Goal: Task Accomplishment & Management: Complete application form

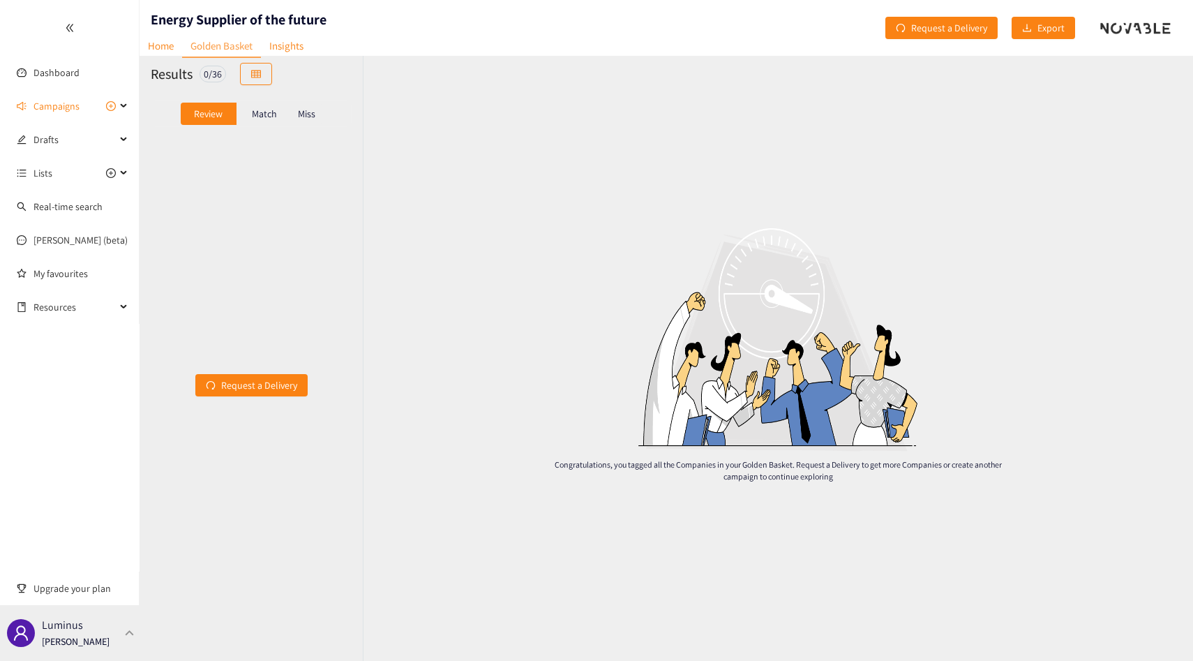
click at [70, 631] on p "Luminus" at bounding box center [62, 624] width 41 height 17
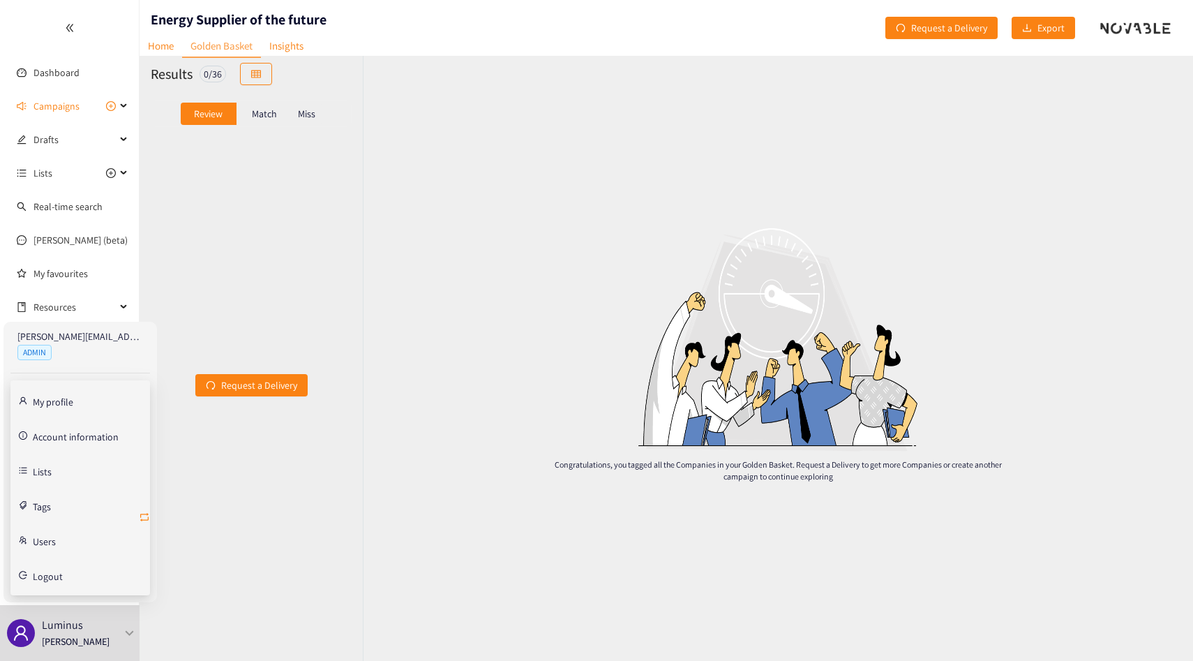
click at [140, 512] on icon "retweet" at bounding box center [144, 516] width 11 height 11
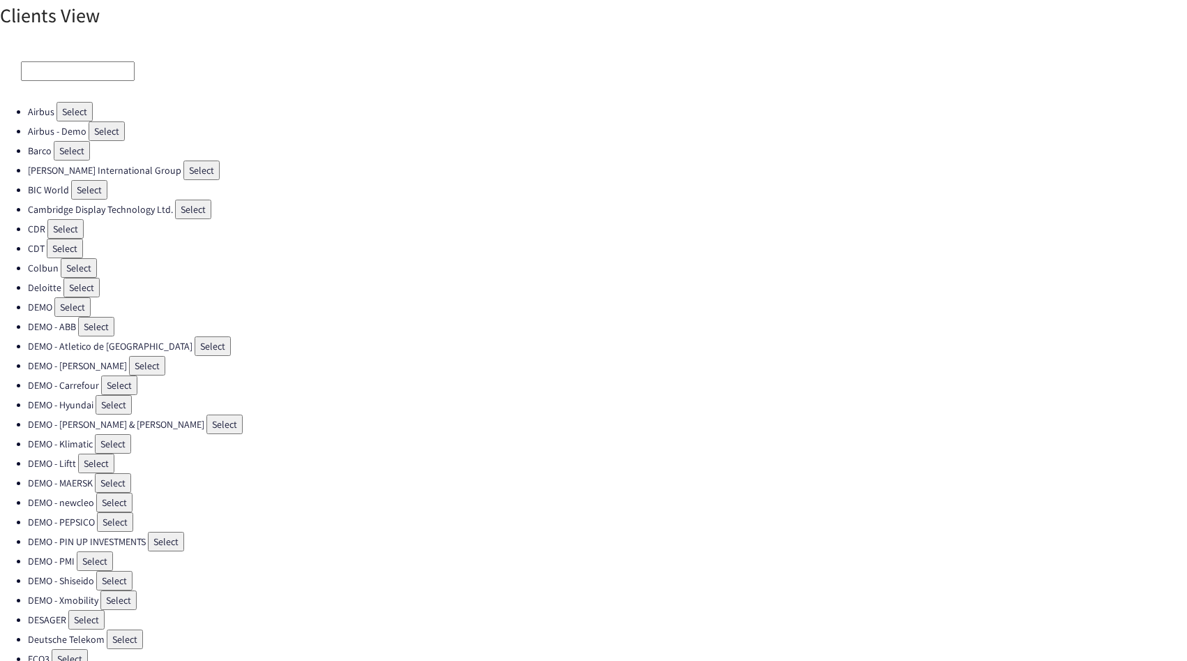
click at [84, 68] on input at bounding box center [78, 71] width 114 height 20
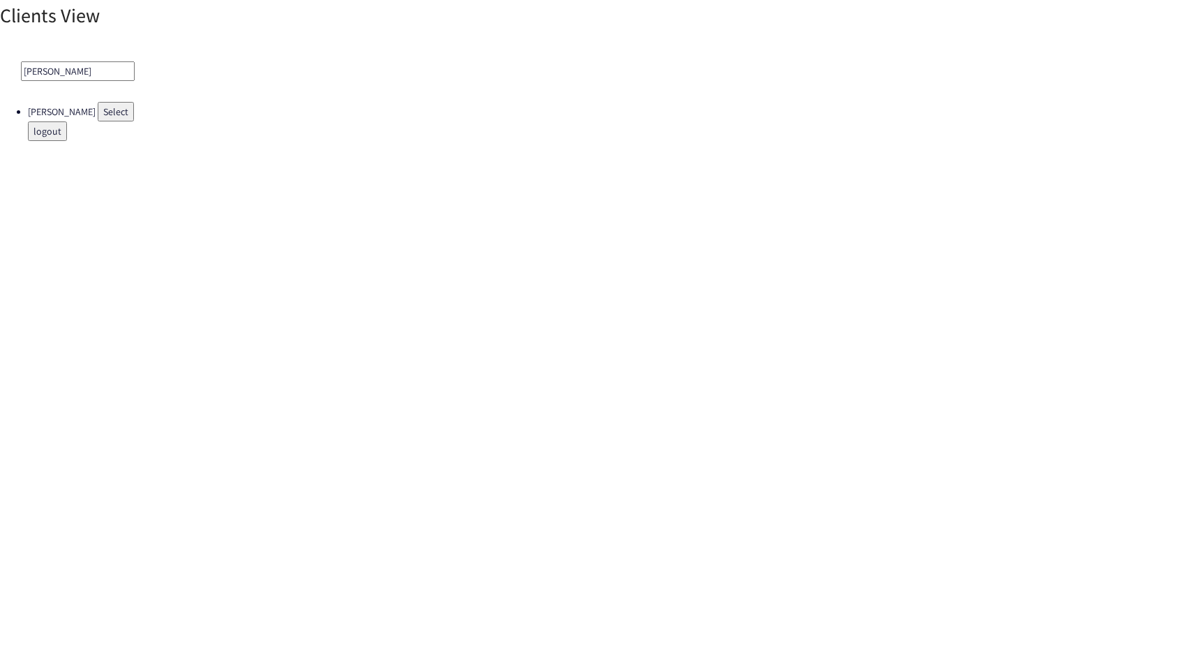
type input "[PERSON_NAME]"
click at [107, 108] on button "Select" at bounding box center [116, 112] width 36 height 20
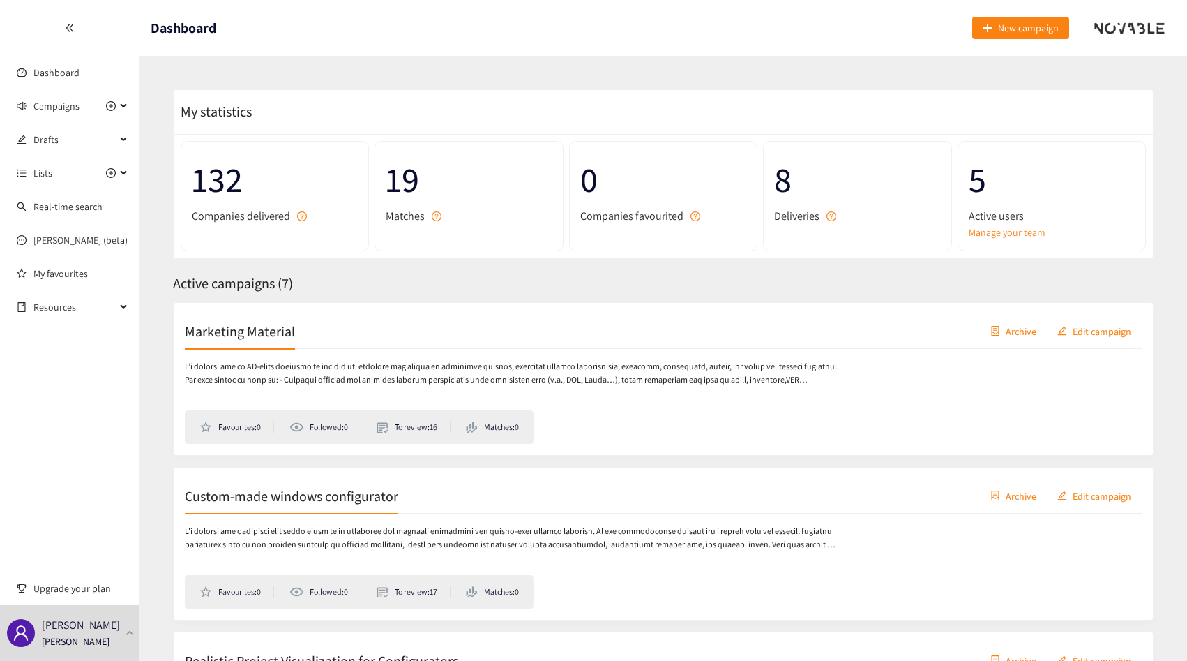
click at [412, 373] on p at bounding box center [512, 373] width 655 height 27
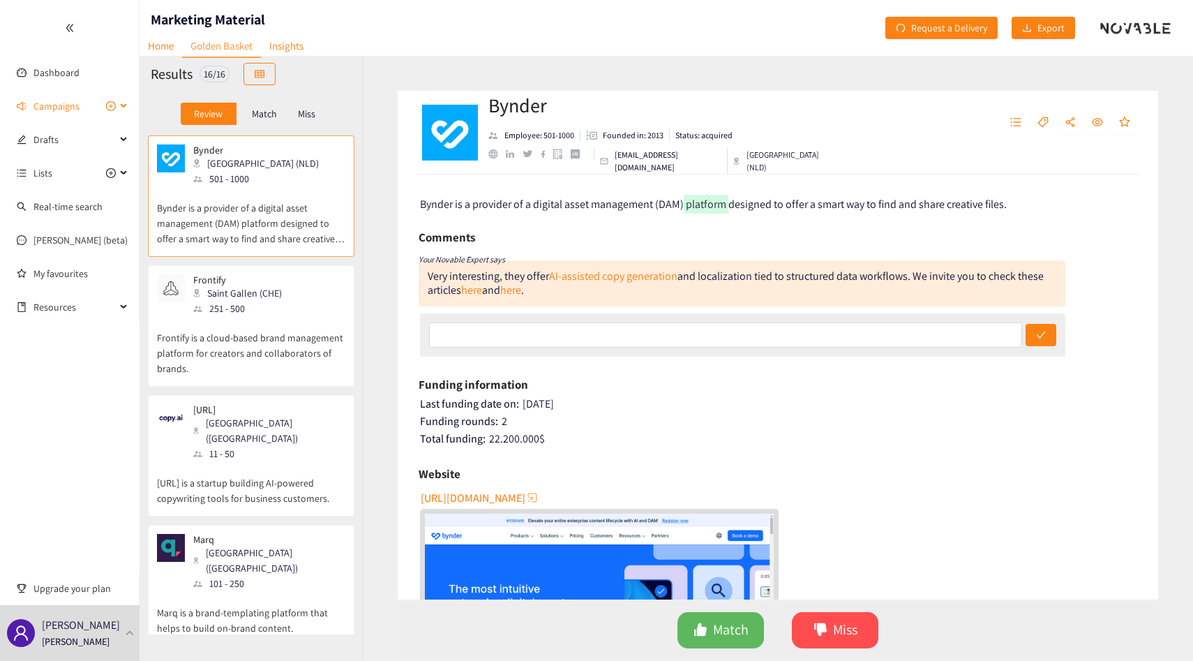
click at [68, 113] on span "Campaigns" at bounding box center [56, 106] width 46 height 28
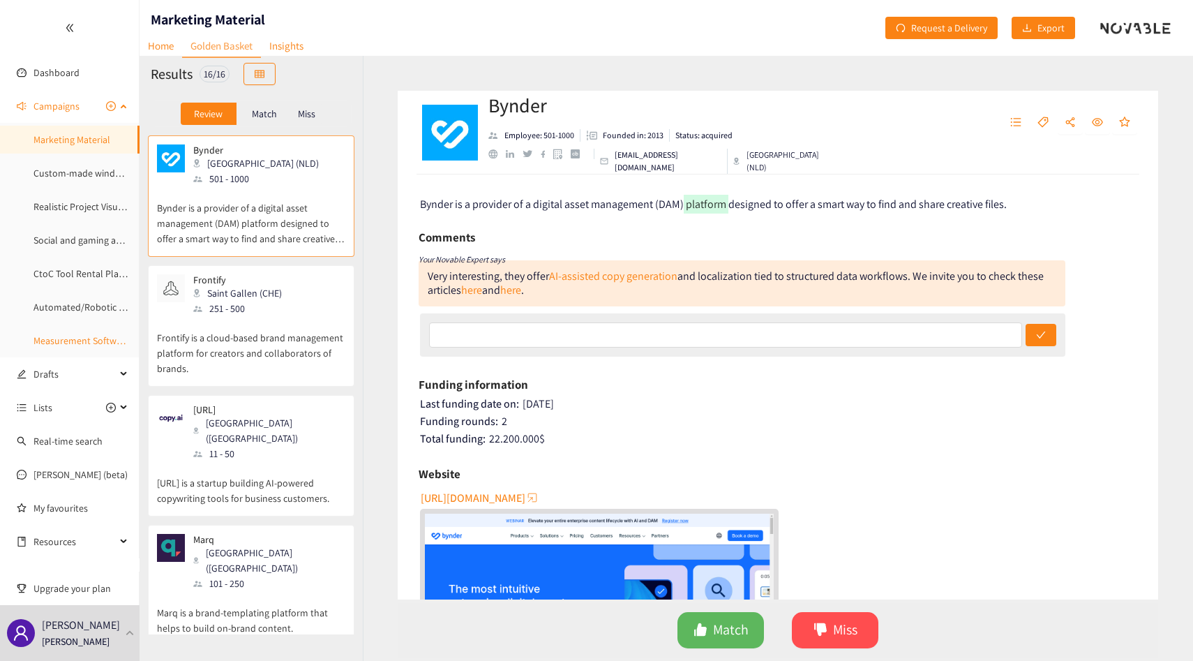
click at [77, 343] on link "Measurement Software" at bounding box center [81, 340] width 96 height 13
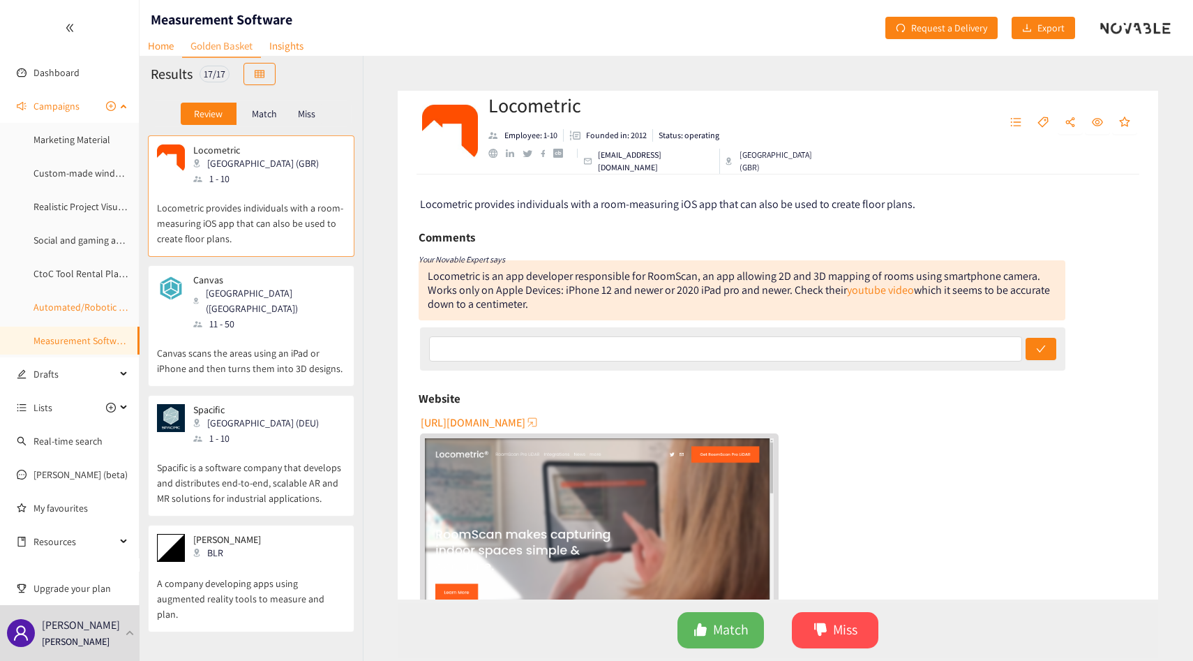
click at [75, 305] on link "Automated/Robotic Inventory Solutions" at bounding box center [116, 307] width 167 height 13
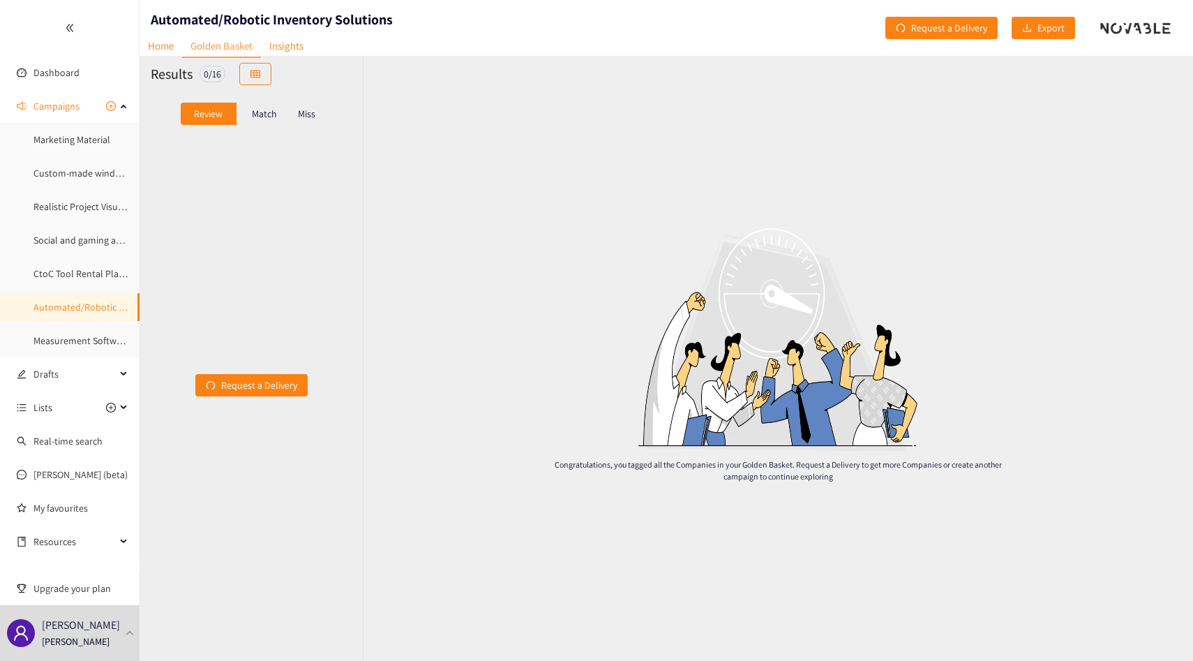
click at [267, 119] on p "Match" at bounding box center [264, 113] width 25 height 11
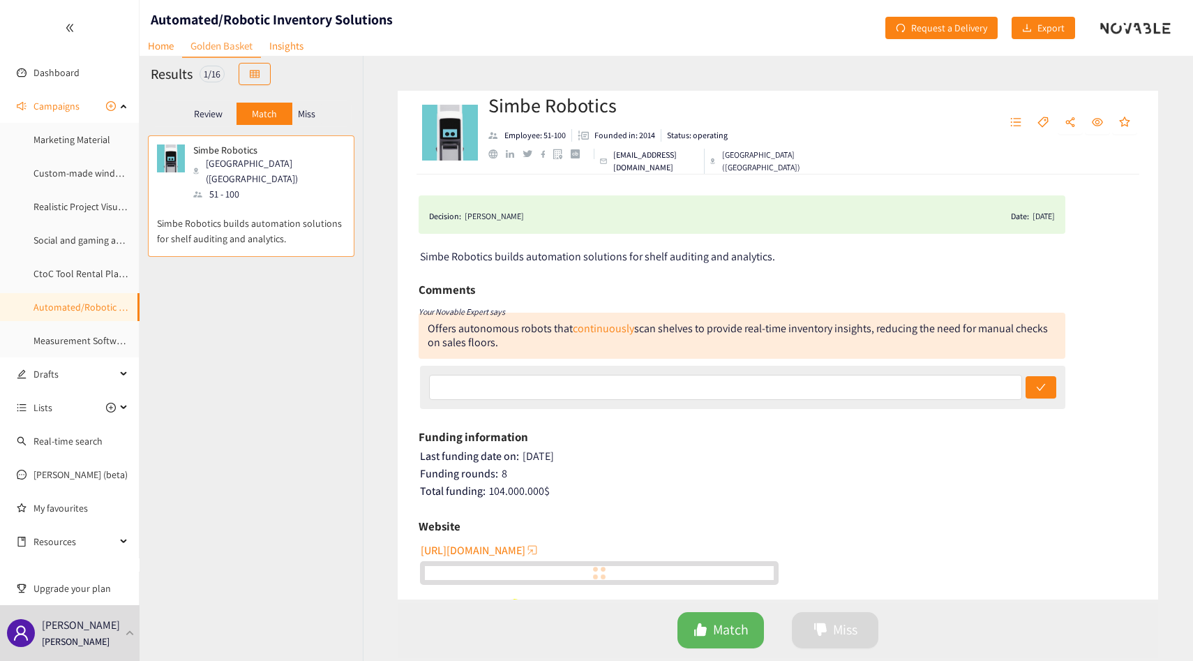
click at [307, 114] on p "Miss" at bounding box center [306, 113] width 17 height 11
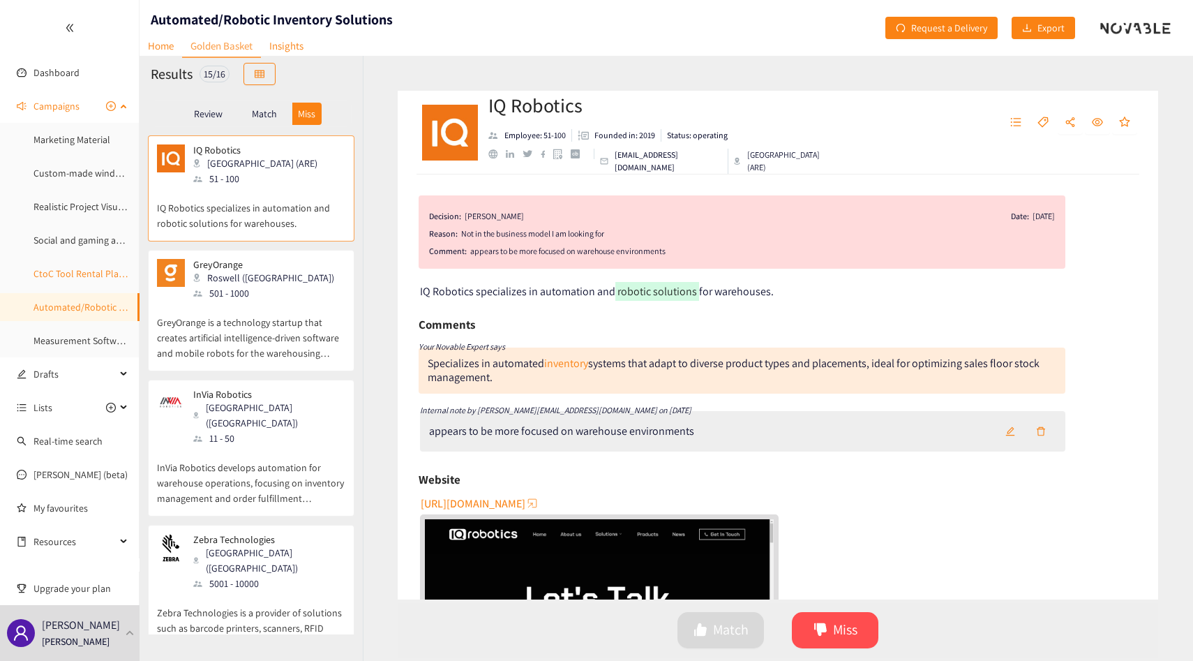
click at [91, 269] on link "CtoC Tool Rental Platform" at bounding box center [87, 273] width 109 height 13
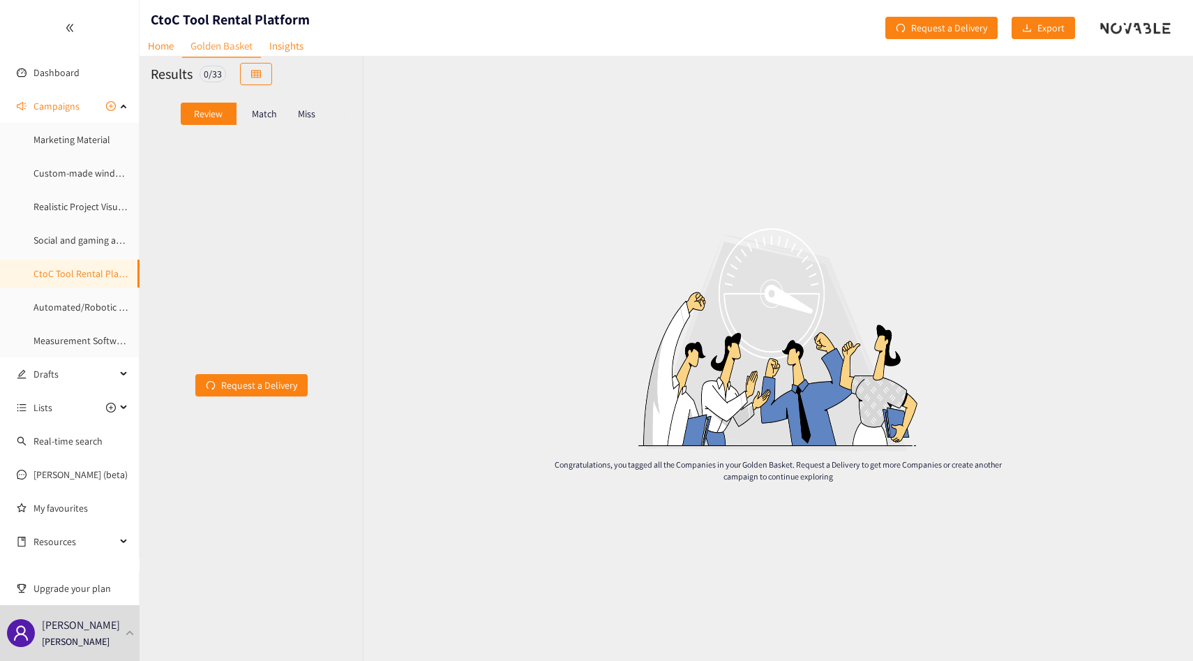
click at [278, 112] on div "Match" at bounding box center [265, 114] width 56 height 22
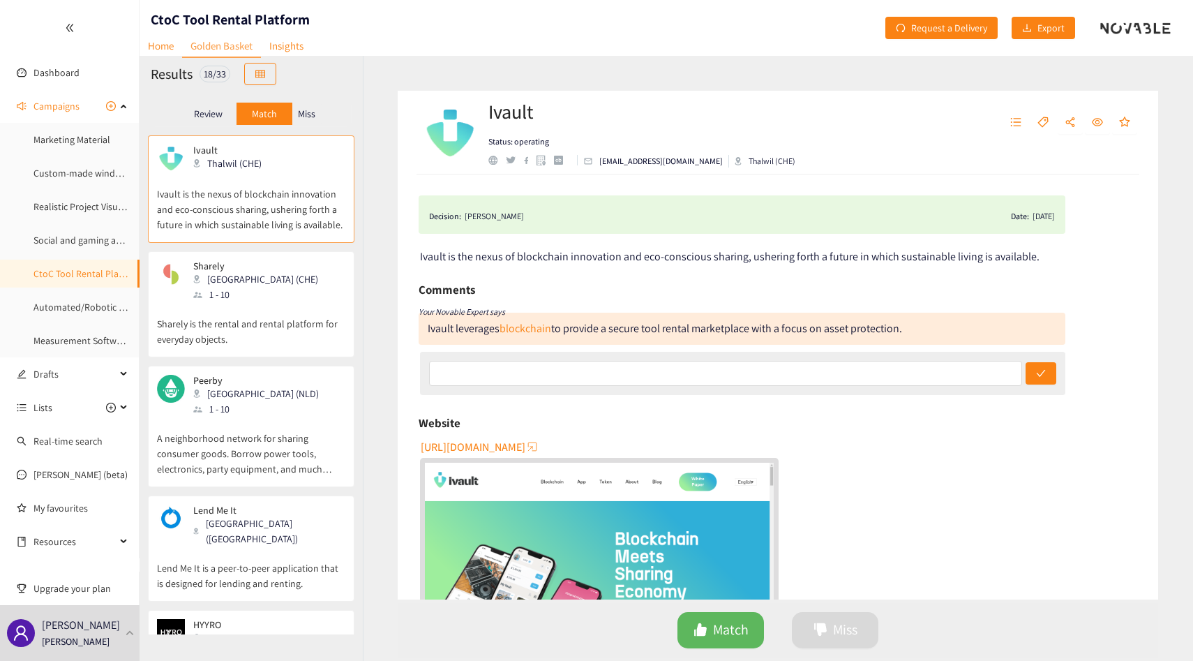
click at [255, 354] on div "Sharely Zürich (CHE) 1 - 10 Sharely is the rental and rental platform for every…" at bounding box center [251, 308] width 188 height 96
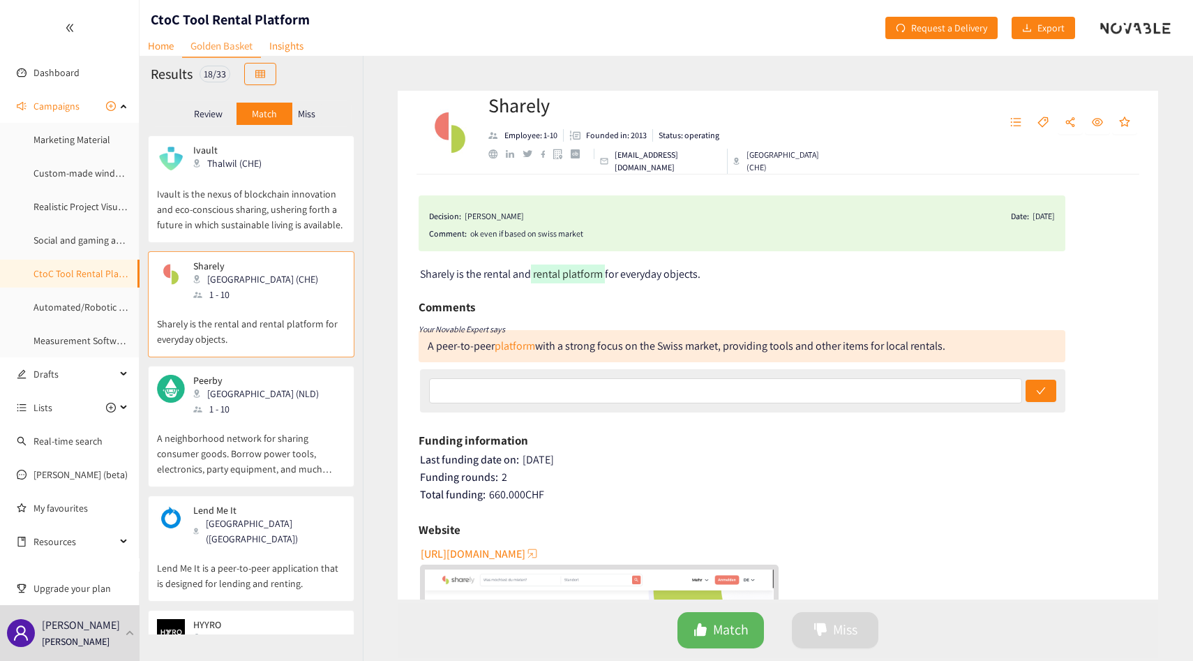
click at [235, 412] on div "1 - 10" at bounding box center [260, 408] width 134 height 15
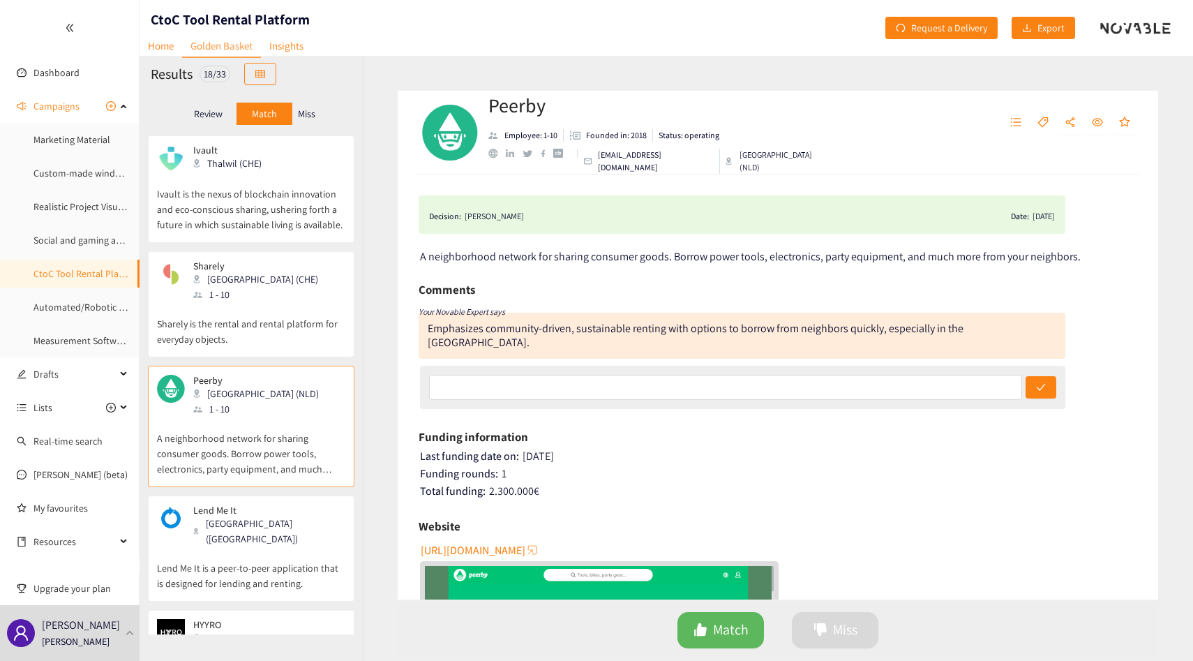
click at [307, 108] on p "Miss" at bounding box center [306, 113] width 17 height 11
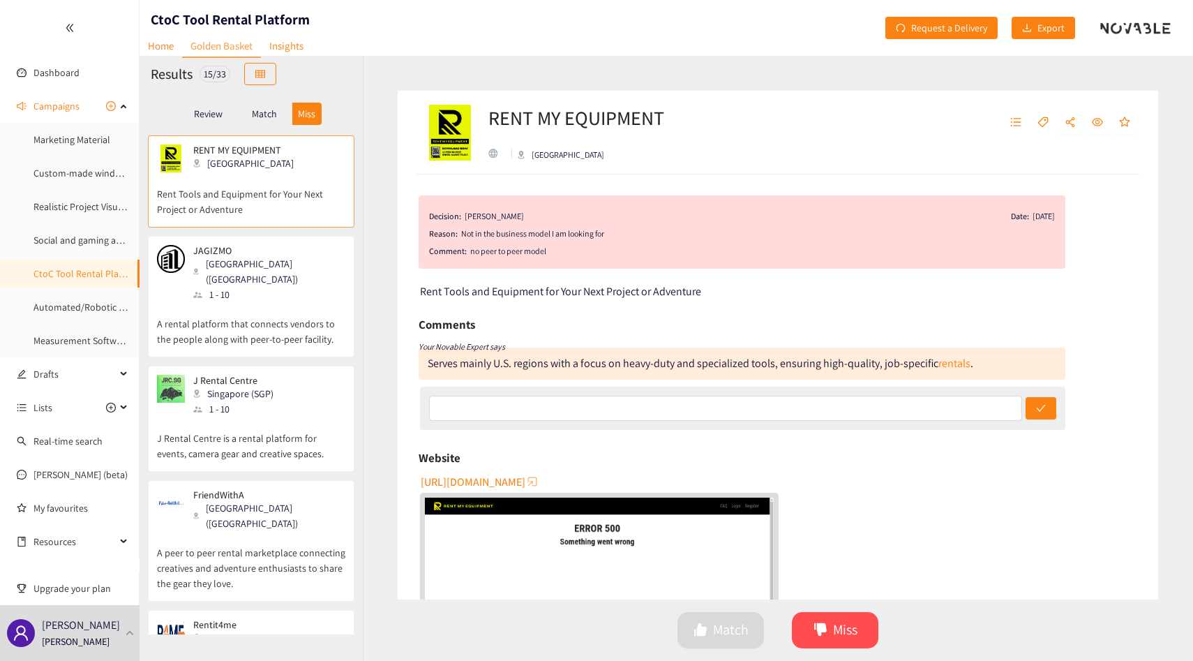
click at [287, 252] on div "JAGIZMO [GEOGRAPHIC_DATA] ([GEOGRAPHIC_DATA]) 1 - 10" at bounding box center [251, 273] width 188 height 57
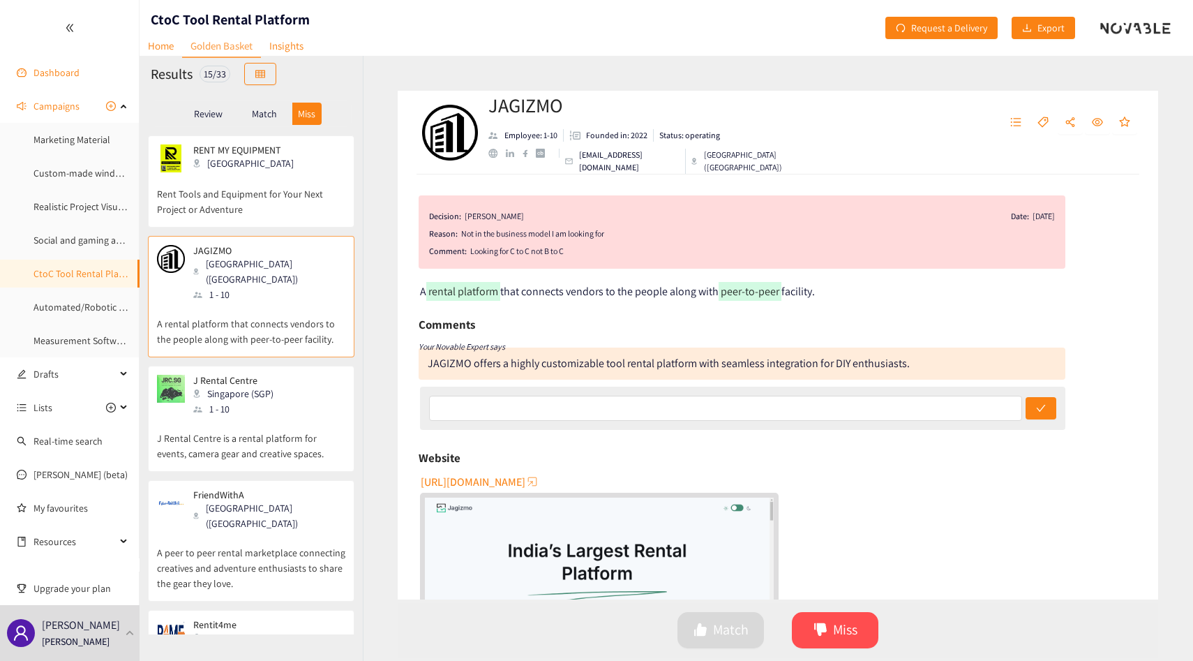
click at [39, 73] on link "Dashboard" at bounding box center [56, 72] width 46 height 13
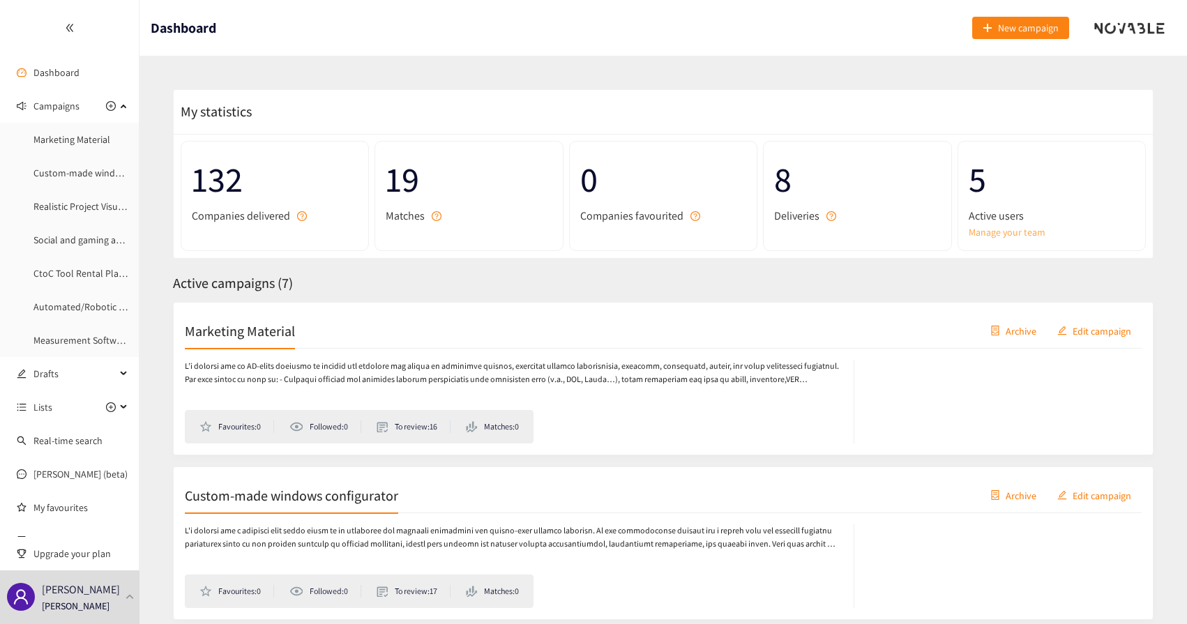
click at [998, 232] on link "Manage your team" at bounding box center [1052, 232] width 166 height 15
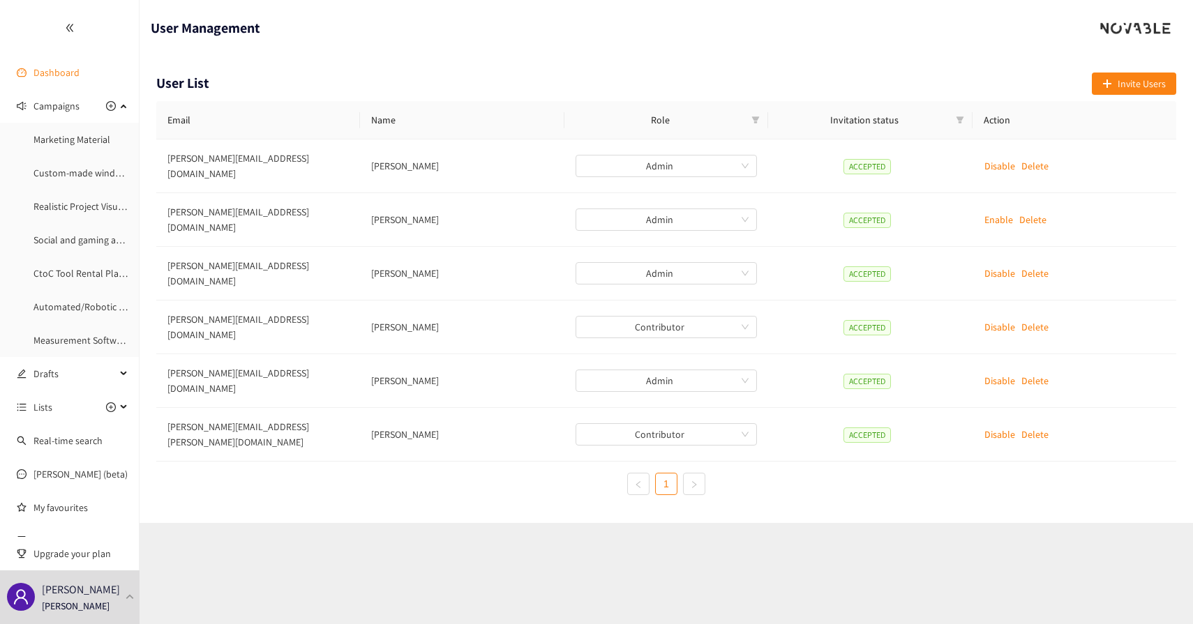
click at [56, 77] on link "Dashboard" at bounding box center [56, 72] width 46 height 13
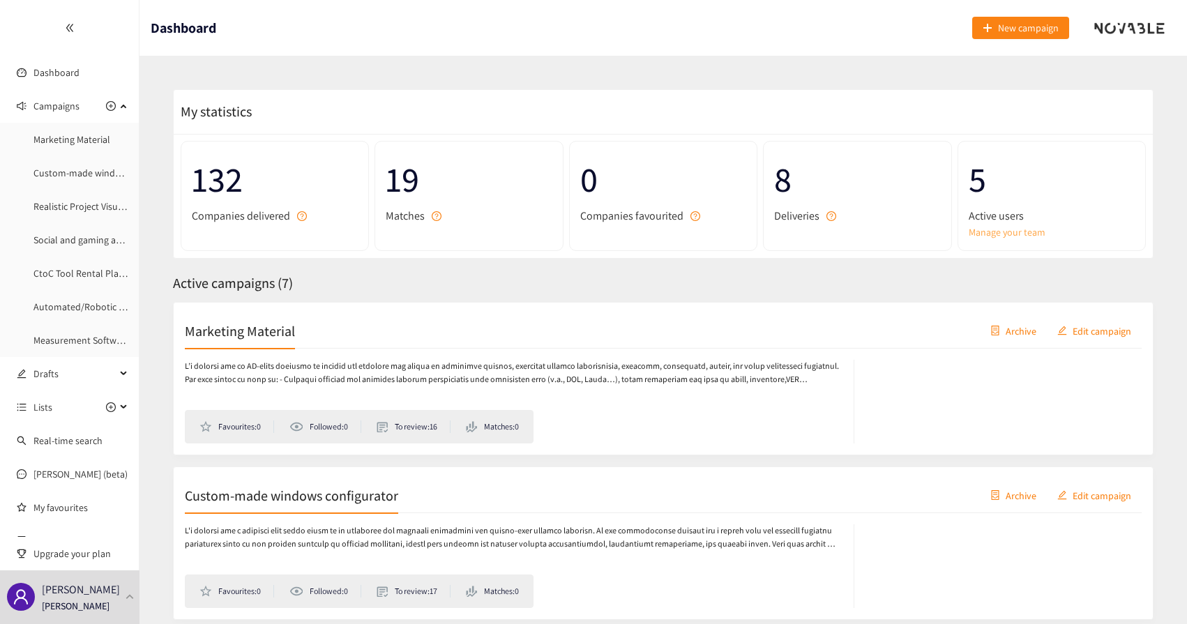
click at [996, 233] on link "Manage your team" at bounding box center [1052, 232] width 166 height 15
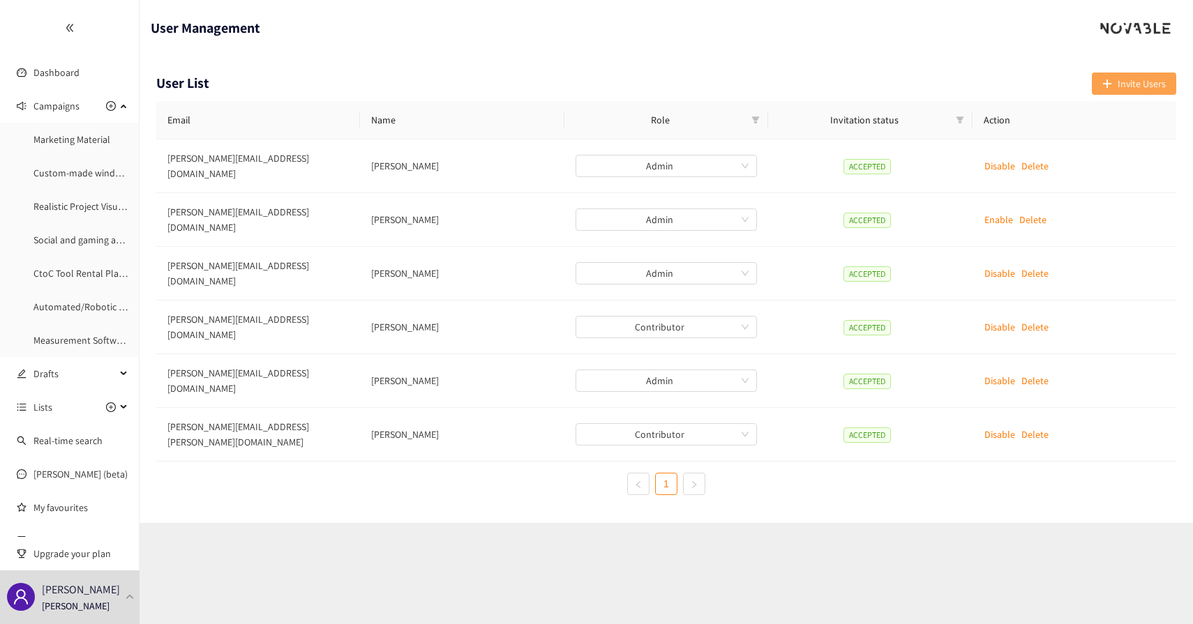
click at [1115, 77] on button "Invite Users" at bounding box center [1134, 84] width 84 height 22
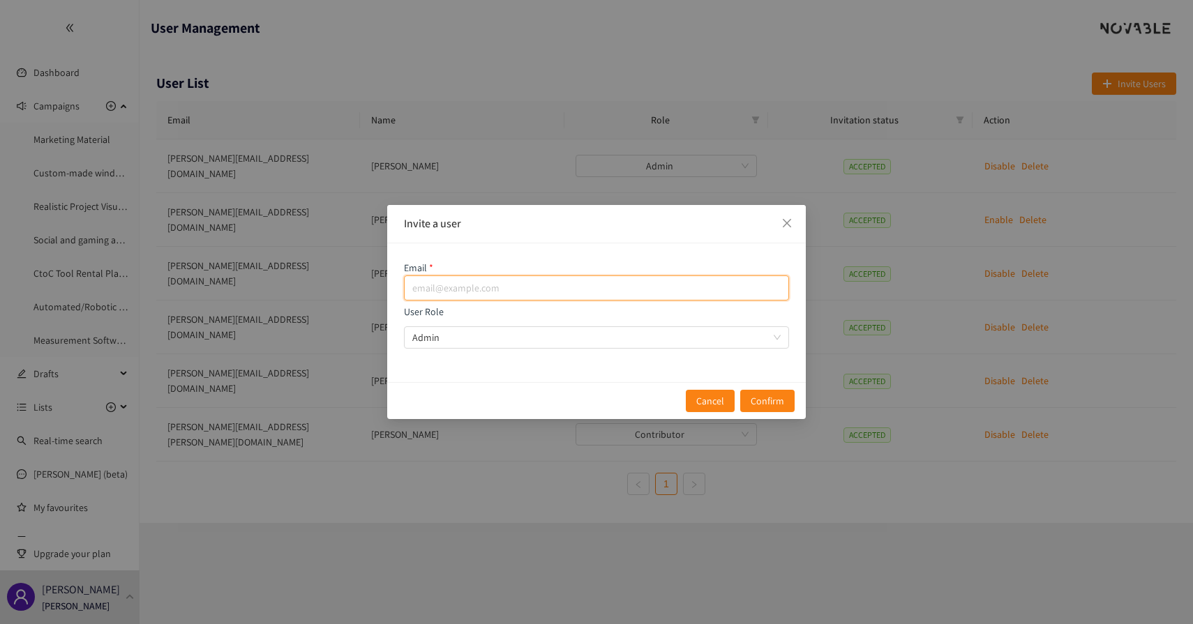
click at [497, 280] on input "email" at bounding box center [596, 288] width 385 height 25
type input "[PERSON_NAME][EMAIL_ADDRESS][PERSON_NAME][DOMAIN_NAME]"
click at [779, 218] on span "Close" at bounding box center [787, 224] width 38 height 38
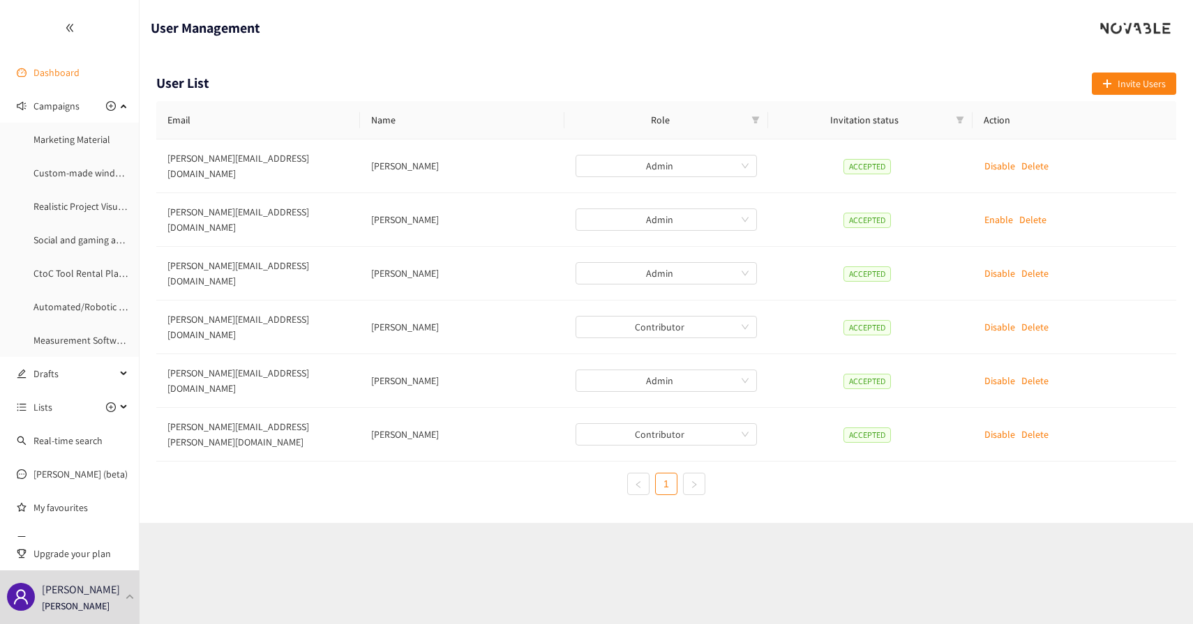
click at [56, 77] on link "Dashboard" at bounding box center [56, 72] width 46 height 13
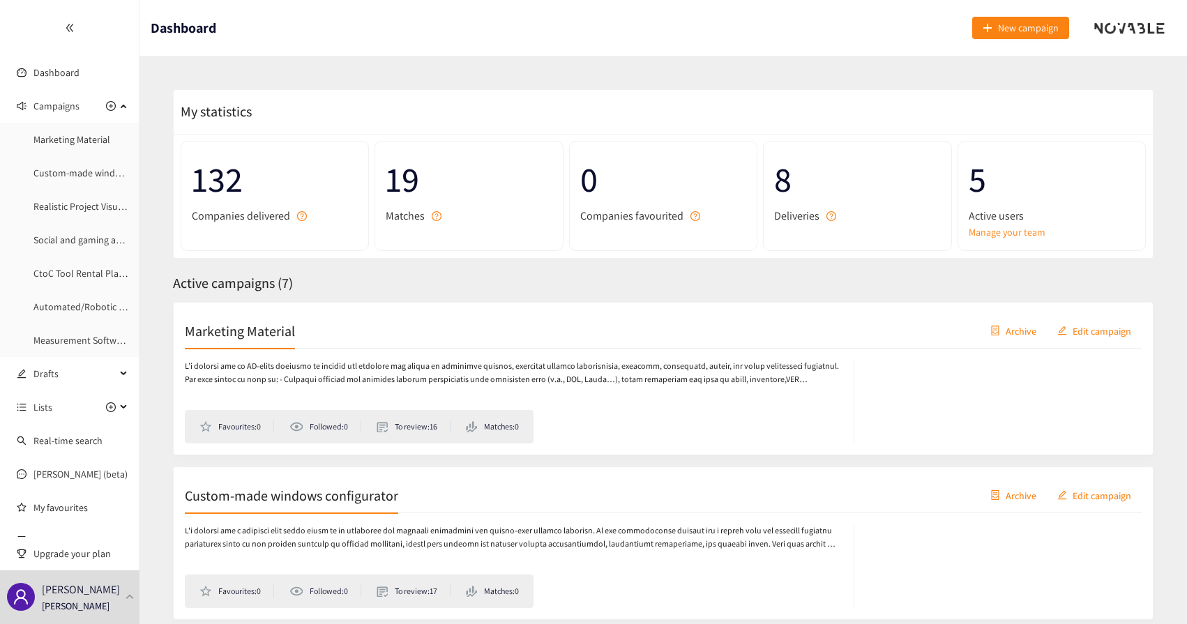
click at [67, 14] on div at bounding box center [69, 28] width 139 height 56
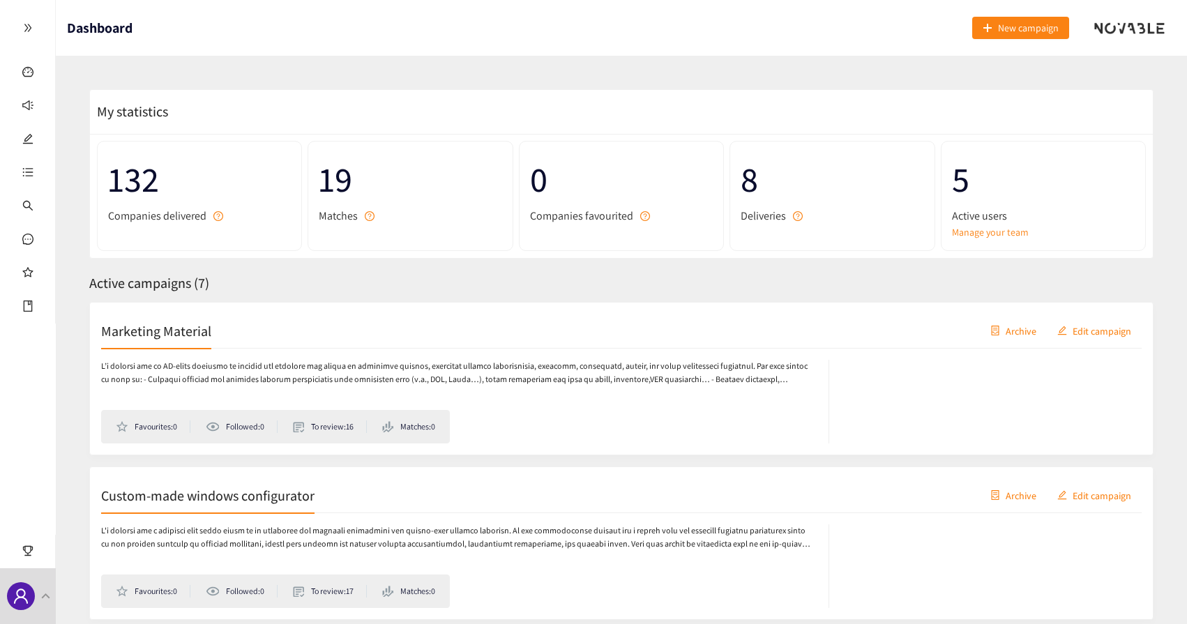
click at [23, 32] on div at bounding box center [27, 28] width 55 height 56
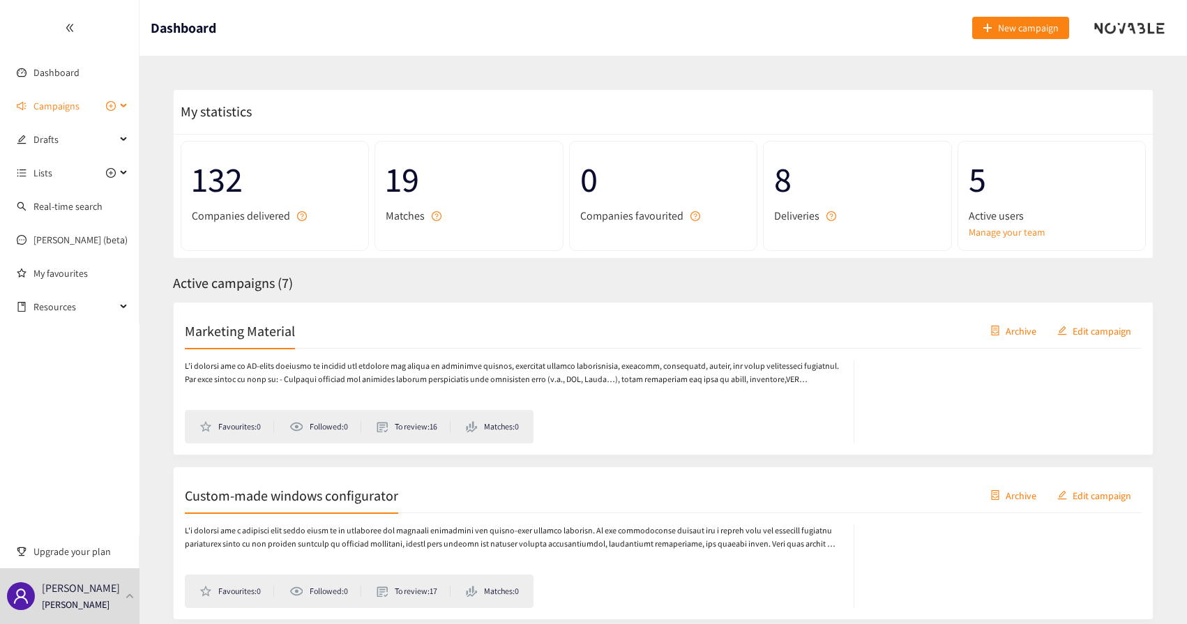
click at [48, 102] on span "Campaigns" at bounding box center [56, 106] width 46 height 28
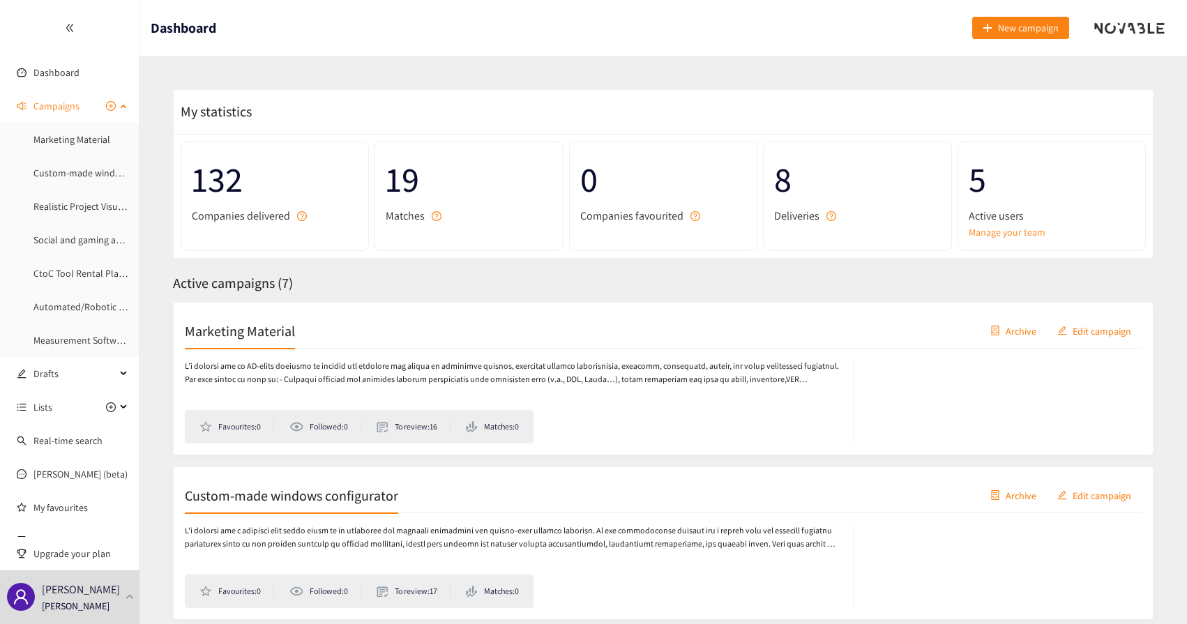
click at [46, 112] on span "Campaigns" at bounding box center [56, 106] width 46 height 28
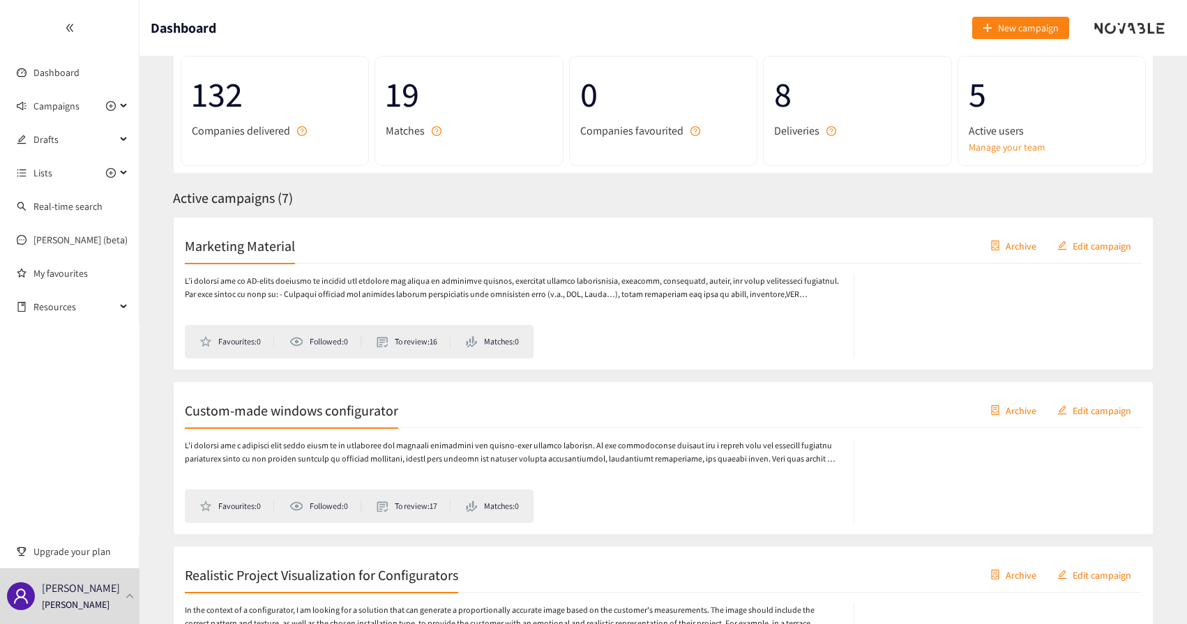
scroll to position [73, 0]
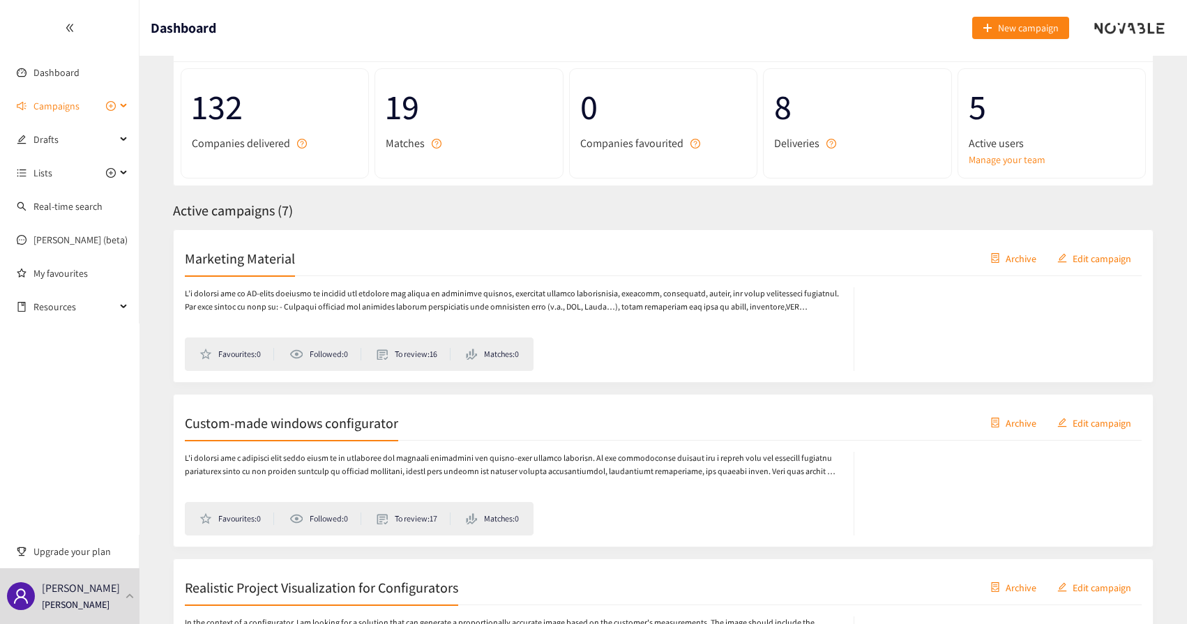
click at [60, 106] on span "Campaigns" at bounding box center [56, 106] width 46 height 28
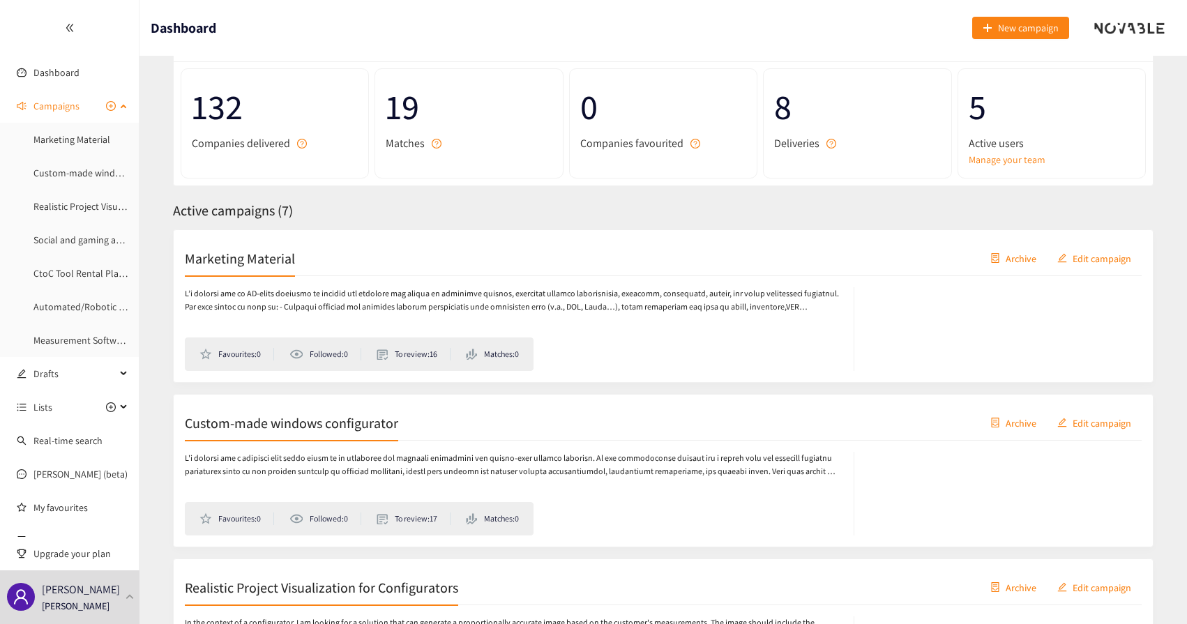
click at [52, 113] on span "Campaigns" at bounding box center [56, 106] width 46 height 28
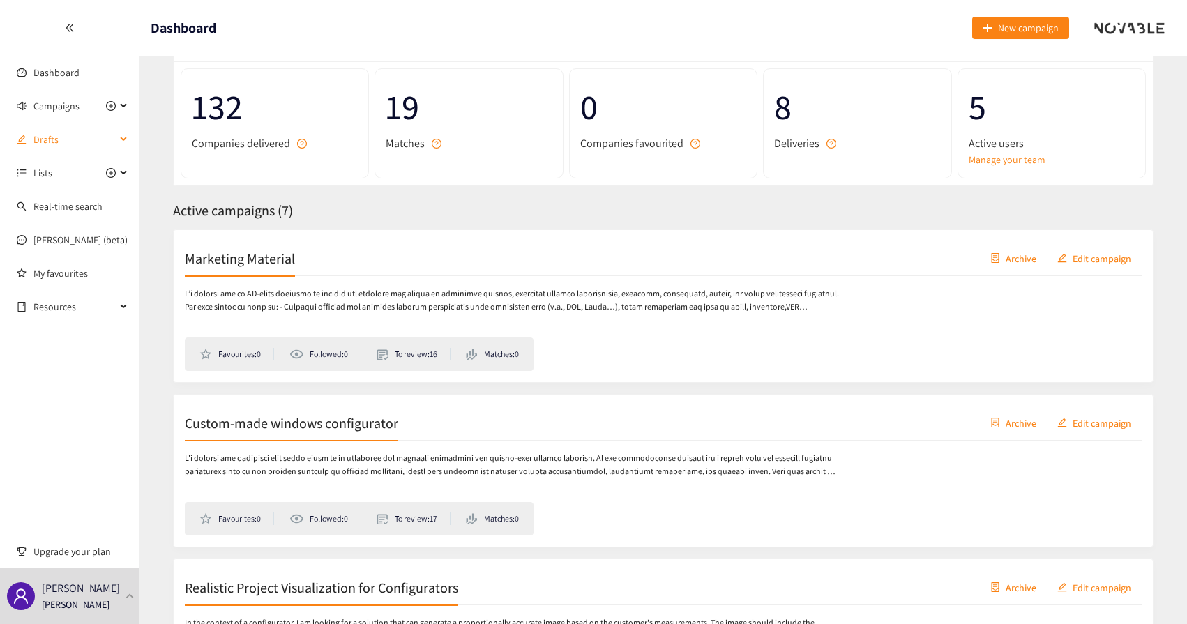
click at [65, 135] on span "Drafts" at bounding box center [74, 140] width 82 height 28
click at [52, 174] on link "Campaign Title" at bounding box center [64, 173] width 62 height 13
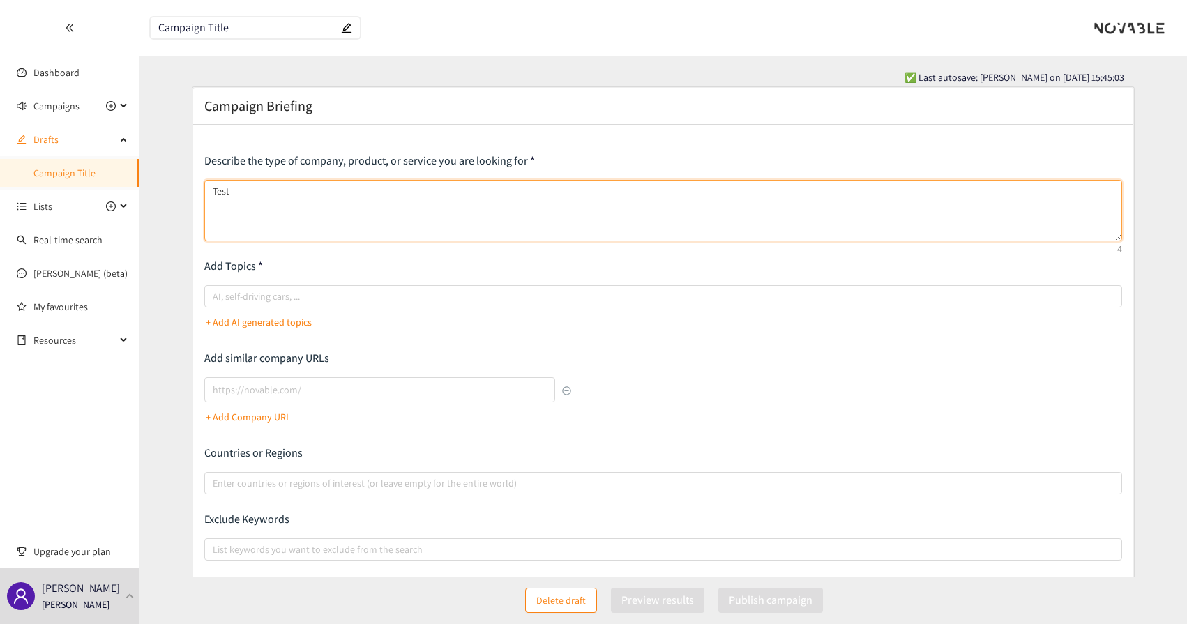
click at [243, 203] on textarea "Test" at bounding box center [663, 210] width 918 height 61
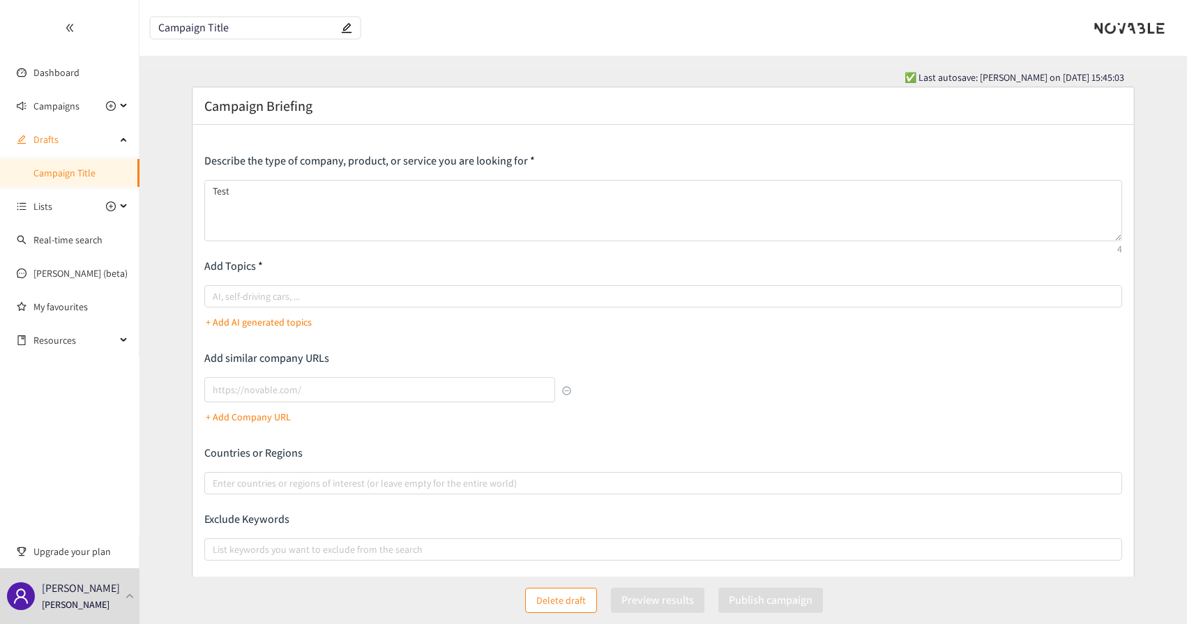
click at [929, 70] on span "✅ Last autosave: [PERSON_NAME] on [DATE] 15:45:03" at bounding box center [1015, 77] width 220 height 15
click at [785, 77] on div "✅ Last autosave: [PERSON_NAME] on [DATE] 15:45:03" at bounding box center [663, 77] width 922 height 15
click at [38, 139] on span "Drafts" at bounding box center [74, 140] width 82 height 28
click at [52, 172] on span "Lists" at bounding box center [74, 173] width 82 height 28
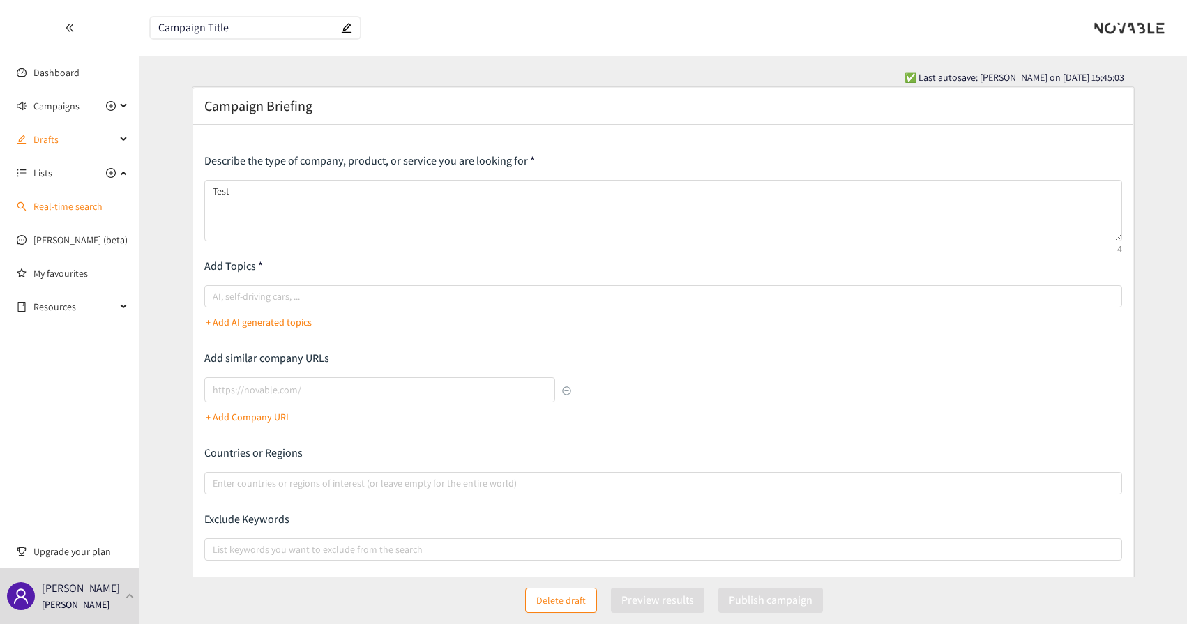
click at [45, 213] on link "Real-time search" at bounding box center [67, 206] width 69 height 13
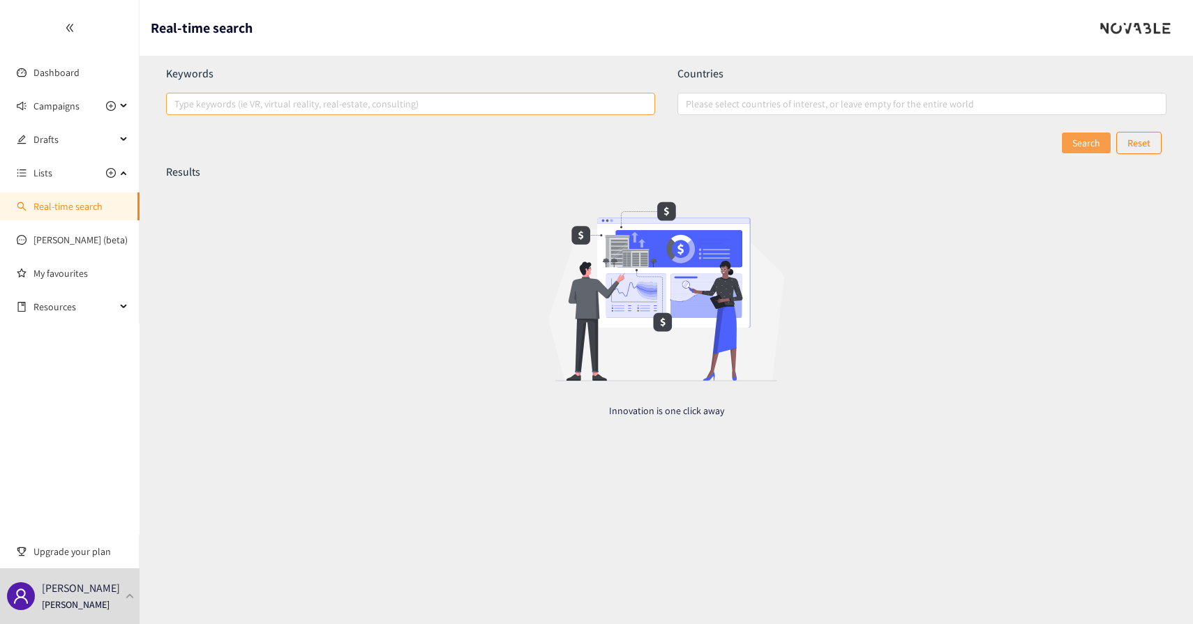
click at [239, 100] on div at bounding box center [404, 104] width 468 height 17
click at [177, 100] on input "Type keywords (ie VR, virtual reality, real-estate, consulting)" at bounding box center [175, 104] width 3 height 17
click at [743, 106] on div at bounding box center [915, 104] width 468 height 17
click at [689, 106] on input "Please select countries of interest, or leave empty for the entire world" at bounding box center [687, 104] width 3 height 17
click at [772, 70] on p "Countries" at bounding box center [921, 73] width 489 height 15
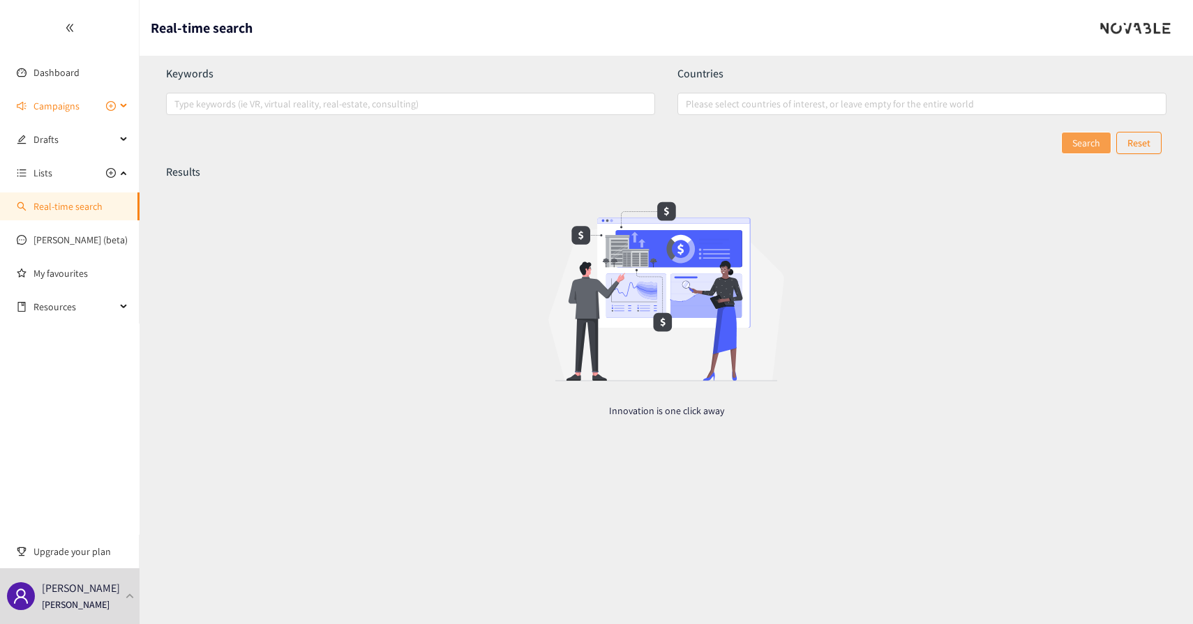
click at [59, 115] on span "Campaigns" at bounding box center [56, 106] width 46 height 28
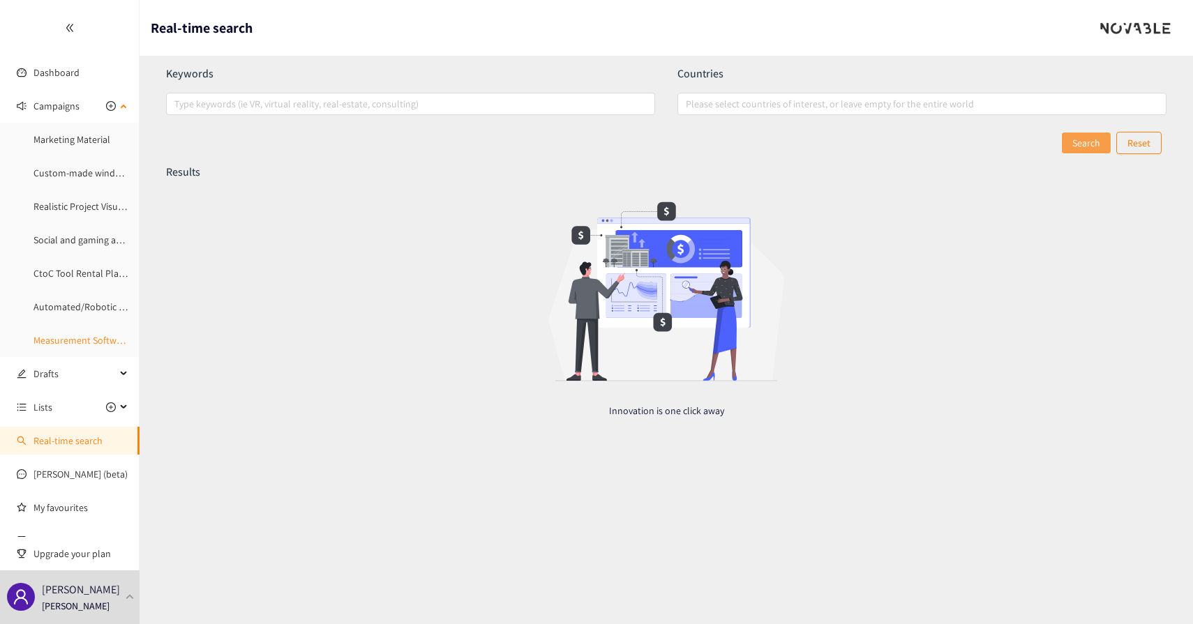
click at [82, 345] on link "Measurement Software" at bounding box center [81, 340] width 96 height 13
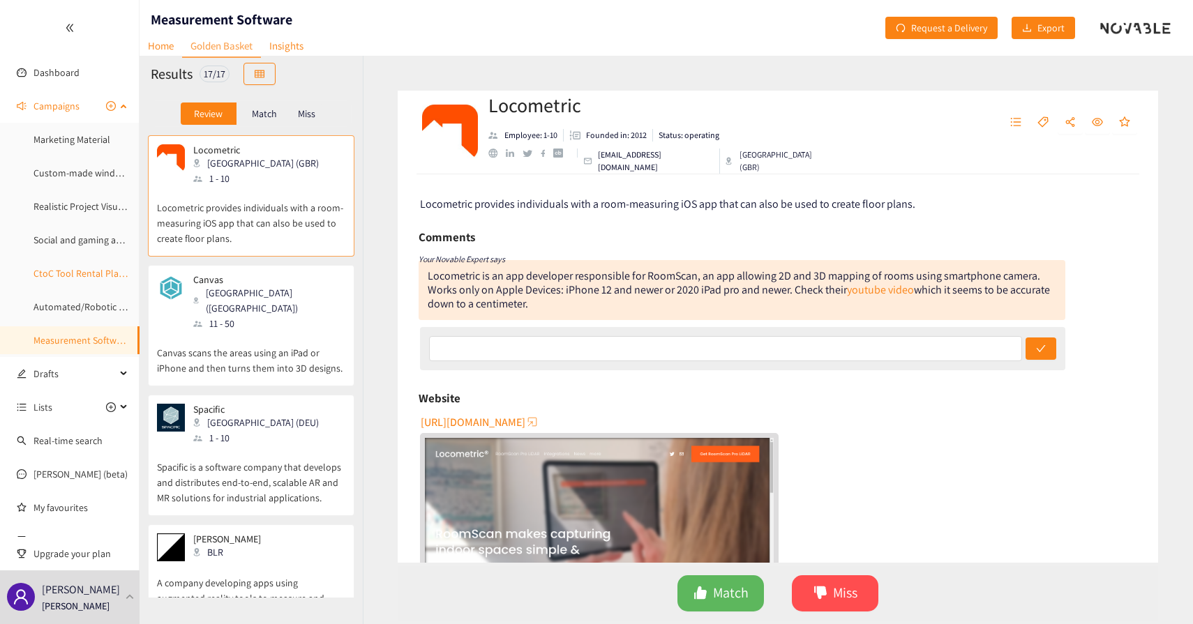
click at [45, 267] on link "CtoC Tool Rental Platform" at bounding box center [87, 273] width 109 height 13
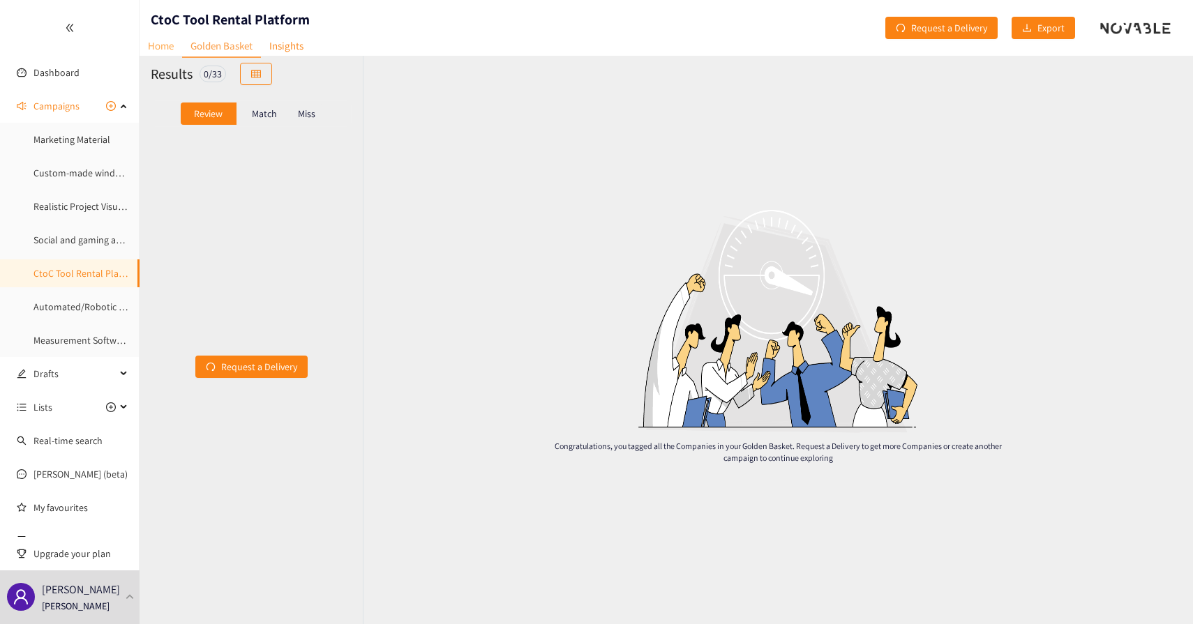
click at [158, 44] on link "Home" at bounding box center [161, 46] width 43 height 22
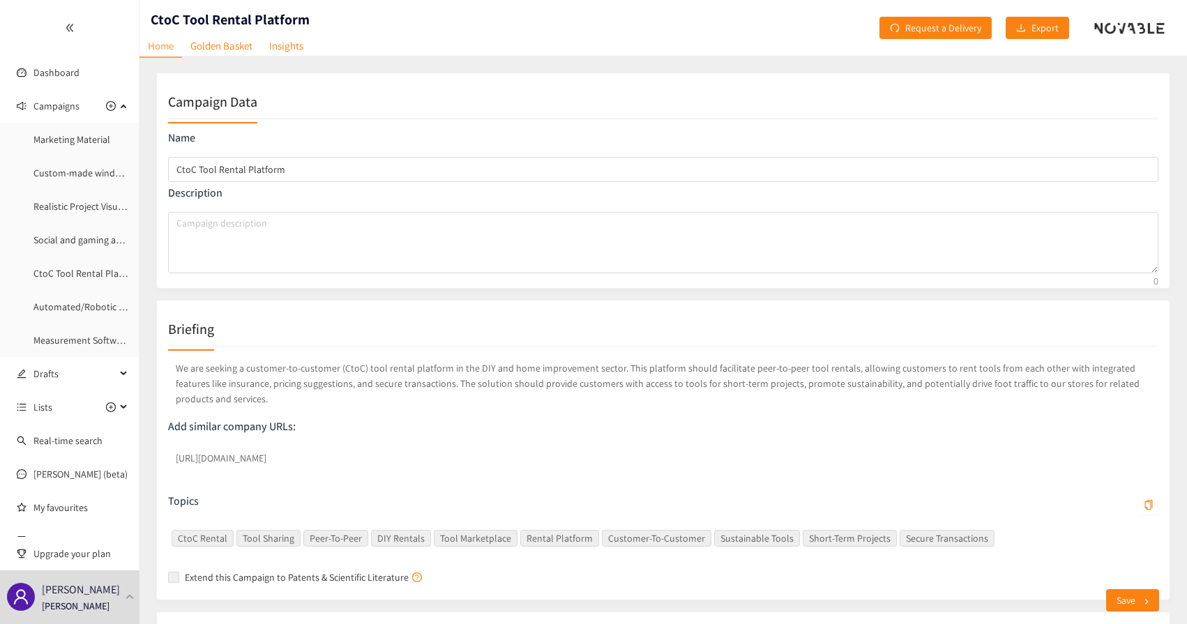
click at [266, 385] on p "We are seeking a customer-to-customer (CtoC) tool rental platform in the DIY an…" at bounding box center [663, 384] width 991 height 52
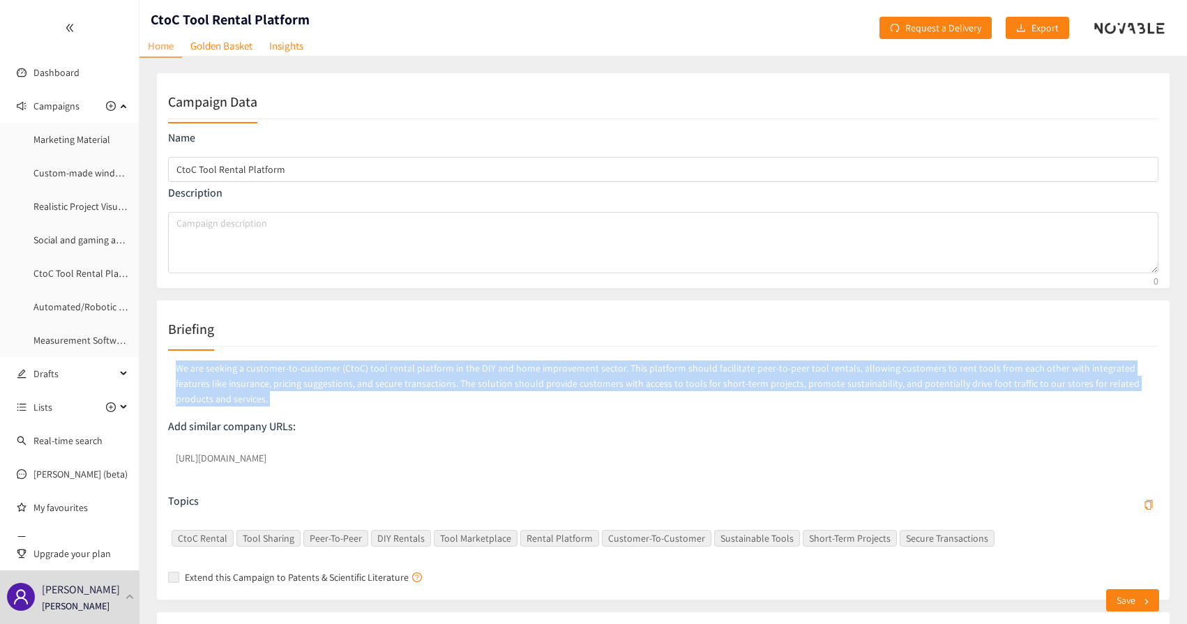
click at [266, 385] on p "We are seeking a customer-to-customer (CtoC) tool rental platform in the DIY an…" at bounding box center [663, 384] width 991 height 52
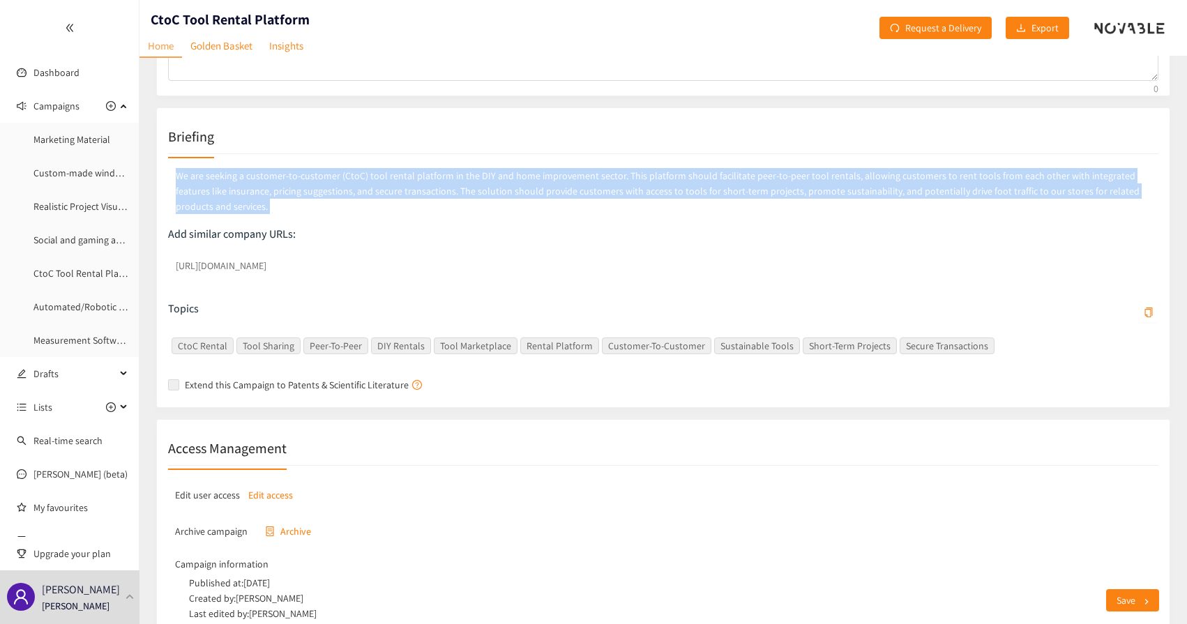
scroll to position [191, 0]
click at [202, 190] on p "We are seeking a customer-to-customer (CtoC) tool rental platform in the DIY an…" at bounding box center [663, 193] width 991 height 52
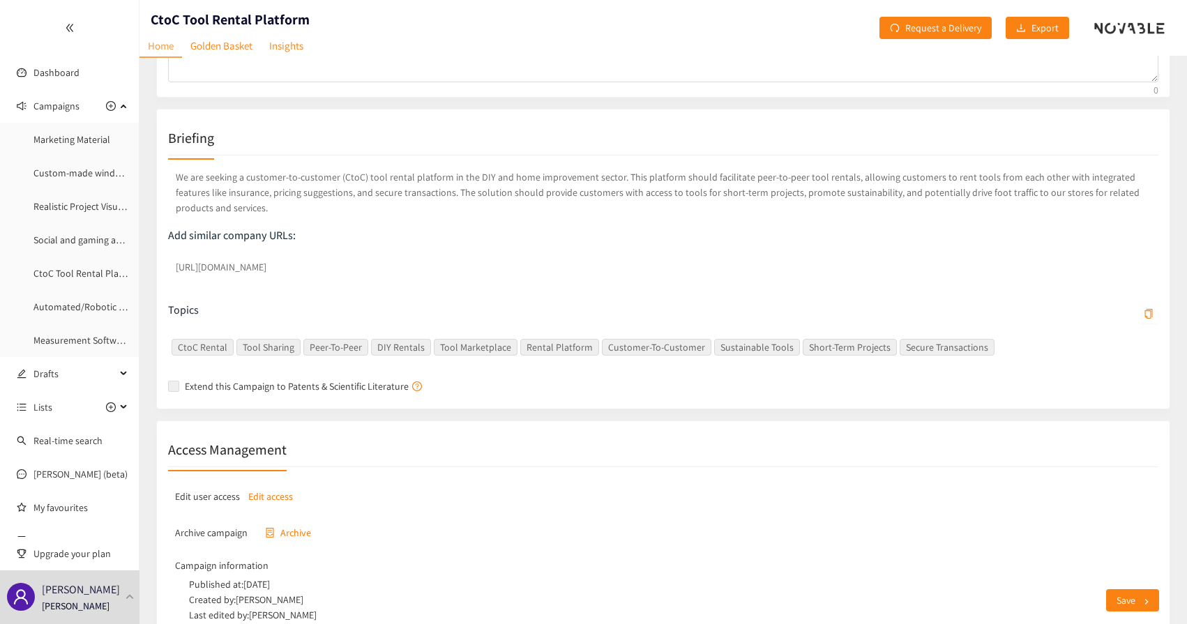
scroll to position [252, 0]
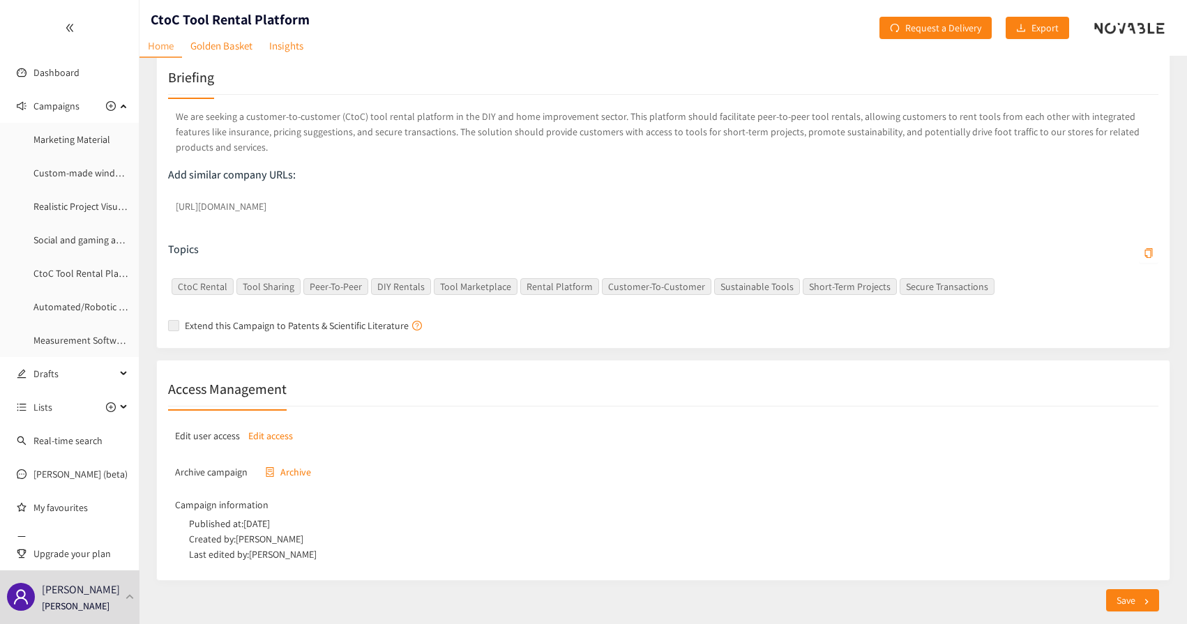
click at [183, 242] on p "Topics" at bounding box center [183, 249] width 31 height 15
click at [194, 242] on p "Topics" at bounding box center [183, 249] width 31 height 15
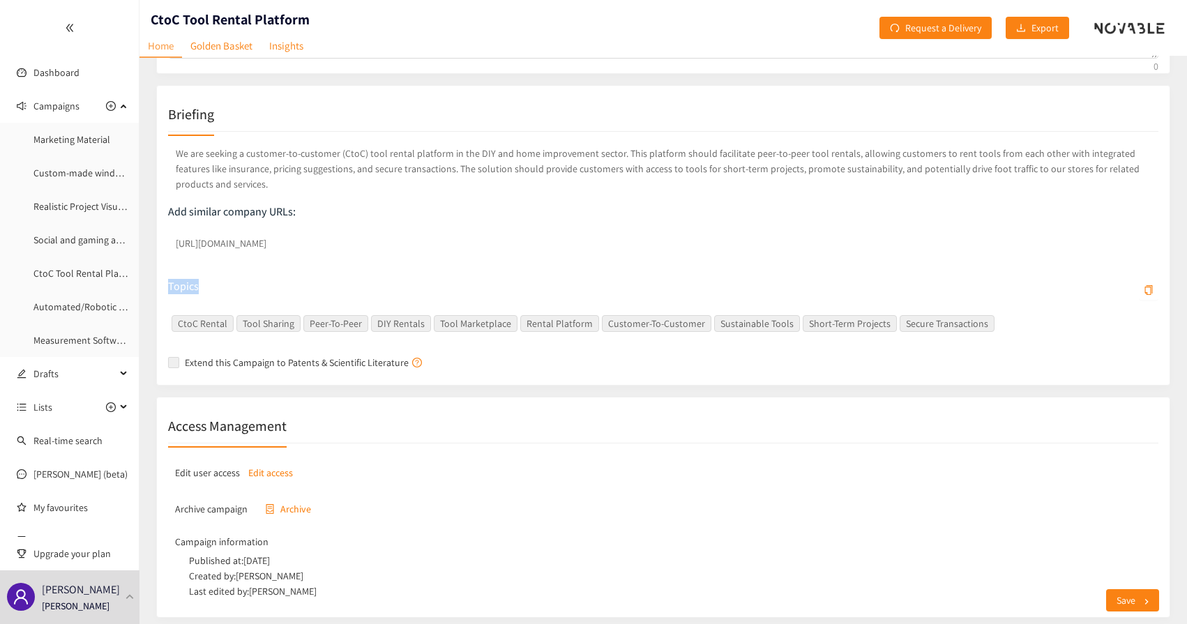
scroll to position [213, 0]
click at [184, 259] on div "We are seeking a customer-to-customer (CtoC) tool rental platform in the DIY an…" at bounding box center [663, 254] width 991 height 242
click at [57, 380] on span "Drafts" at bounding box center [74, 374] width 82 height 28
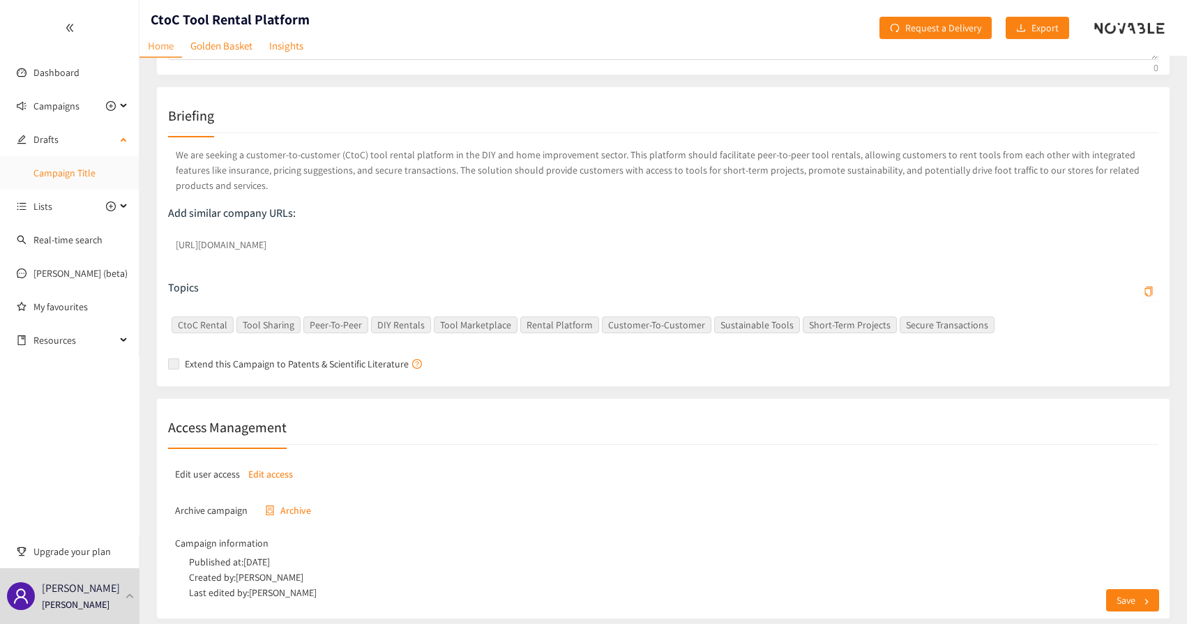
click at [52, 167] on link "Campaign Title" at bounding box center [64, 173] width 62 height 13
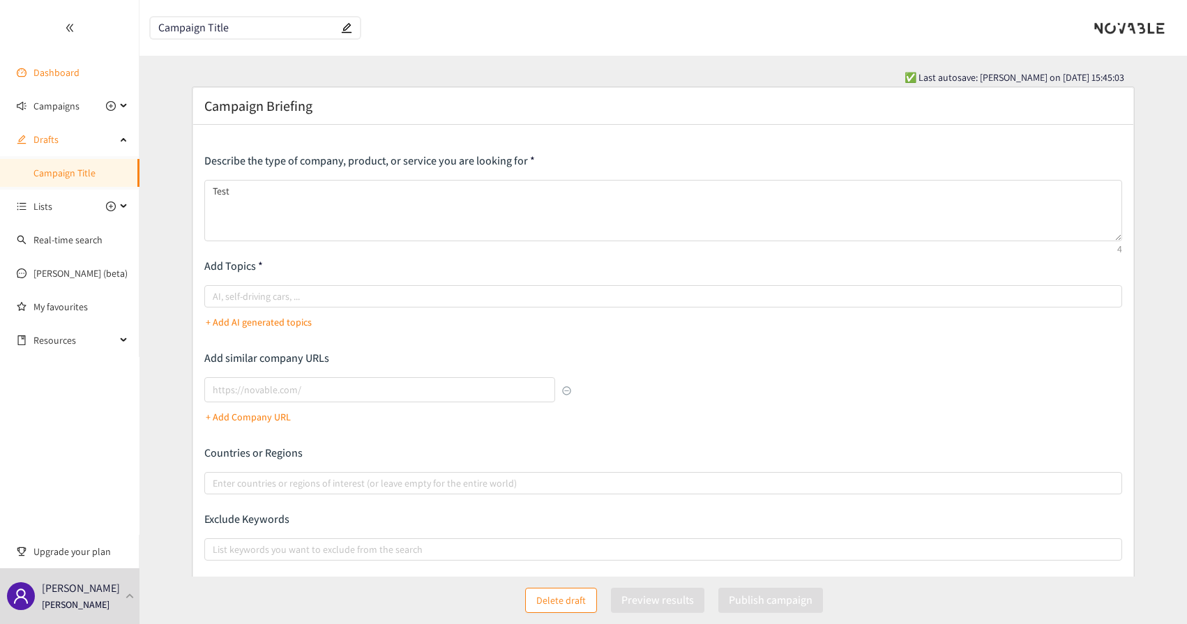
click at [38, 77] on link "Dashboard" at bounding box center [56, 72] width 46 height 13
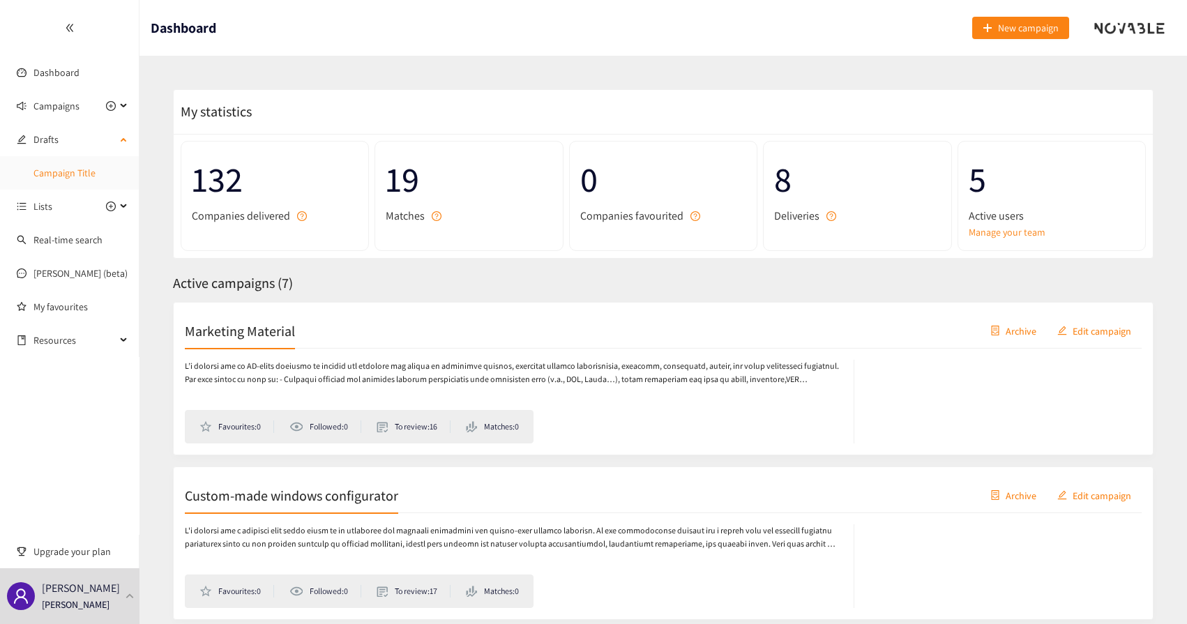
click at [57, 170] on link "Campaign Title" at bounding box center [64, 173] width 62 height 13
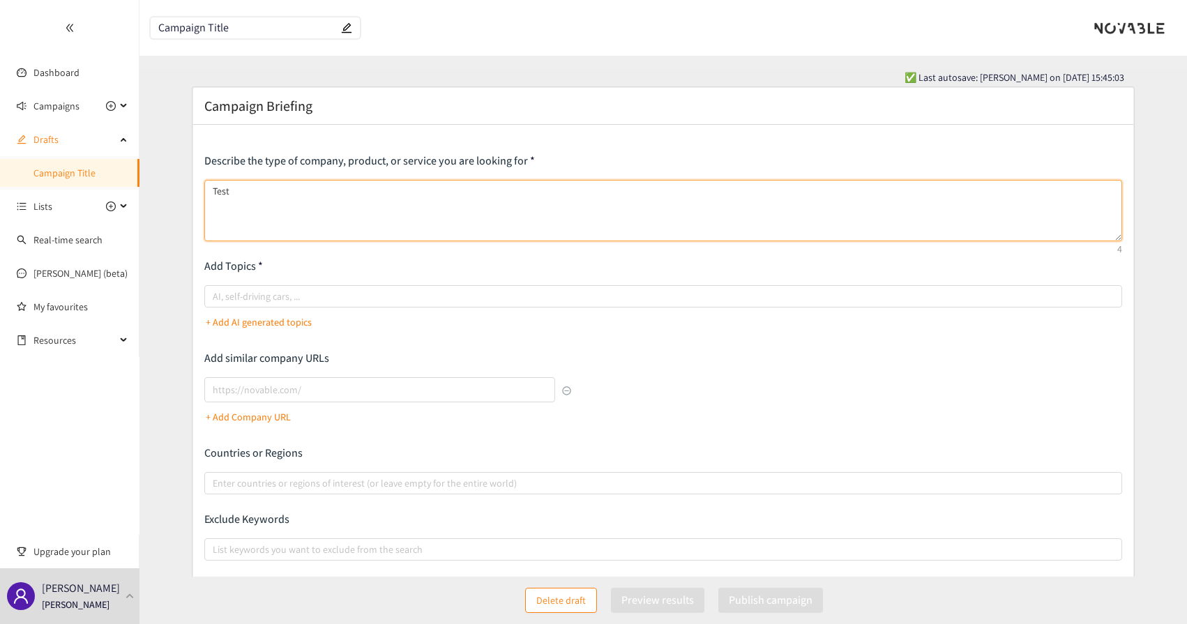
click at [347, 216] on textarea "Test" at bounding box center [663, 210] width 918 height 61
click at [279, 302] on div at bounding box center [656, 296] width 897 height 17
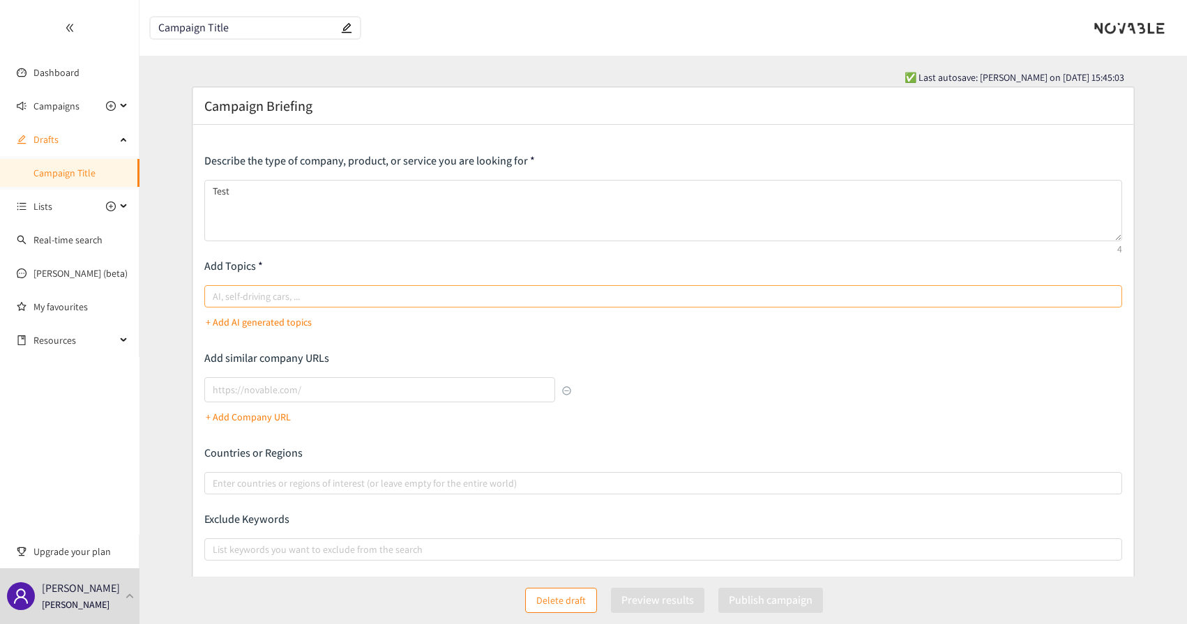
click at [216, 302] on input "AI, self-driving cars, ..." at bounding box center [214, 296] width 3 height 17
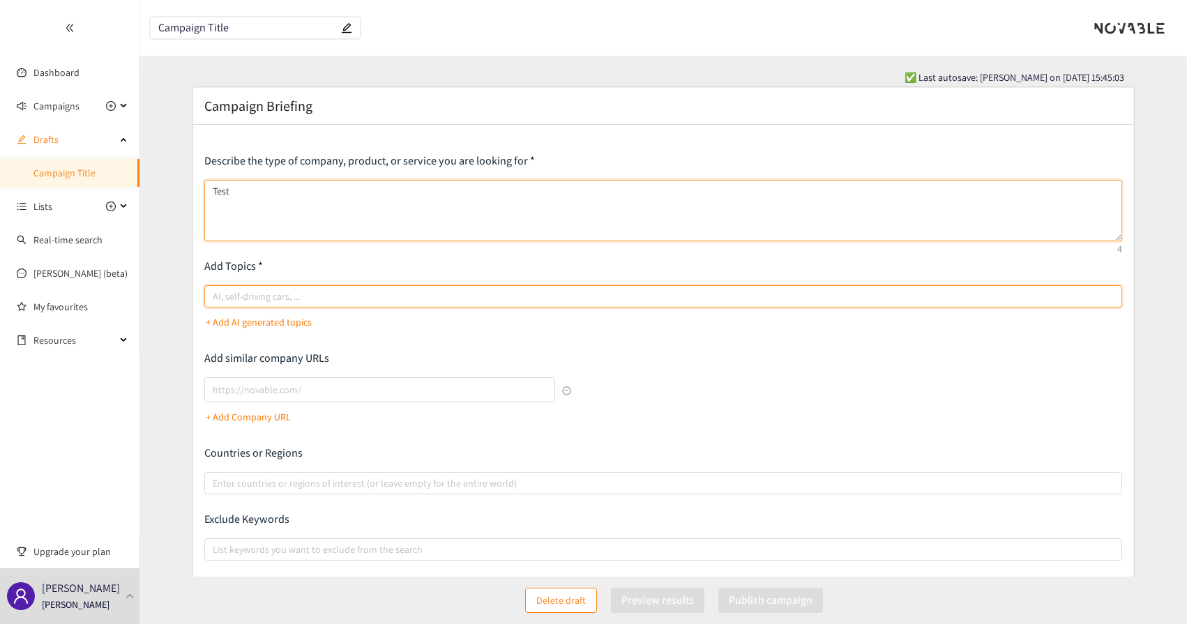
click at [463, 198] on textarea "Test" at bounding box center [663, 210] width 918 height 61
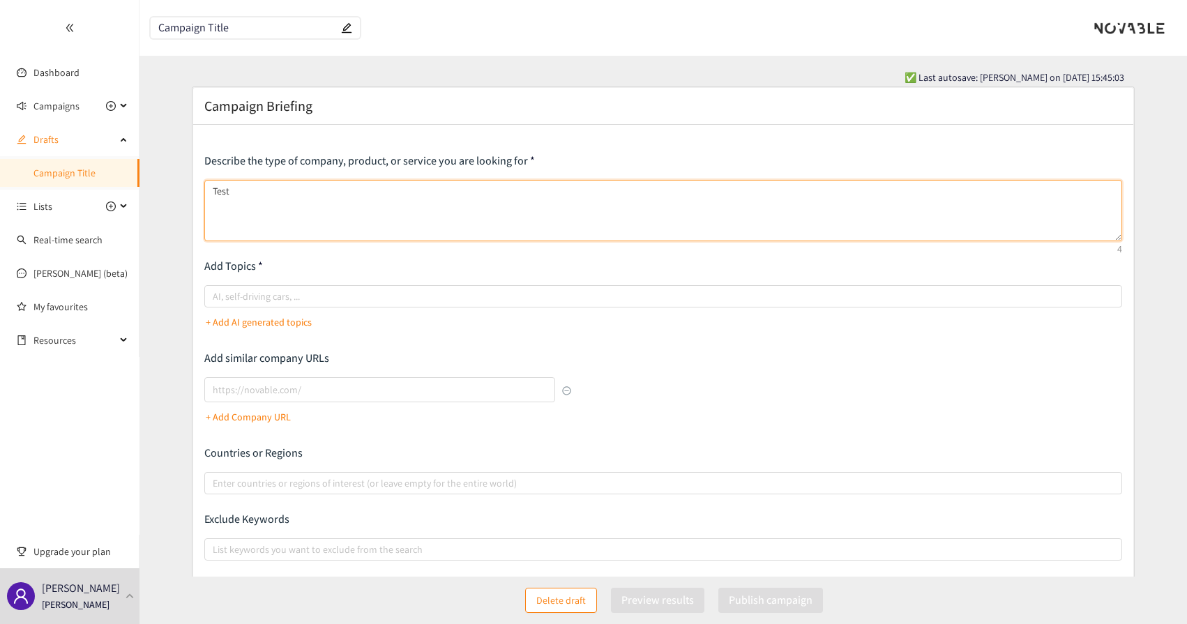
click at [463, 198] on textarea "Test" at bounding box center [663, 210] width 918 height 61
paste textarea "As part of our carbon neutrality commitment, we are looking for advanced CO₂ se…"
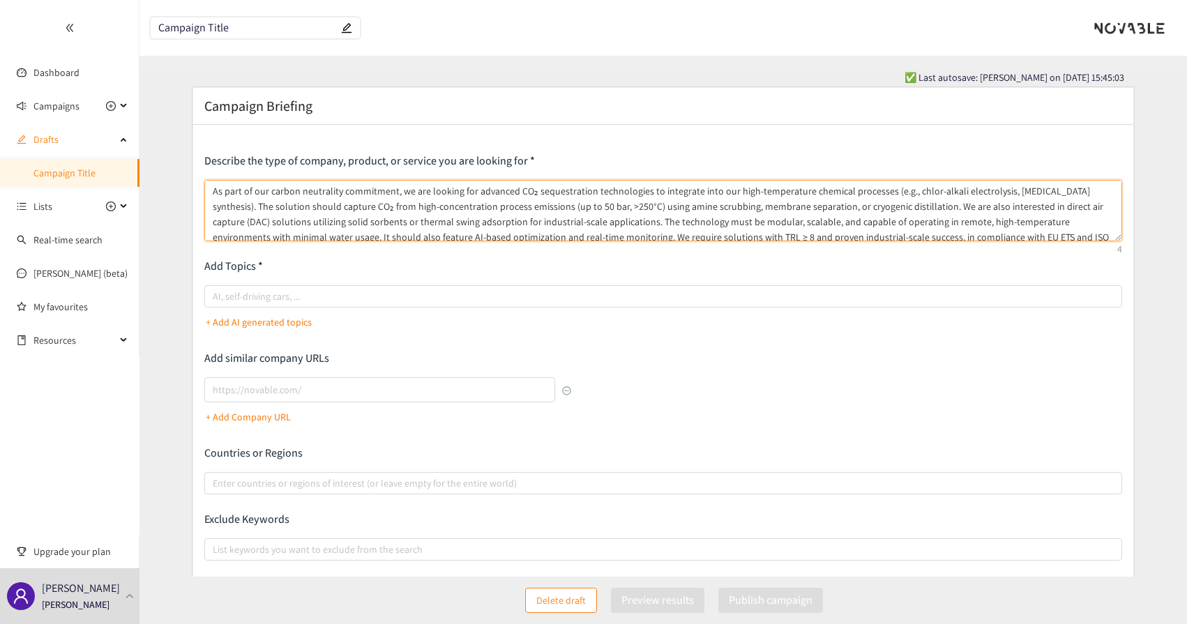
scroll to position [33, 0]
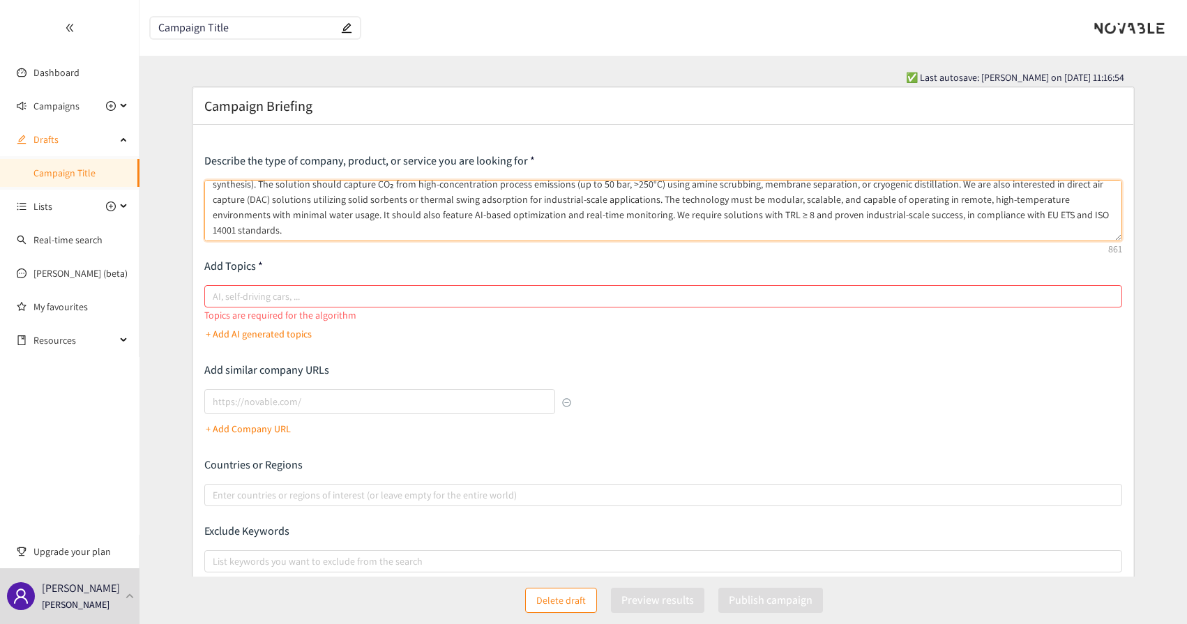
click at [1081, 230] on textarea "As part of our carbon neutrality commitment, we are looking for advanced CO₂ se…" at bounding box center [663, 210] width 918 height 61
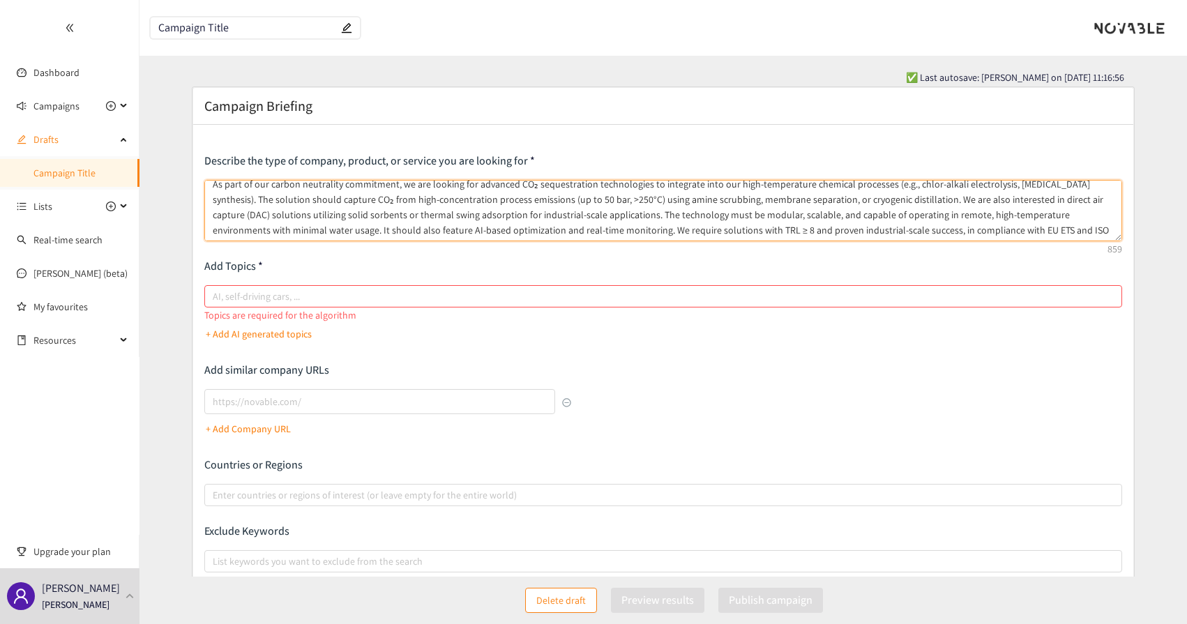
scroll to position [0, 0]
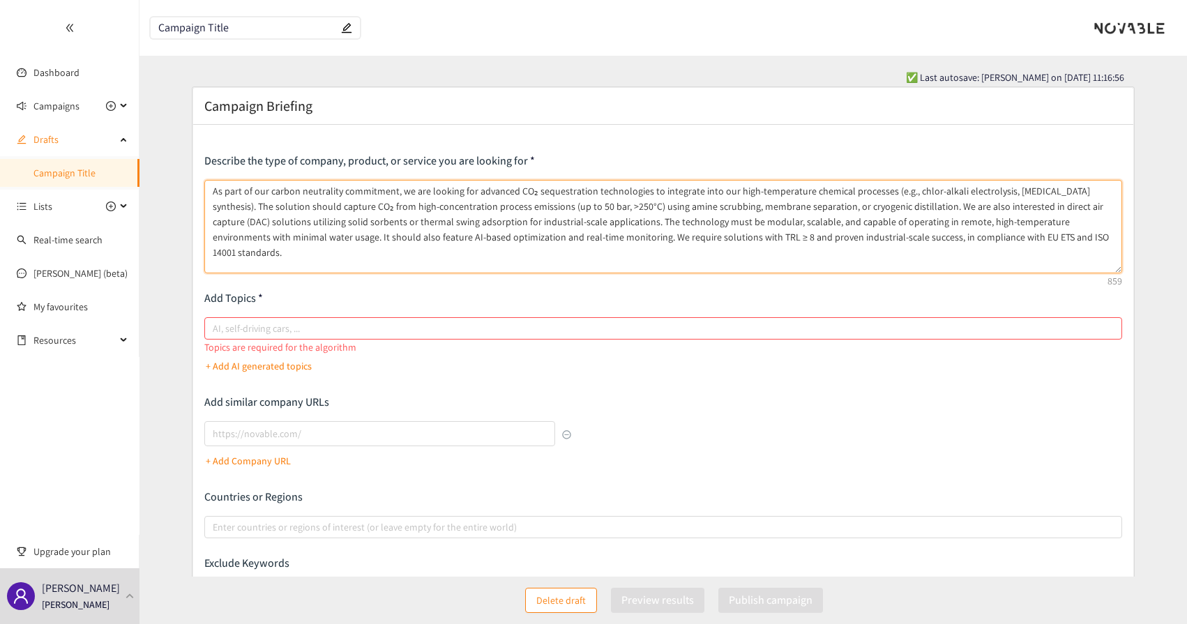
drag, startPoint x: 1118, startPoint y: 238, endPoint x: 1114, endPoint y: 271, distance: 33.1
click at [1114, 271] on textarea "As part of our carbon neutrality commitment, we are looking for advanced CO₂ se…" at bounding box center [663, 226] width 918 height 93
type textarea "As part of our carbon neutrality commitment, we are looking for advanced CO₂ se…"
click at [398, 320] on div at bounding box center [656, 328] width 897 height 17
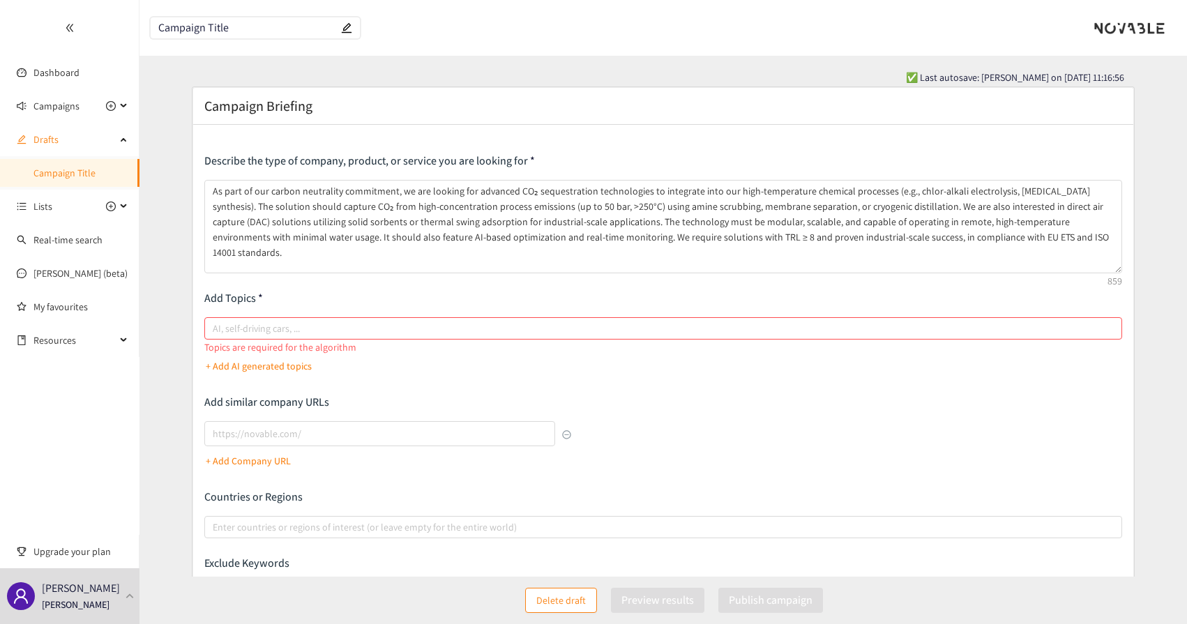
click at [216, 320] on input "AI, self-driving cars, ..." at bounding box center [214, 328] width 3 height 17
paste input "search"
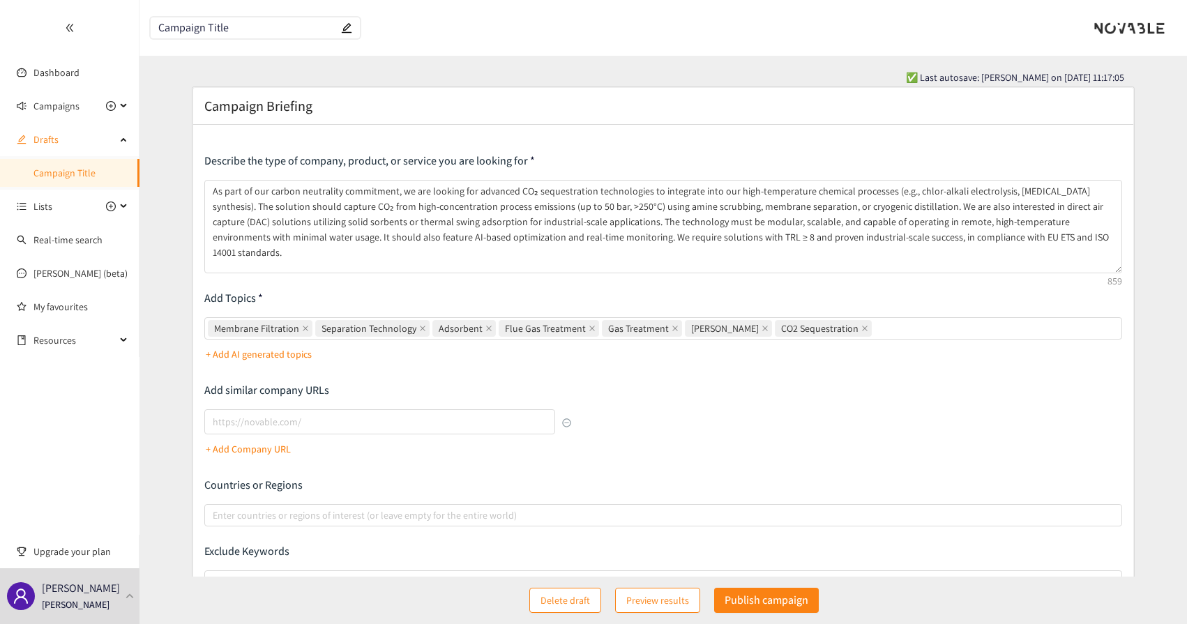
click at [262, 352] on p "+ Add AI generated topics" at bounding box center [259, 354] width 106 height 15
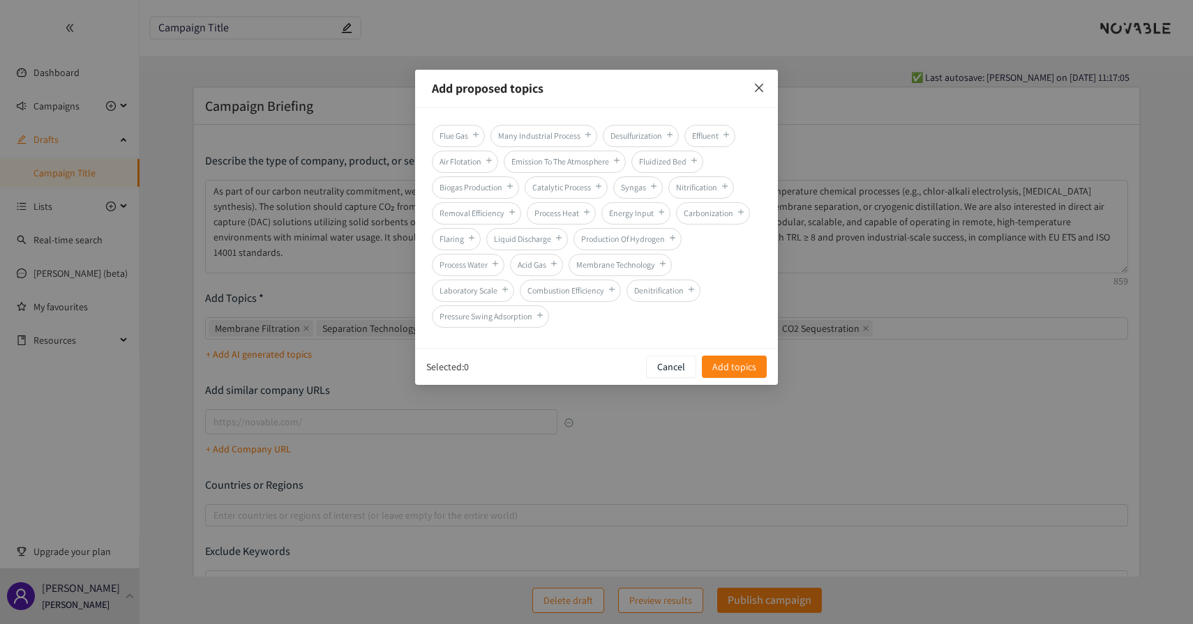
click at [753, 89] on span "Close" at bounding box center [759, 89] width 38 height 38
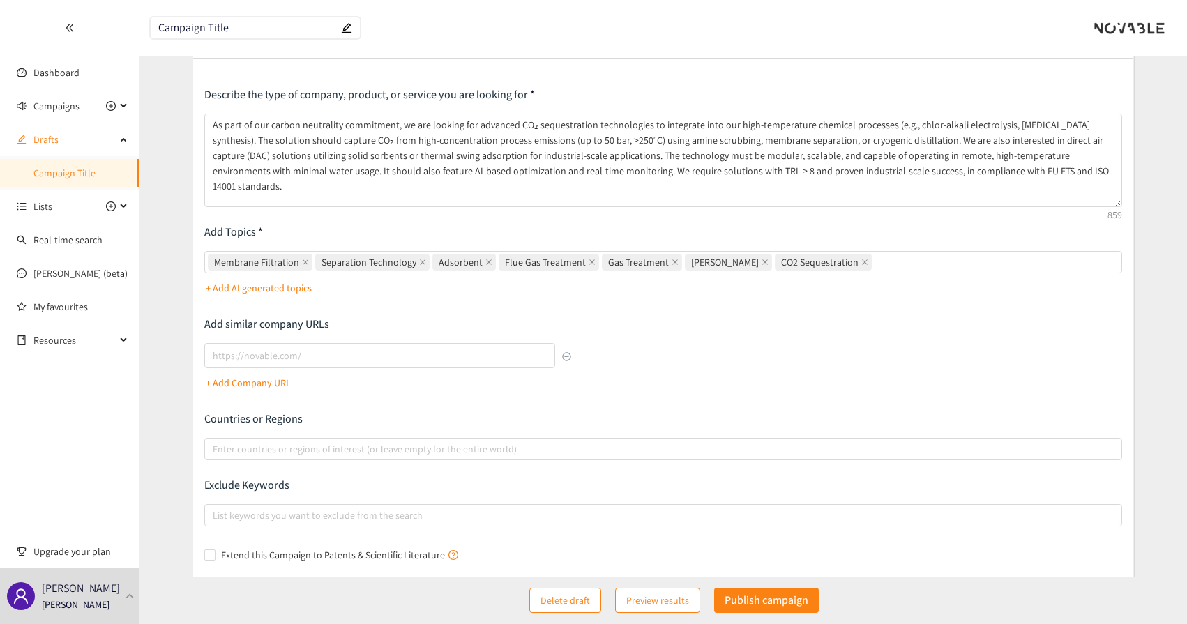
scroll to position [160, 0]
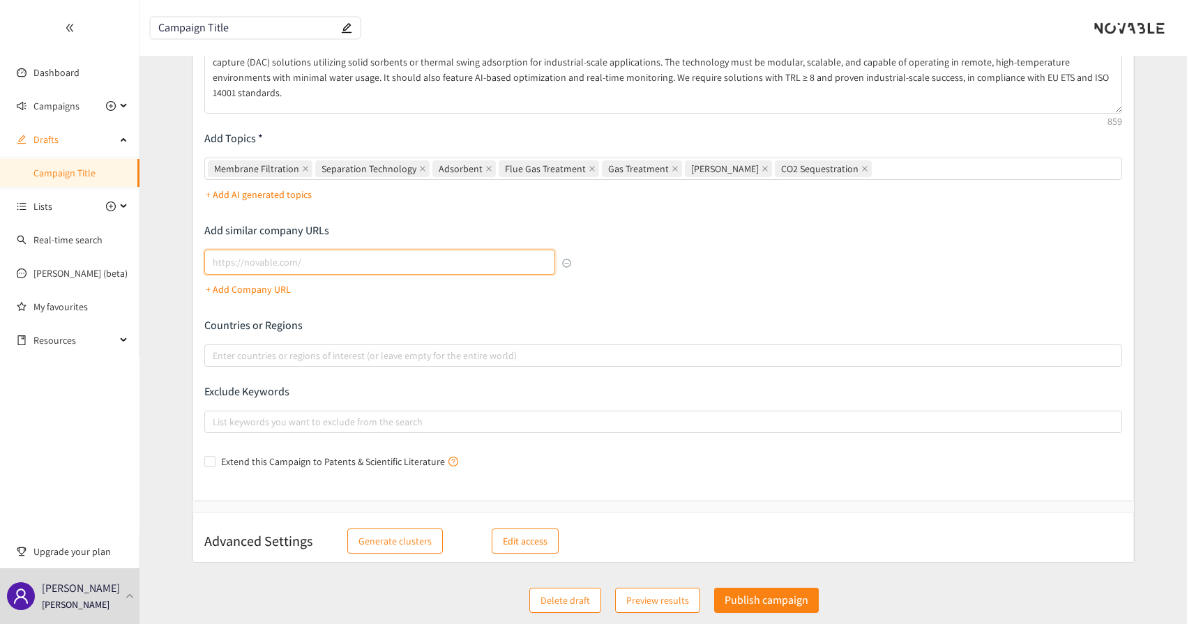
click at [267, 267] on input "lookalikes url" at bounding box center [379, 262] width 351 height 25
type input "[URL][DOMAIN_NAME]"
click at [465, 303] on div "Describe the type of company, product, or service you are looking for As part o…" at bounding box center [663, 233] width 918 height 479
click at [230, 286] on p "+ Add Company URL" at bounding box center [248, 289] width 85 height 15
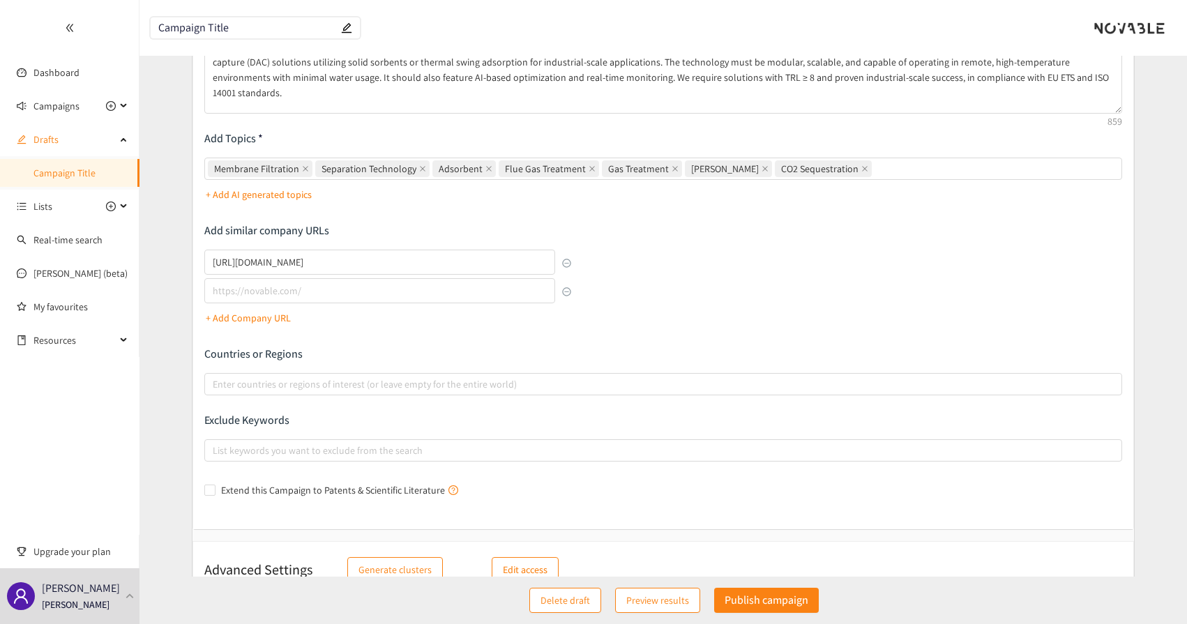
click at [227, 318] on p "+ Add Company URL" at bounding box center [248, 317] width 85 height 15
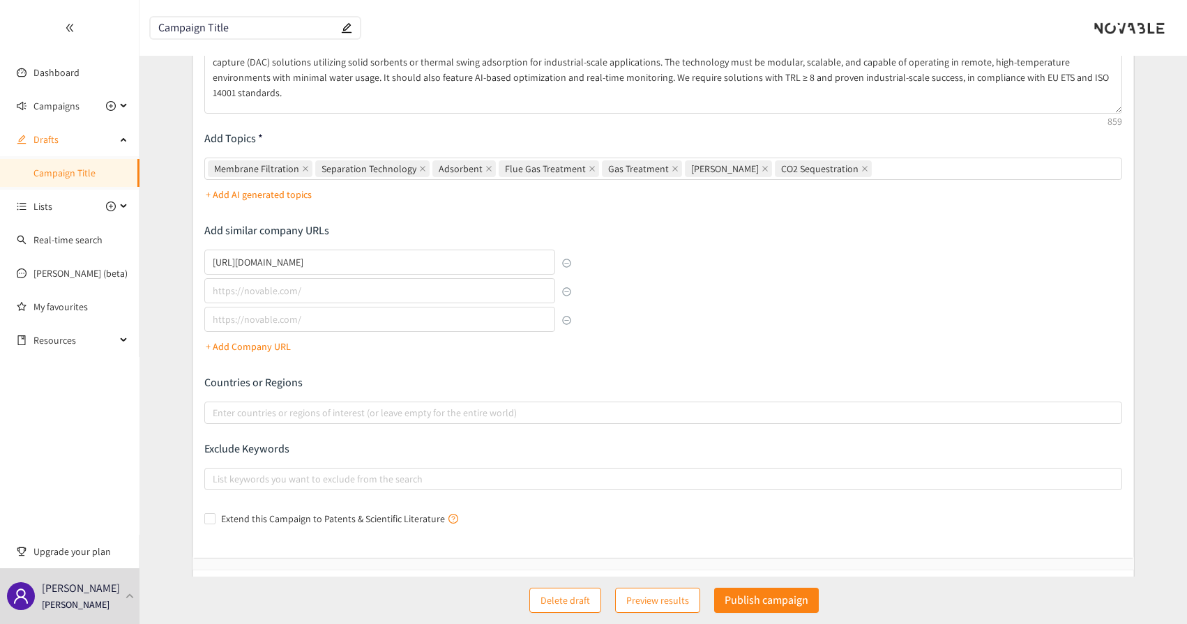
click at [350, 366] on div "Describe the type of company, product, or service you are looking for As part o…" at bounding box center [663, 262] width 918 height 537
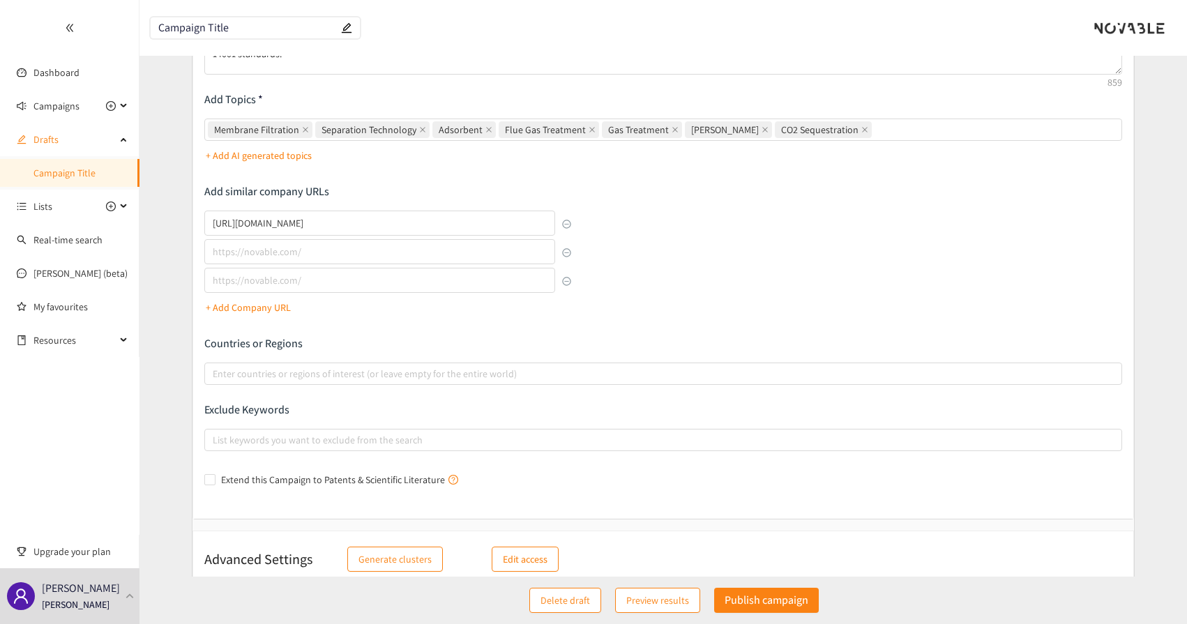
scroll to position [217, 0]
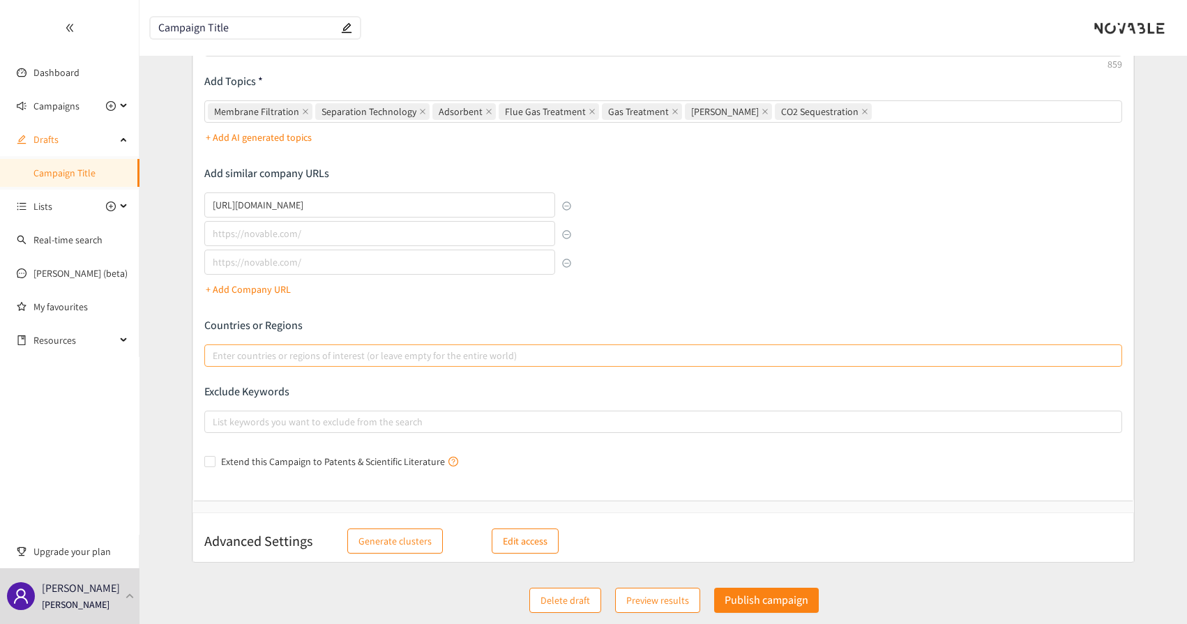
click at [331, 364] on div "Enter countries or regions of interest (or leave empty for the entire world)" at bounding box center [663, 356] width 918 height 22
click at [216, 364] on input "Enter countries or regions of interest (or leave empty for the entire world)" at bounding box center [214, 355] width 3 height 17
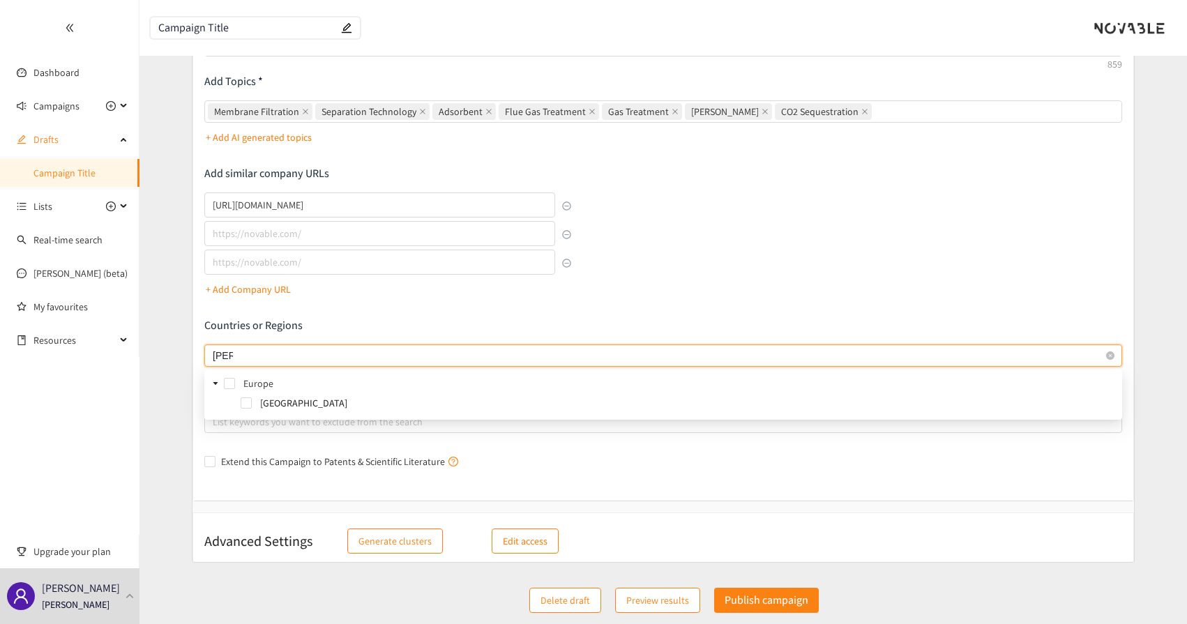
type input "franc"
click at [284, 405] on span "[GEOGRAPHIC_DATA]" at bounding box center [303, 403] width 87 height 13
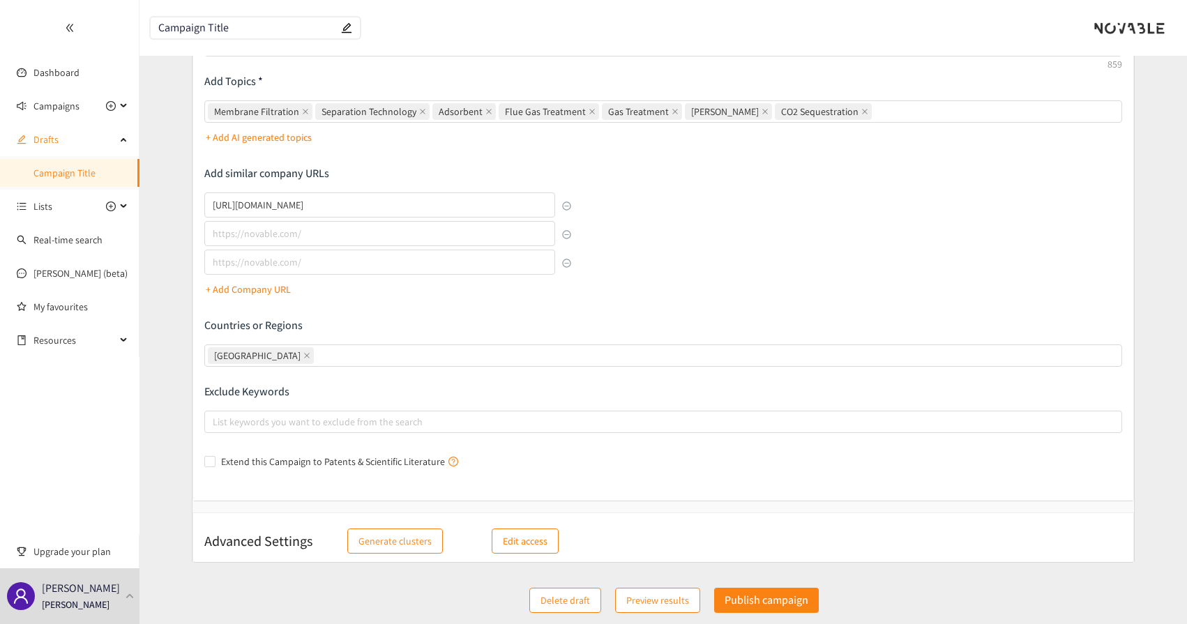
click at [182, 395] on form "Campaign Briefing Describe the type of company, product, or service you are loo…" at bounding box center [664, 217] width 1048 height 694
click at [304, 357] on icon "close" at bounding box center [307, 356] width 6 height 6
click at [317, 357] on input "[GEOGRAPHIC_DATA]" at bounding box center [318, 355] width 3 height 17
click at [248, 338] on div "Countries or Regions Enter countries or regions of interest (or leave empty for…" at bounding box center [663, 342] width 918 height 49
click at [251, 331] on p "Countries or Regions" at bounding box center [663, 325] width 918 height 15
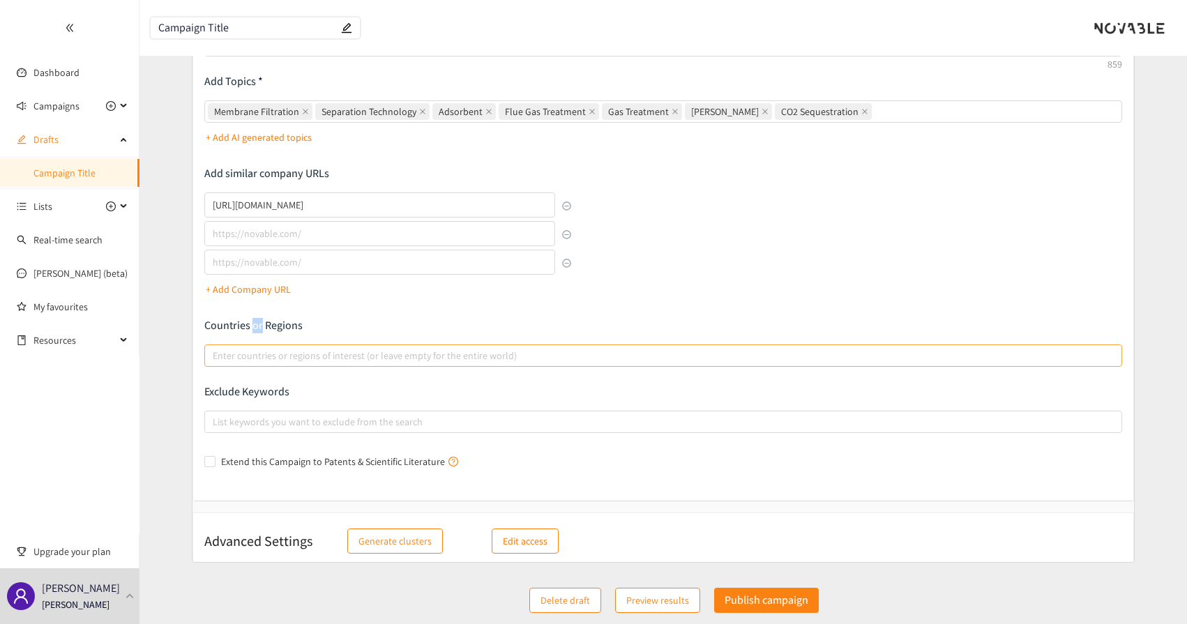
click at [251, 331] on p "Countries or Regions" at bounding box center [663, 325] width 918 height 15
click at [190, 317] on form "Campaign Briefing Describe the type of company, product, or service you are loo…" at bounding box center [664, 217] width 1048 height 694
click at [253, 424] on div at bounding box center [656, 422] width 897 height 17
click at [216, 424] on input "List keywords you want to exclude from the search" at bounding box center [214, 422] width 3 height 17
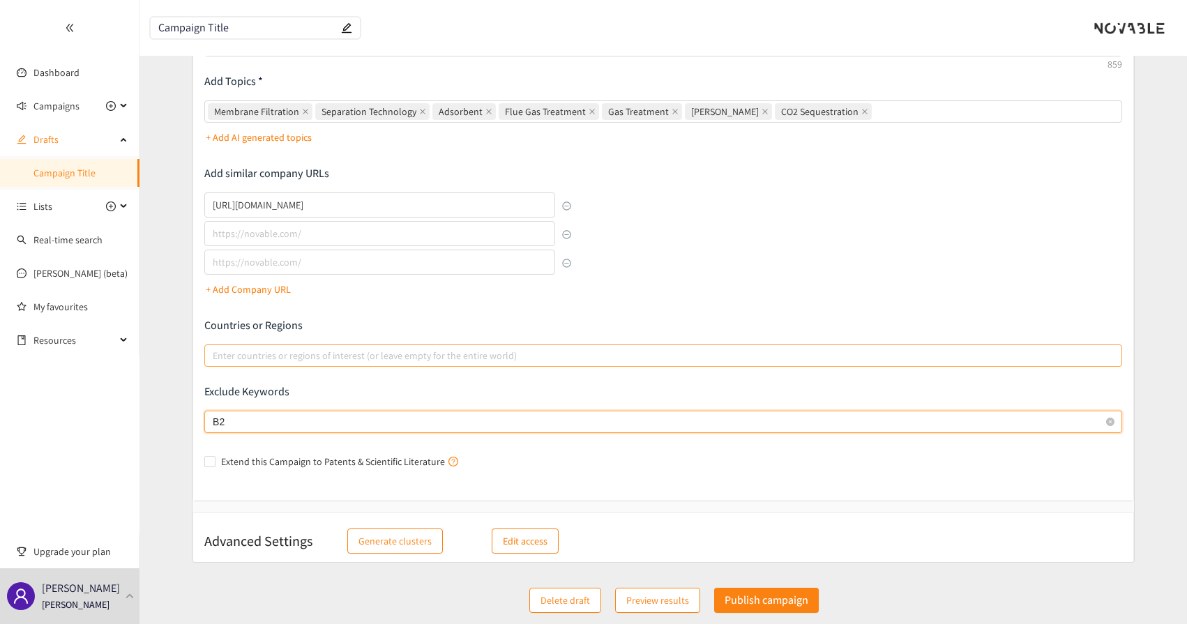
type input "B2B"
type input "Consulting"
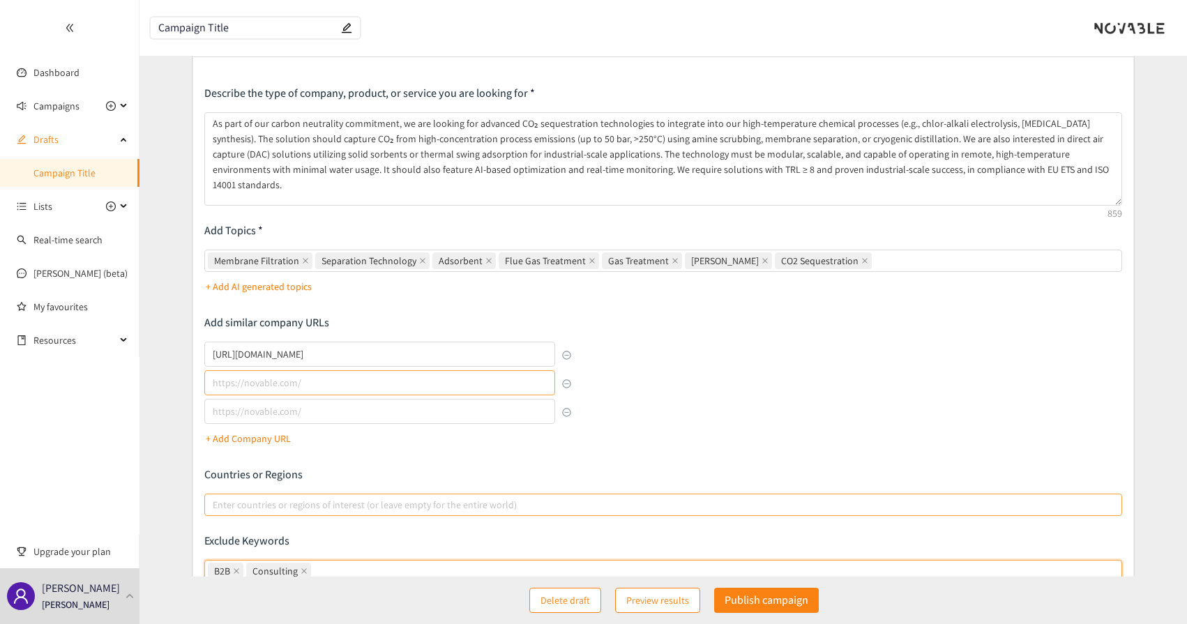
scroll to position [0, 0]
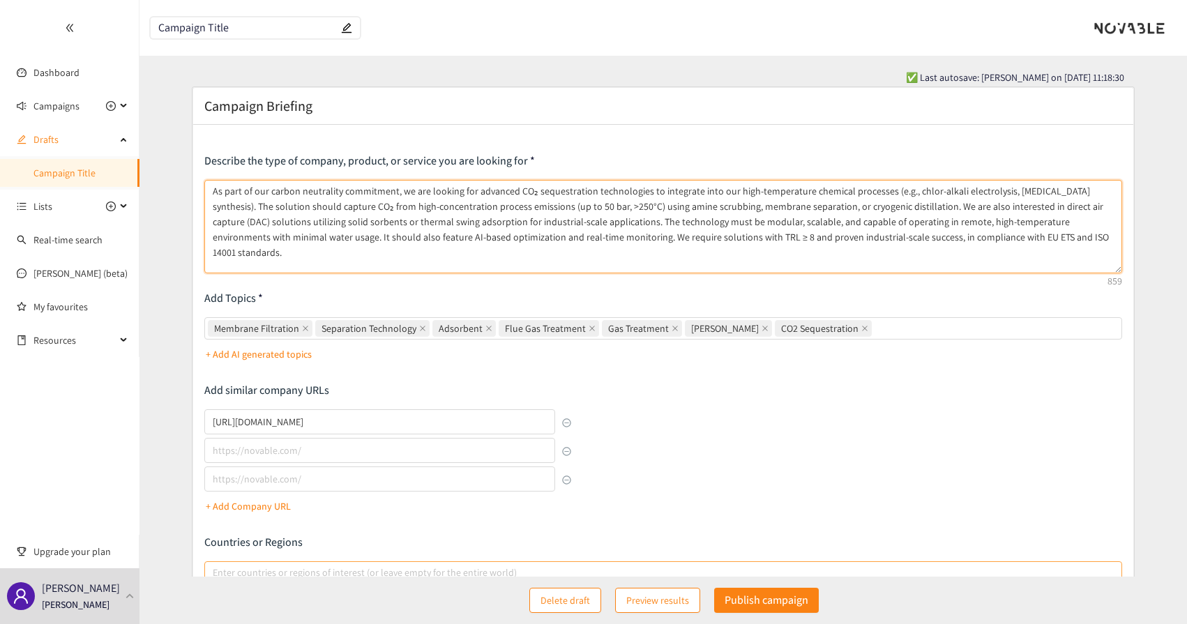
click at [220, 190] on textarea "As part of our carbon neutrality commitment, we are looking for advanced CO₂ se…" at bounding box center [663, 226] width 918 height 93
click at [432, 198] on textarea "As part of our carbon neutrality commitment, we are looking for advanced CO₂ se…" at bounding box center [663, 226] width 918 height 93
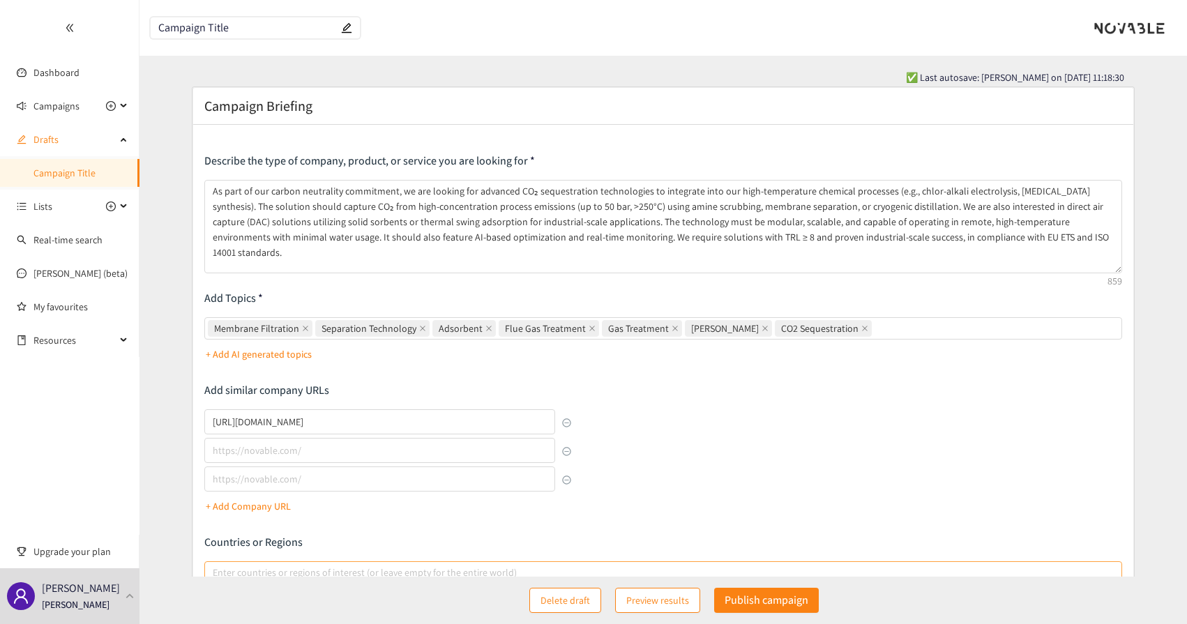
click at [607, 391] on div "Describe the type of company, product, or service you are looking for As part o…" at bounding box center [663, 421] width 918 height 537
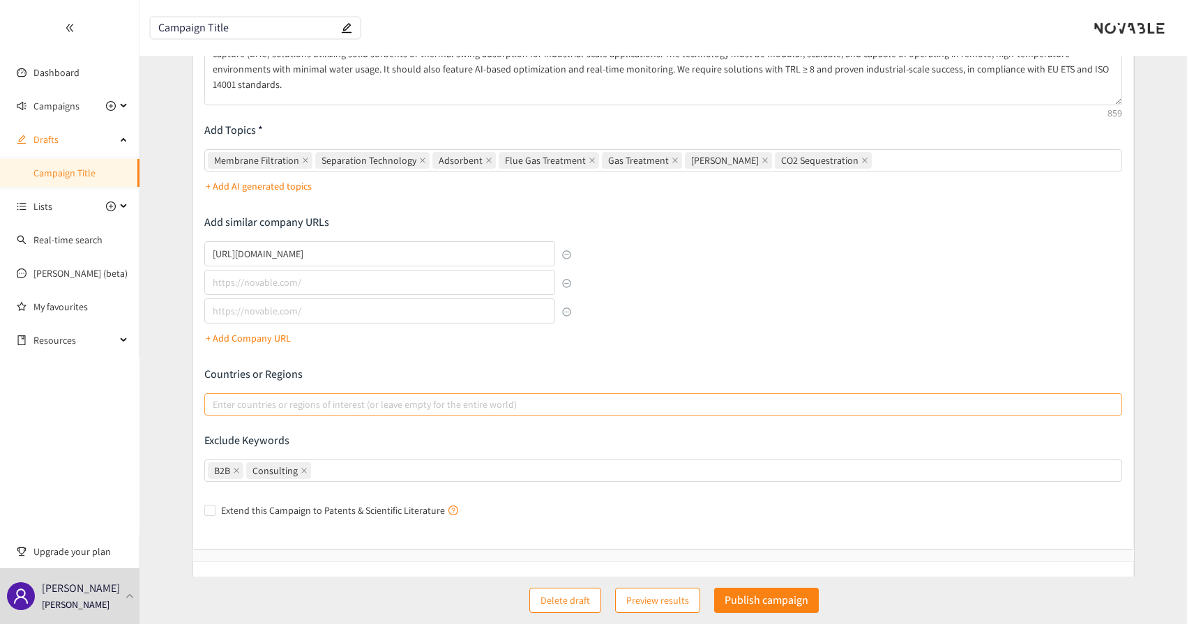
scroll to position [217, 0]
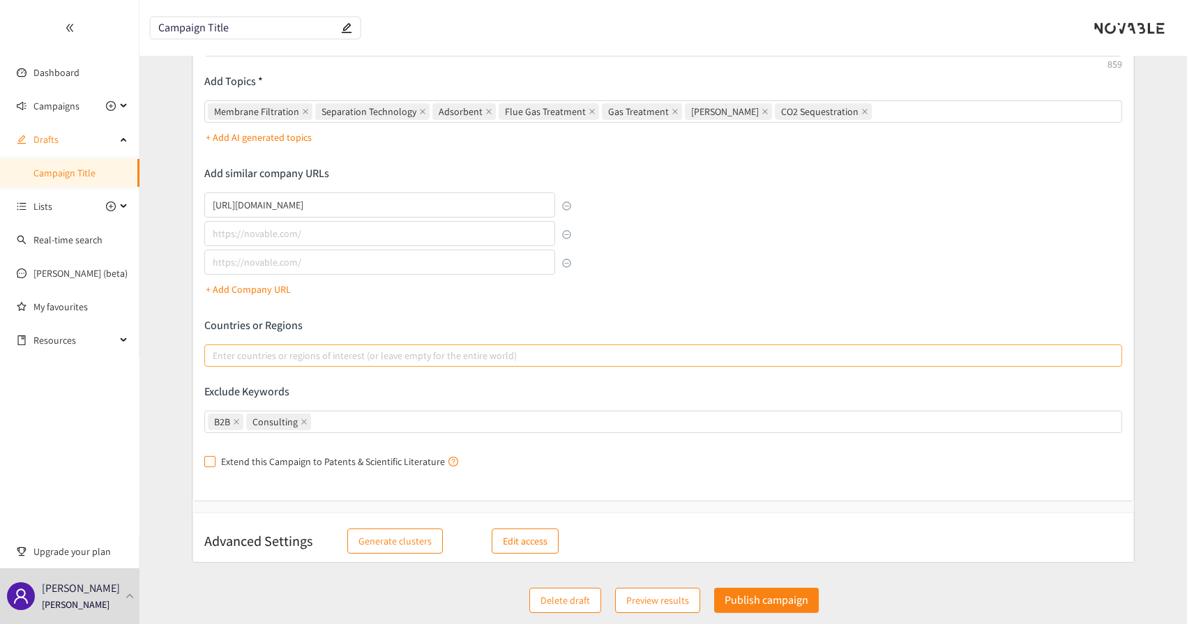
click at [207, 462] on input "Extend this Campaign to Patents & Scientific Literature" at bounding box center [209, 461] width 10 height 10
click at [207, 460] on input "Extend this Campaign to Patents & Scientific Literature" at bounding box center [209, 461] width 10 height 10
checkbox input "true"
click at [757, 594] on p "Publish campaign" at bounding box center [767, 600] width 84 height 17
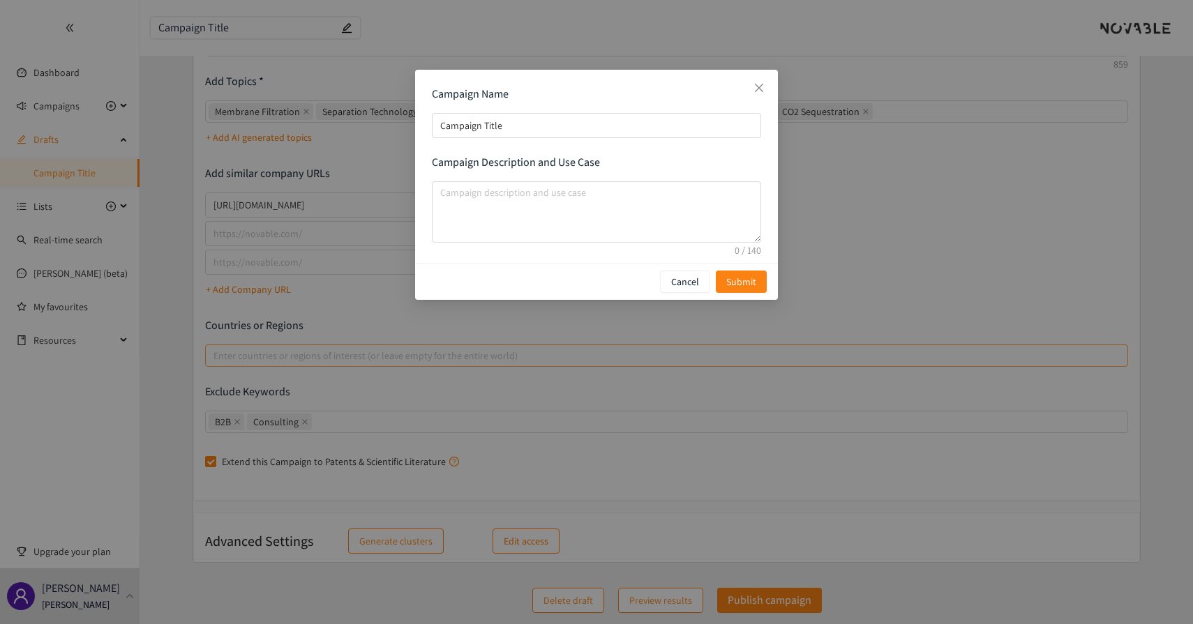
click at [500, 150] on div "Campaign Name Campaign Title Campaign Description and Use Case" at bounding box center [596, 167] width 329 height 160
click at [500, 146] on div "Campaign Name Campaign Title Campaign Description and Use Case" at bounding box center [596, 167] width 329 height 160
click at [502, 144] on div "Campaign Name Campaign Title Campaign Description and Use Case" at bounding box center [596, 167] width 329 height 160
click at [511, 127] on input "Campaign Title" at bounding box center [596, 125] width 329 height 25
click at [511, 186] on textarea "campaign description and use case" at bounding box center [596, 211] width 329 height 61
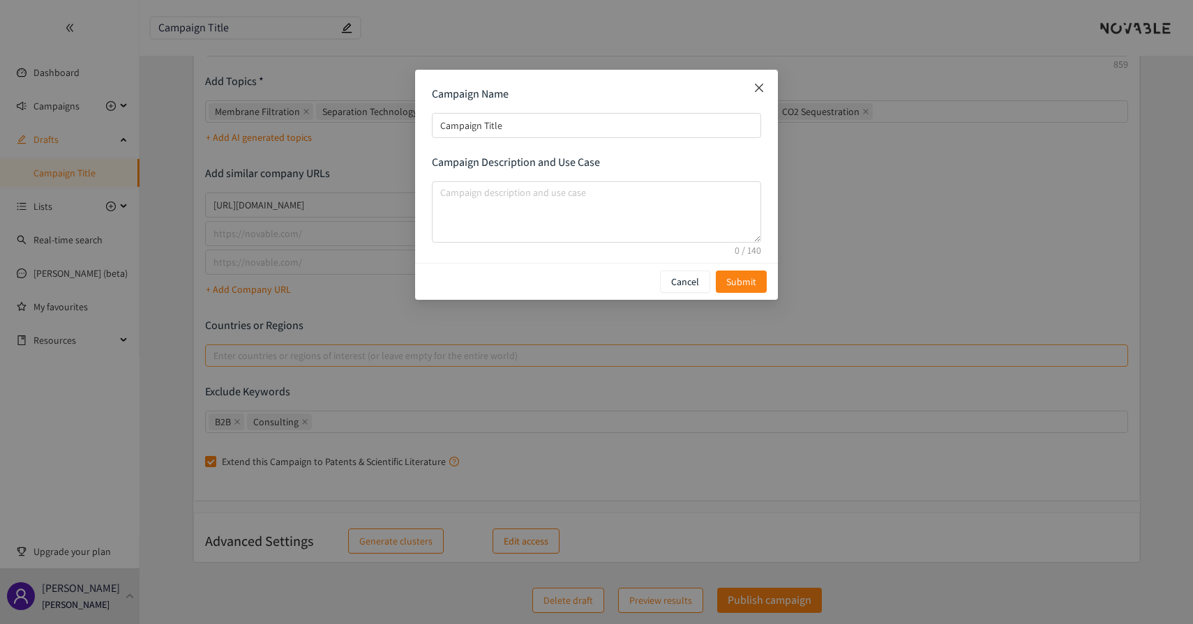
click at [765, 88] on span "Close" at bounding box center [759, 89] width 38 height 38
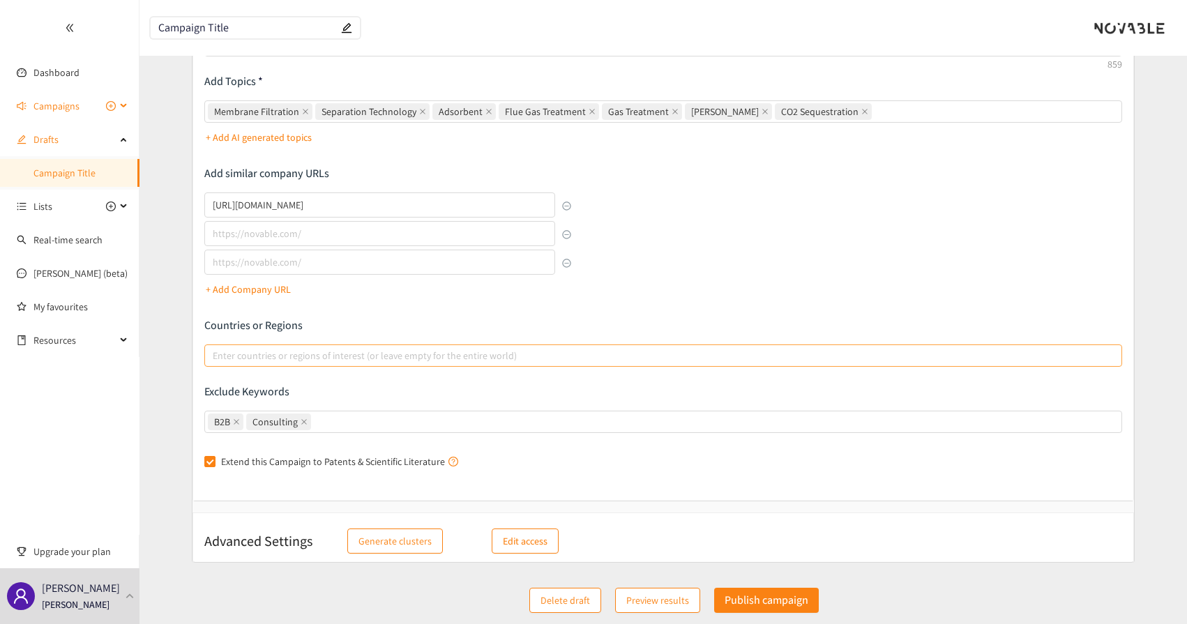
click at [33, 115] on div "Campaigns" at bounding box center [70, 106] width 140 height 28
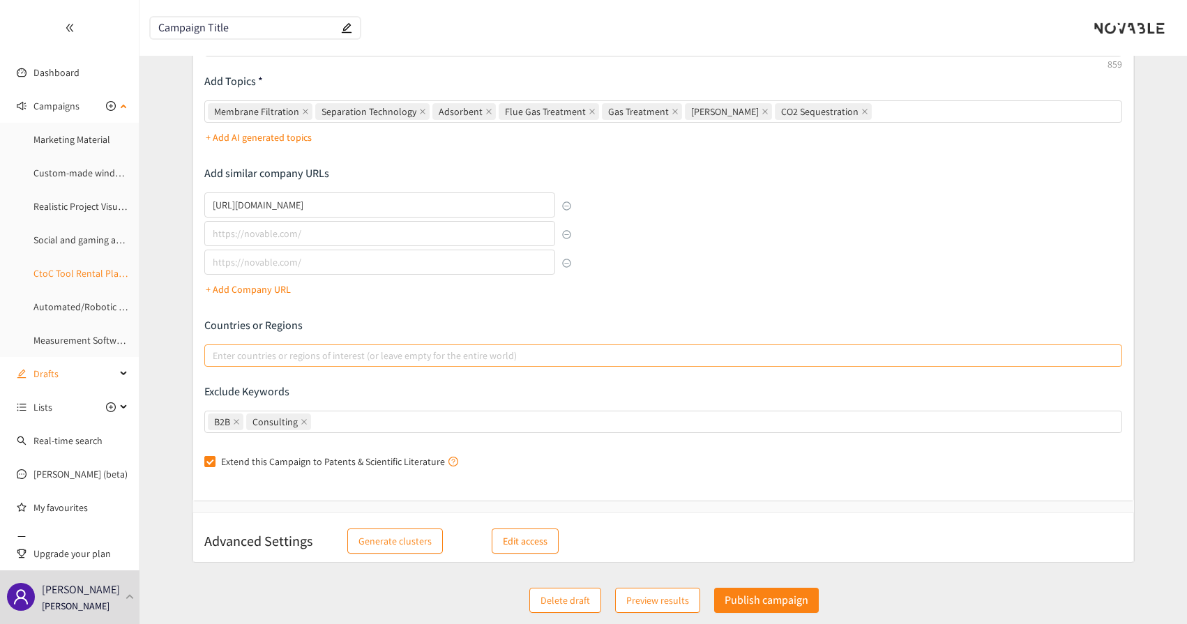
click at [80, 278] on link "CtoC Tool Rental Platform" at bounding box center [87, 273] width 109 height 13
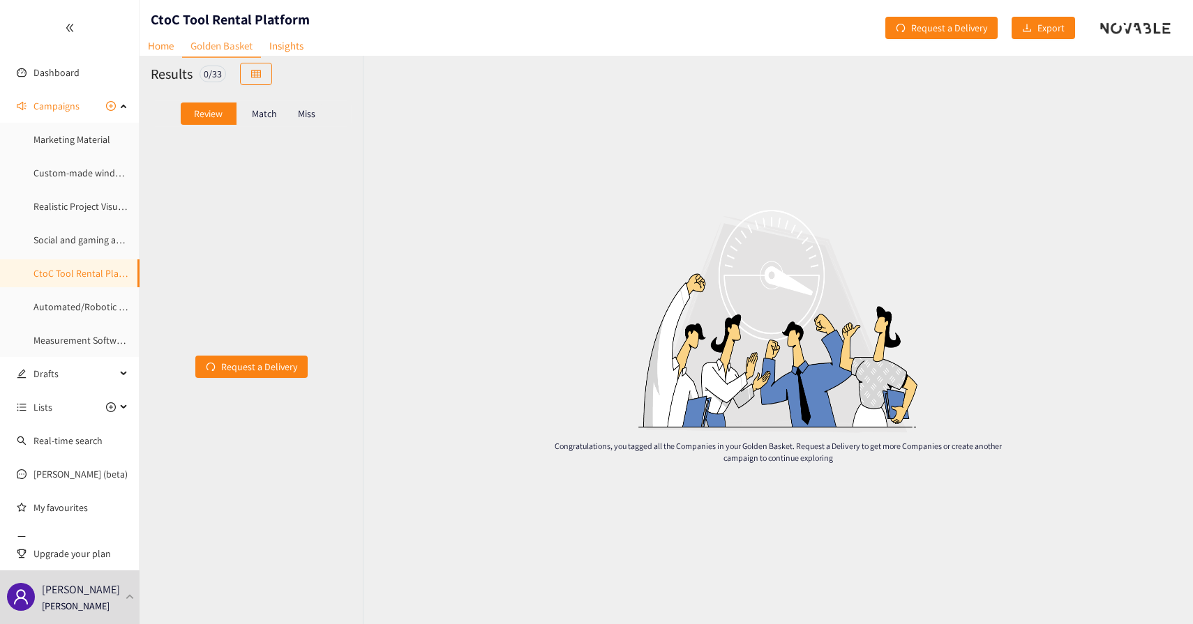
click at [267, 122] on div "Match" at bounding box center [265, 114] width 56 height 22
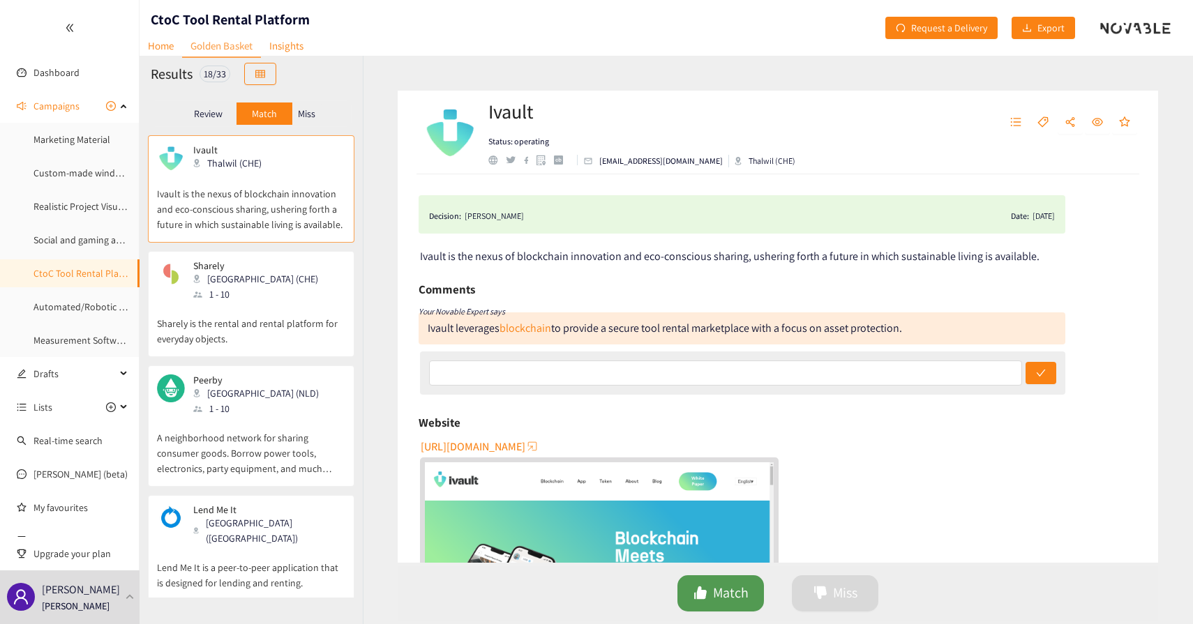
click at [706, 587] on icon "like" at bounding box center [701, 593] width 14 height 14
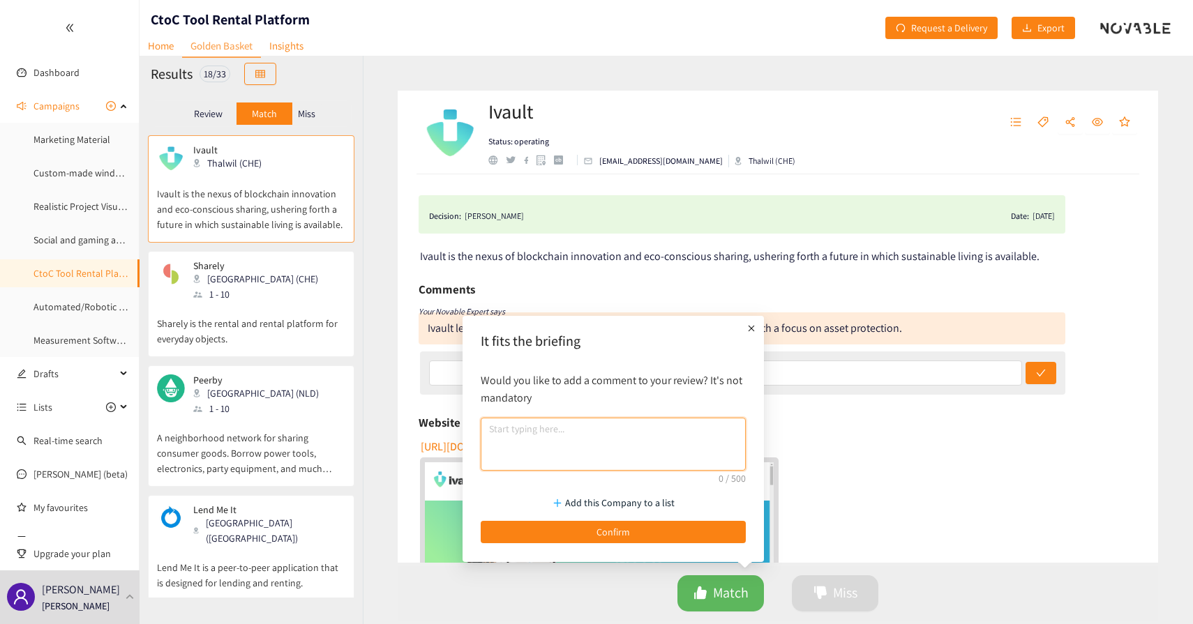
click at [557, 447] on textarea at bounding box center [613, 444] width 265 height 53
click at [850, 527] on div "[URL][DOMAIN_NAME]" at bounding box center [779, 549] width 718 height 228
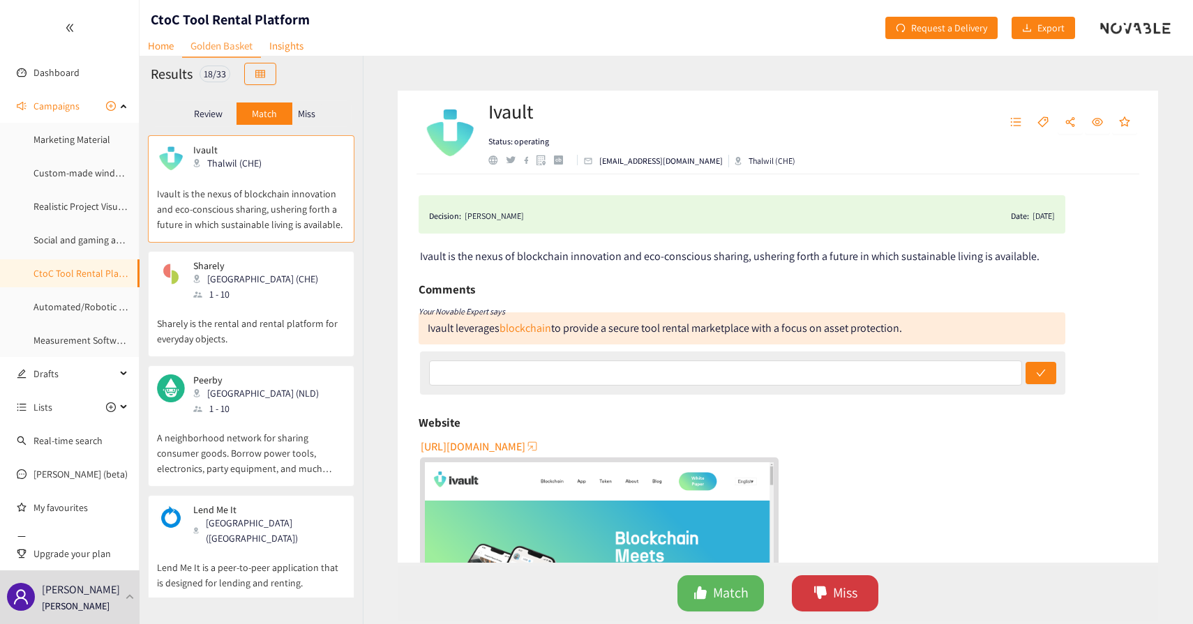
click at [821, 594] on icon "dislike" at bounding box center [820, 593] width 13 height 13
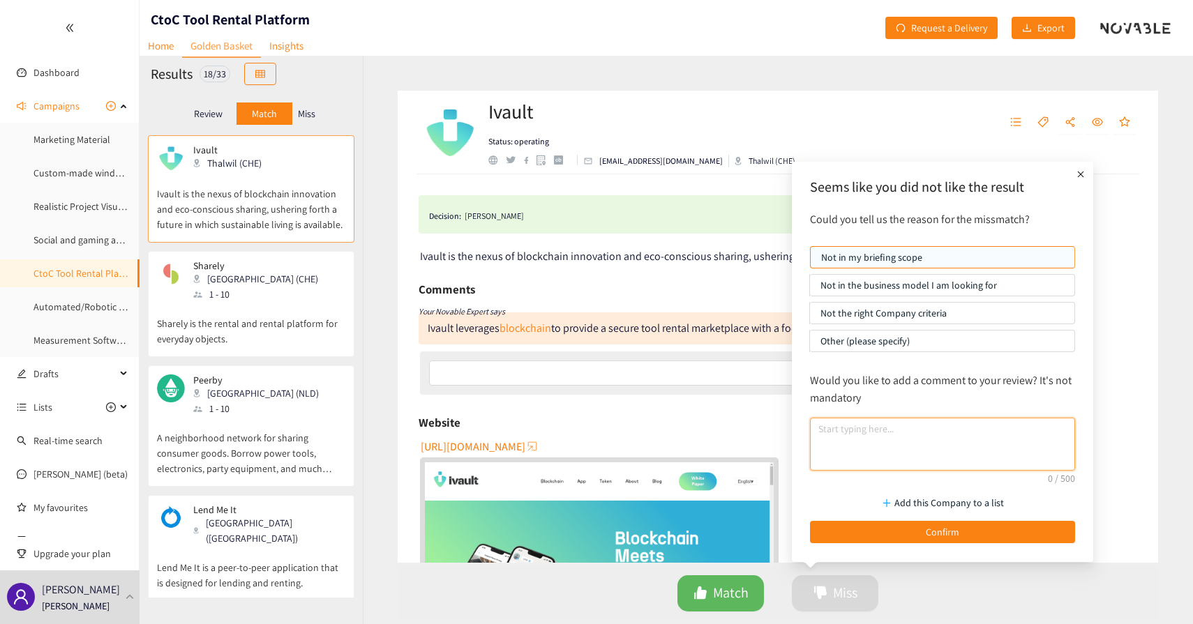
click at [876, 425] on textarea at bounding box center [942, 444] width 265 height 53
click at [638, 417] on div "Website" at bounding box center [778, 422] width 719 height 21
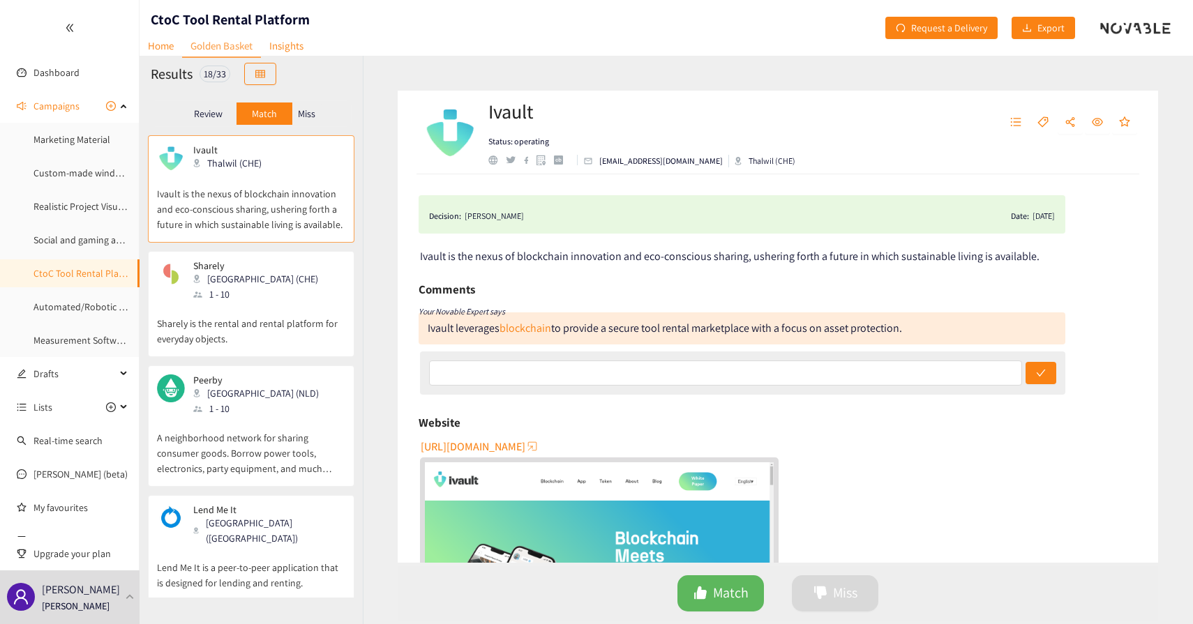
click at [446, 329] on div "Ivault leverages blockchain to provide a secure tool rental marketplace with a …" at bounding box center [665, 328] width 474 height 15
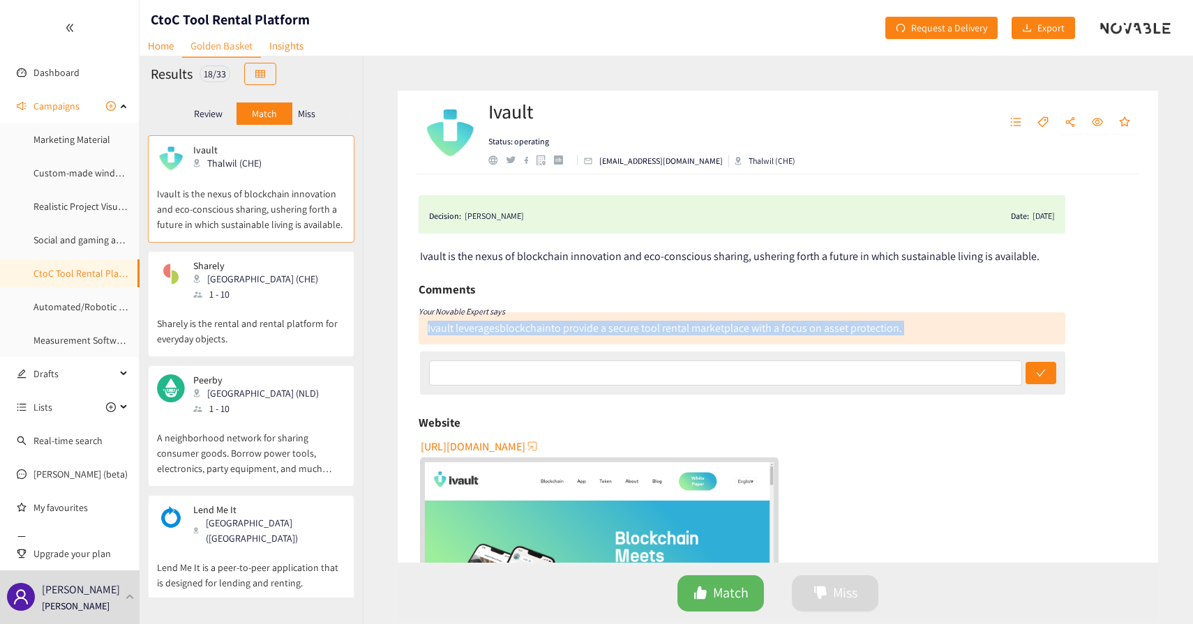
click at [446, 329] on div "Ivault leverages blockchain to provide a secure tool rental marketplace with a …" at bounding box center [665, 328] width 474 height 15
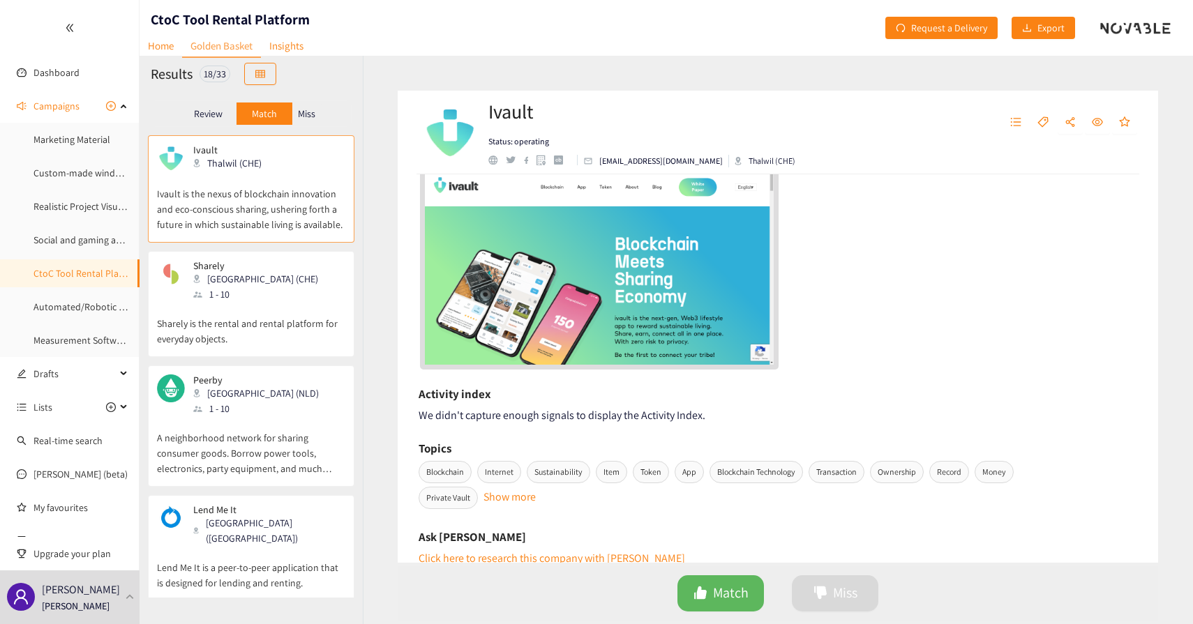
scroll to position [295, 0]
click at [273, 303] on p "Sharely is the rental and rental platform for everyday objects." at bounding box center [251, 324] width 188 height 45
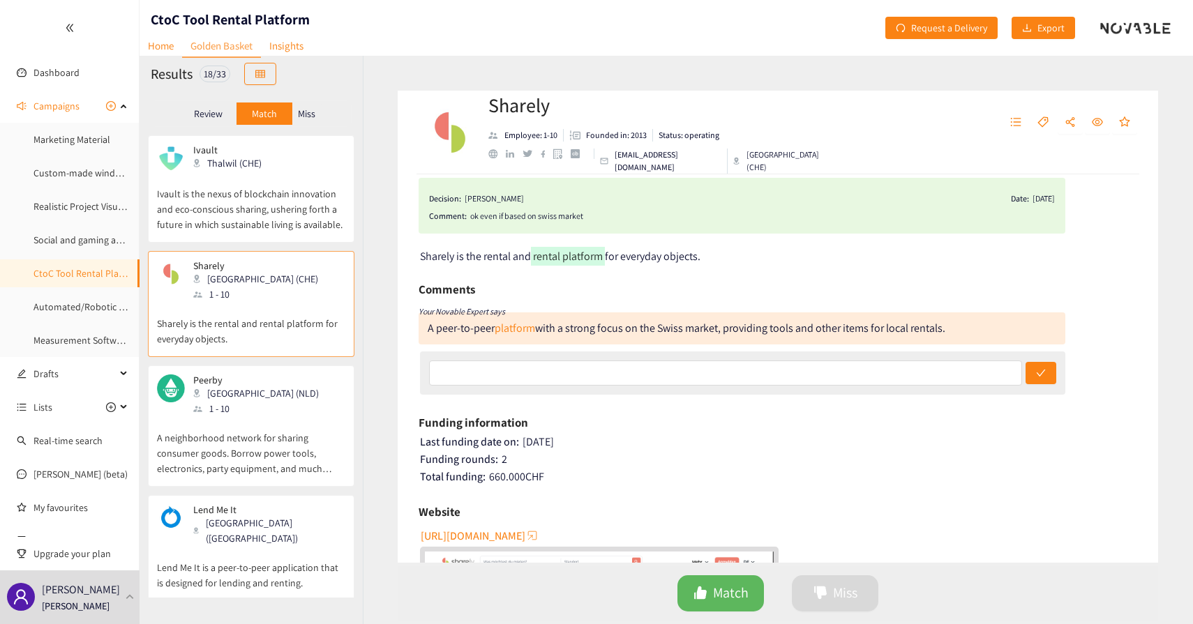
scroll to position [0, 0]
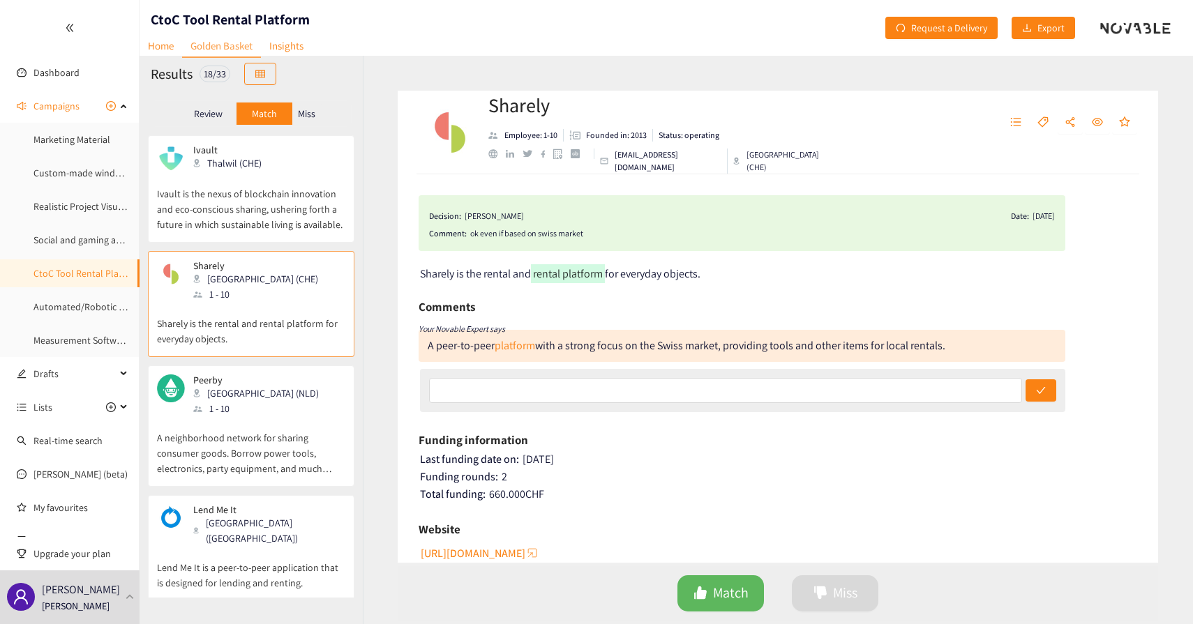
click at [751, 145] on div "Sharely Employee: 1-10 Founded in: 2013 Status: operating [EMAIL_ADDRESS][DOMAI…" at bounding box center [634, 133] width 431 height 42
click at [751, 160] on div "Sharely Employee: 1-10 Founded in: 2013 Status: operating [EMAIL_ADDRESS][DOMAI…" at bounding box center [778, 133] width 760 height 84
click at [216, 112] on p "Review" at bounding box center [208, 113] width 29 height 11
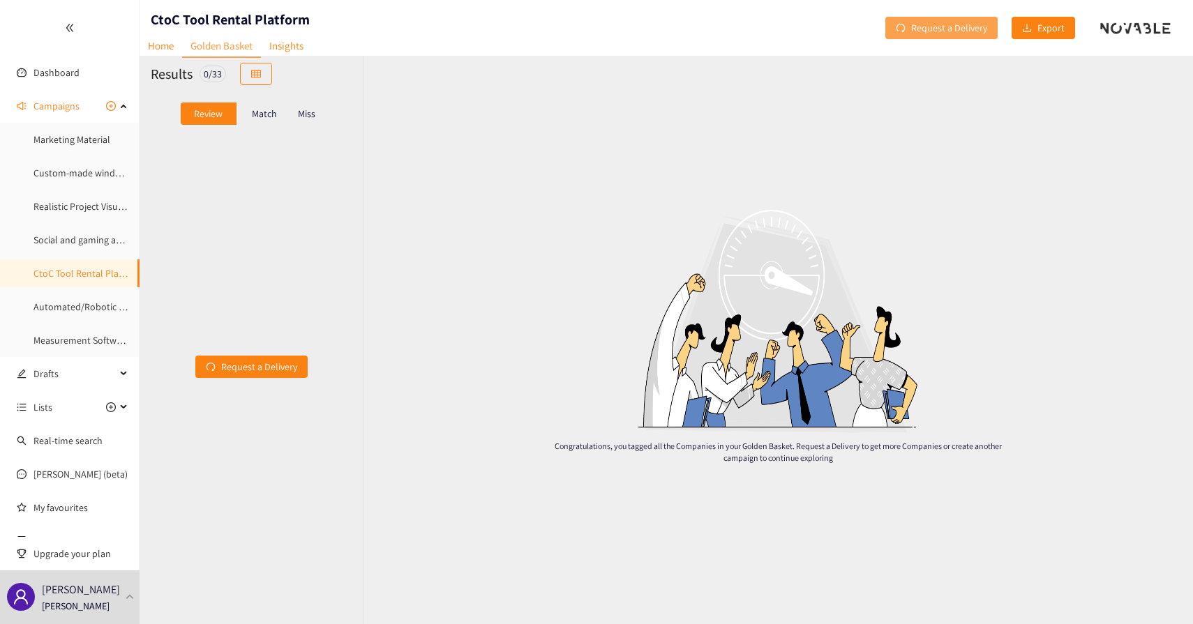
click at [959, 33] on span "Request a Delivery" at bounding box center [949, 27] width 76 height 15
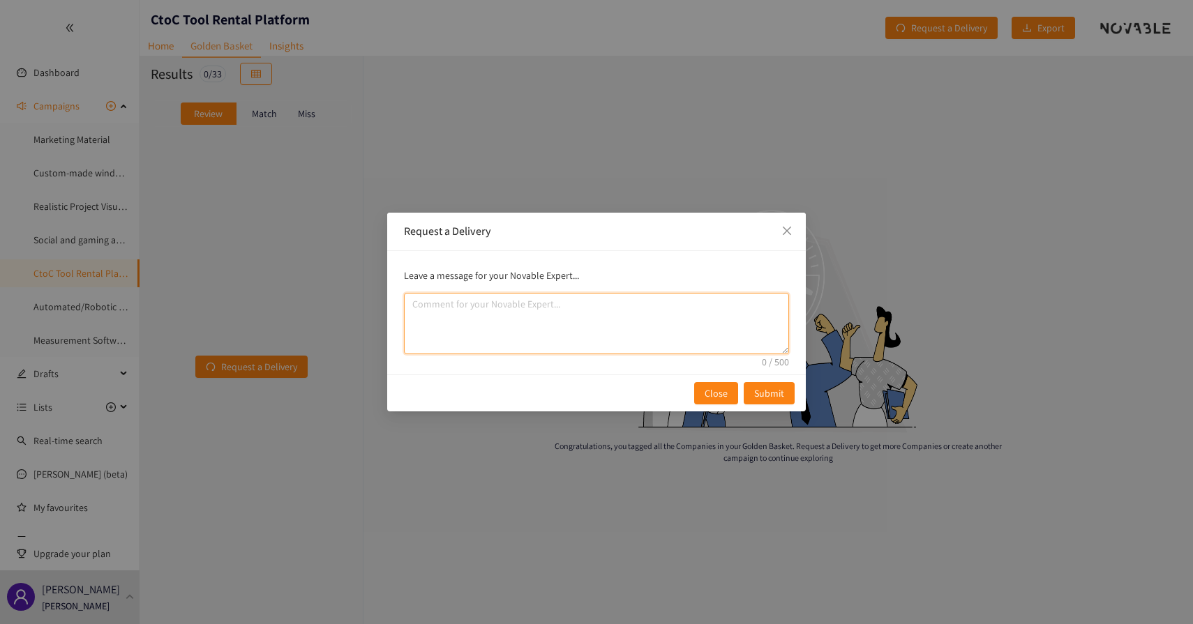
click at [530, 324] on textarea "comment" at bounding box center [596, 323] width 385 height 61
type textarea "f"
type textarea "recherche uniquement en [GEOGRAPHIC_DATA] pour cette itération"
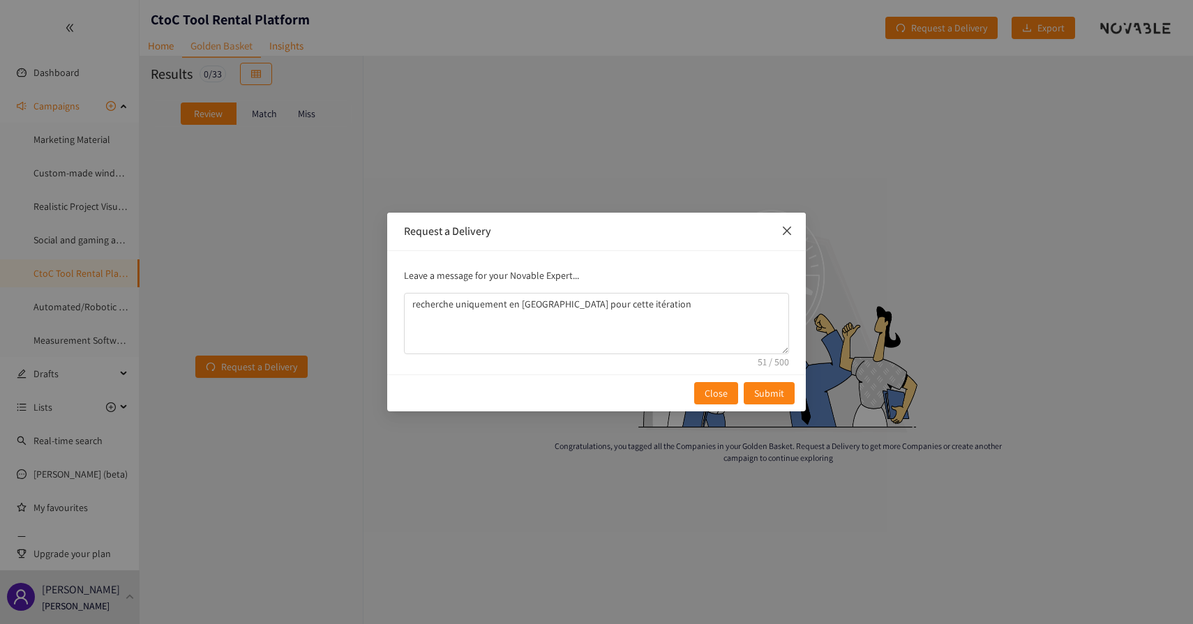
click at [788, 231] on icon "close" at bounding box center [786, 230] width 11 height 11
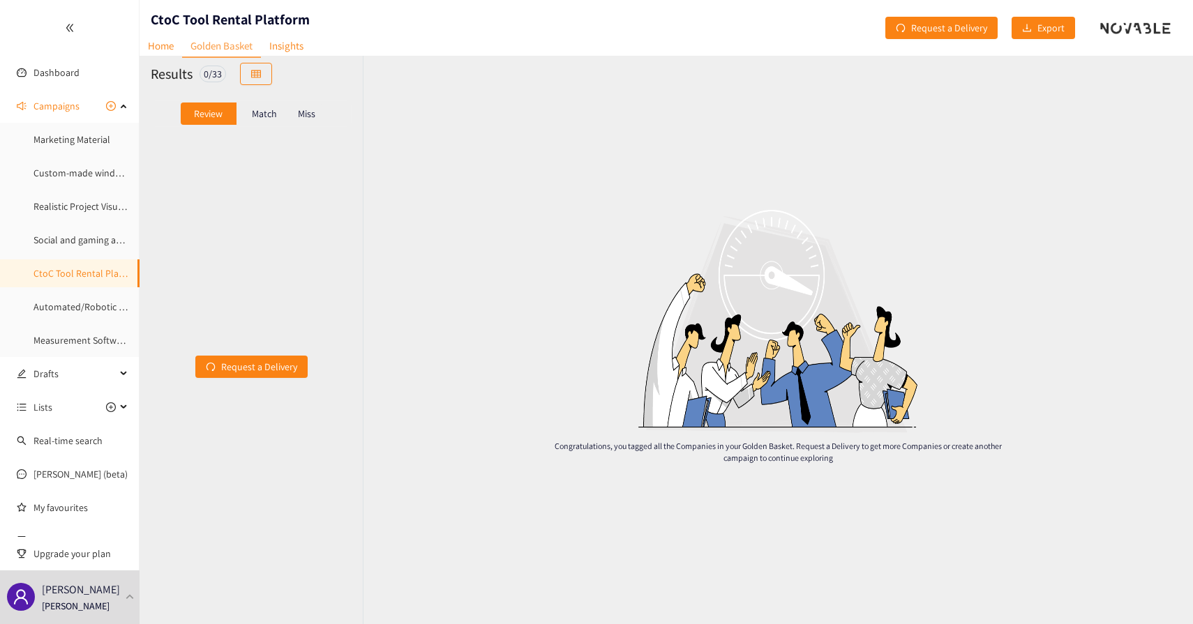
click at [269, 105] on div "Match" at bounding box center [265, 114] width 56 height 22
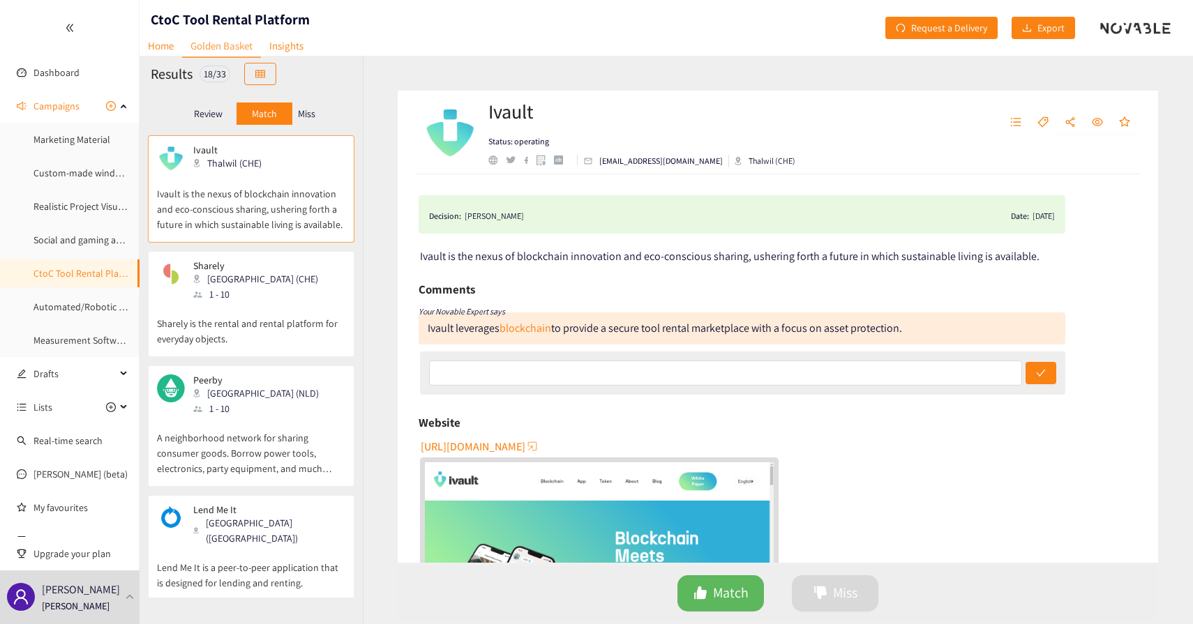
click at [317, 110] on div "Miss" at bounding box center [306, 114] width 29 height 22
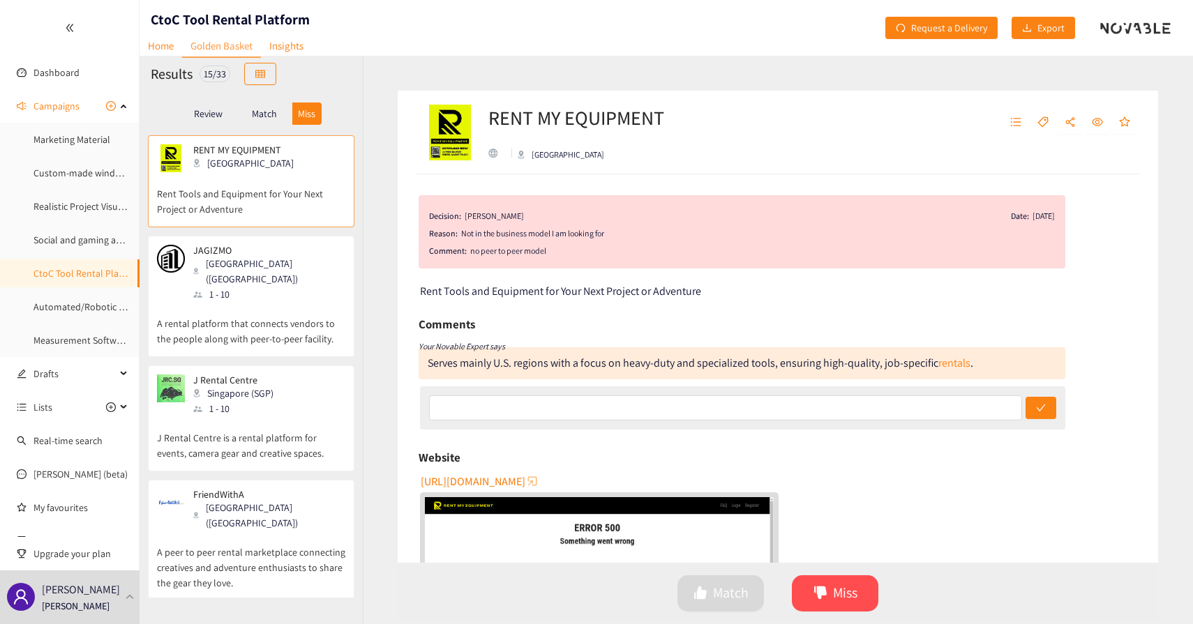
click at [266, 112] on p "Match" at bounding box center [264, 113] width 25 height 11
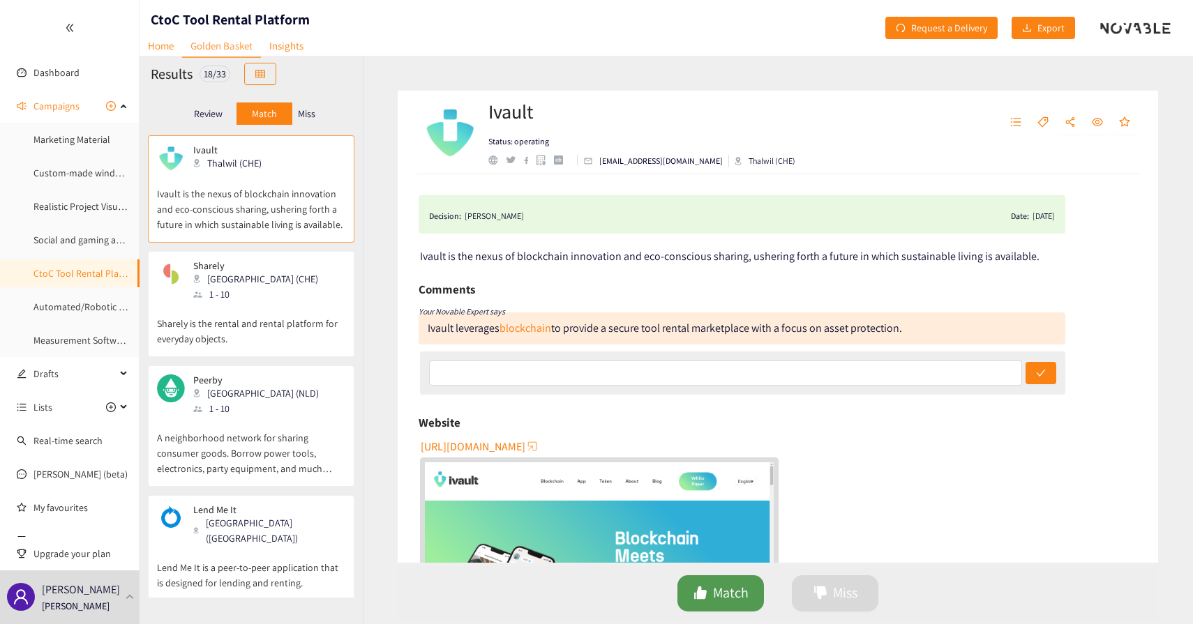
click at [711, 588] on button "Match" at bounding box center [720, 594] width 87 height 36
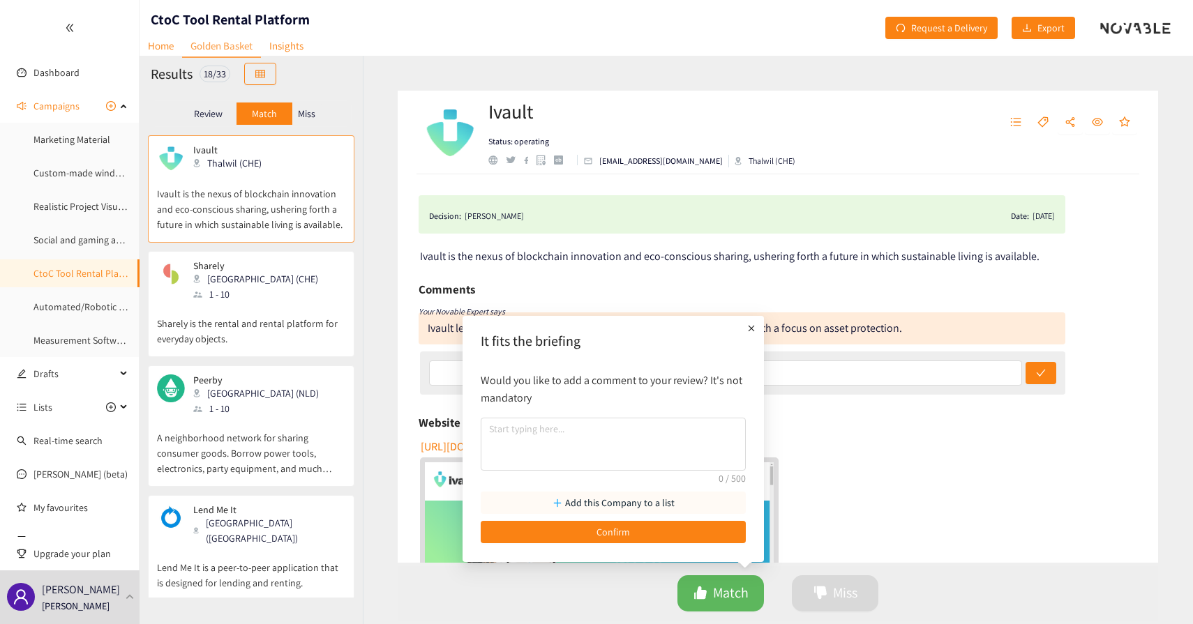
click at [564, 505] on span "button" at bounding box center [564, 502] width 2 height 15
click at [788, 267] on div "Decision: [PERSON_NAME] Date: [DATE] Ivault is the nexus of blockchain innovati…" at bounding box center [778, 368] width 760 height 389
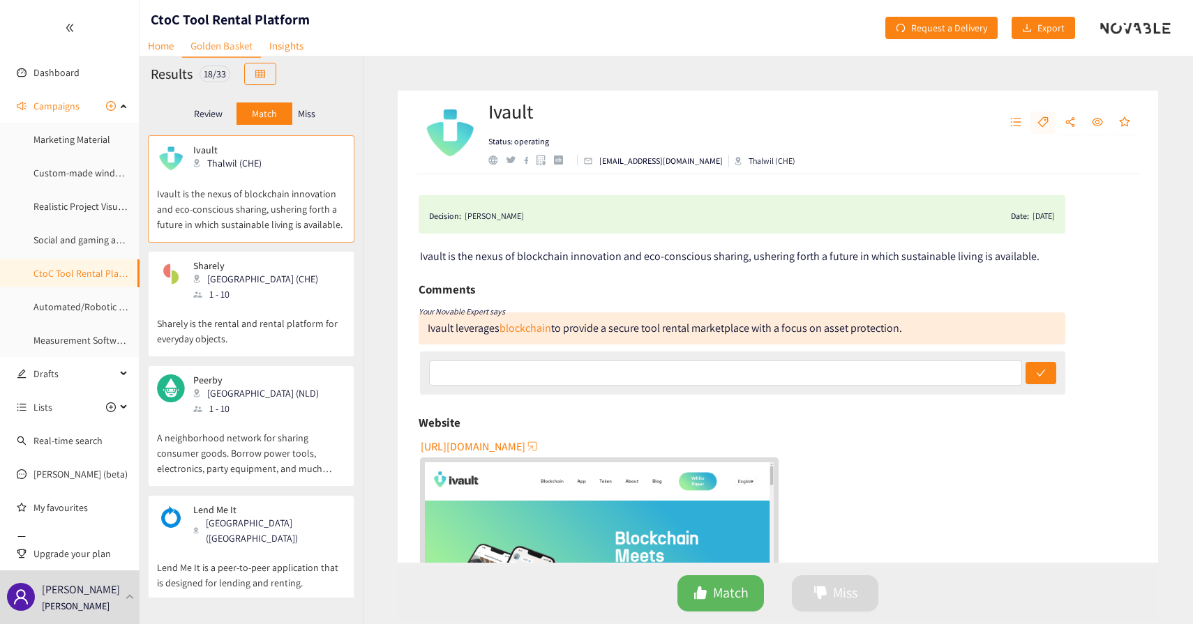
click at [1049, 118] on button "button" at bounding box center [1043, 123] width 25 height 22
type input "TRL9"
click at [982, 172] on input "TRL9" at bounding box center [978, 166] width 29 height 17
type input "B2C"
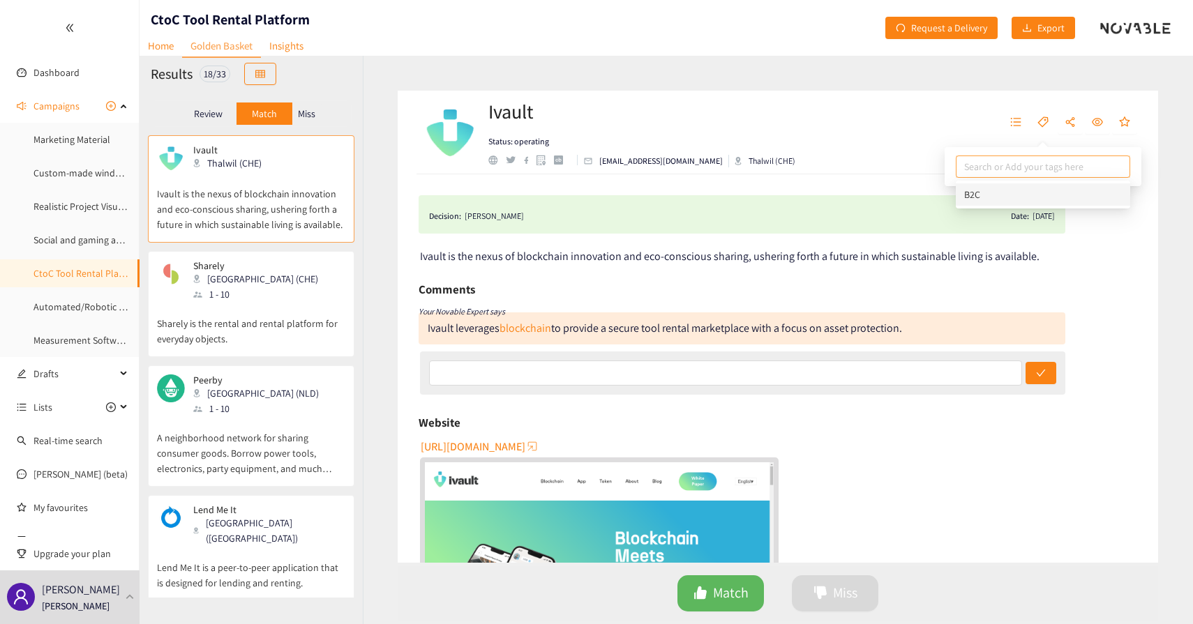
click at [995, 164] on div at bounding box center [1042, 166] width 167 height 17
type input "Series A"
click at [890, 138] on div "Ivault Status: operating [EMAIL_ADDRESS][DOMAIN_NAME] Thalwil (CHE)" at bounding box center [778, 133] width 760 height 84
